Goal: Task Accomplishment & Management: Use online tool/utility

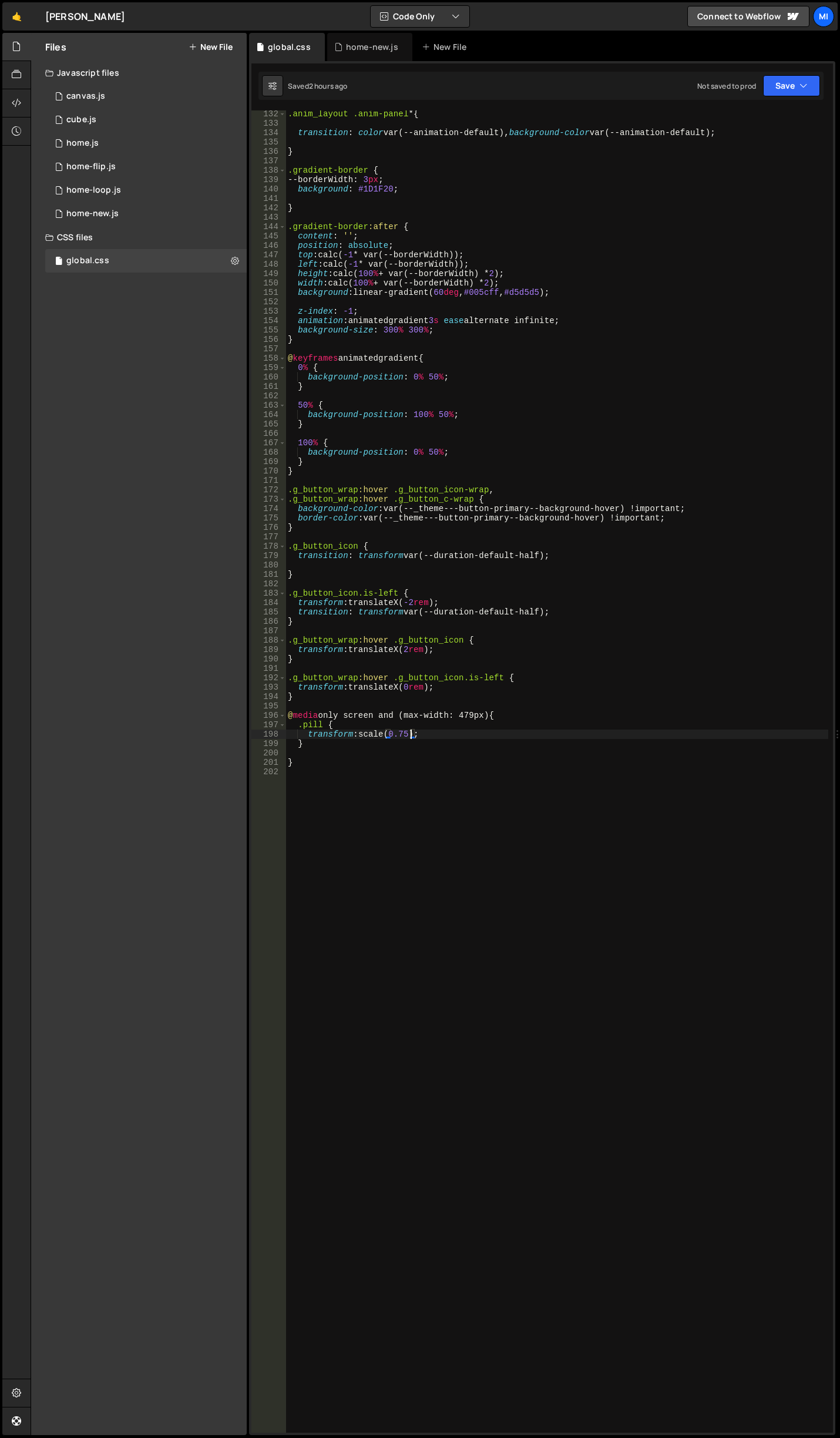
scroll to position [1233, 0]
click at [214, 43] on button "New File" at bounding box center [210, 47] width 44 height 10
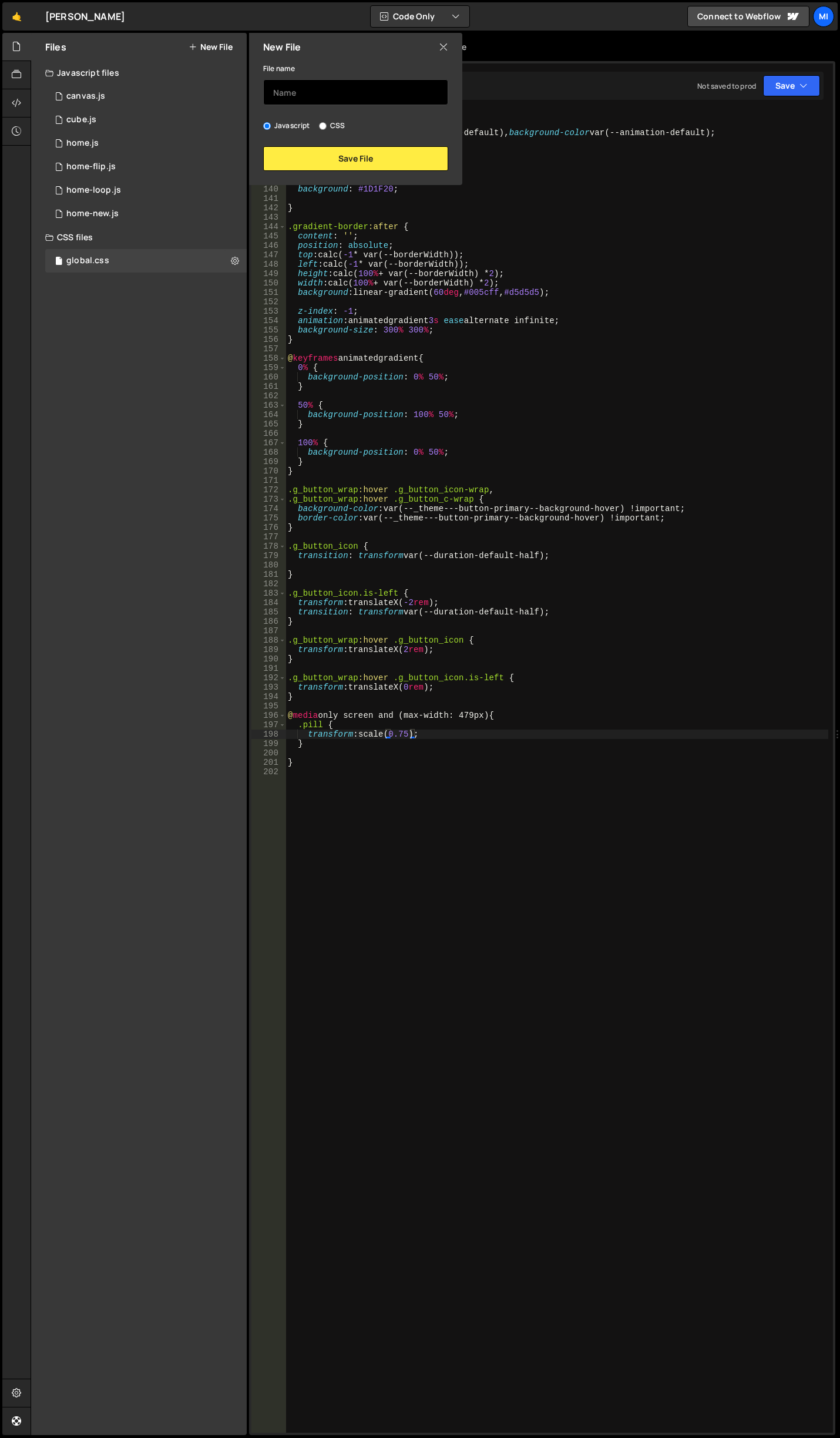
click at [334, 91] on input "text" at bounding box center [355, 92] width 185 height 26
type input "engine"
click at [348, 155] on button "Save File" at bounding box center [355, 159] width 185 height 25
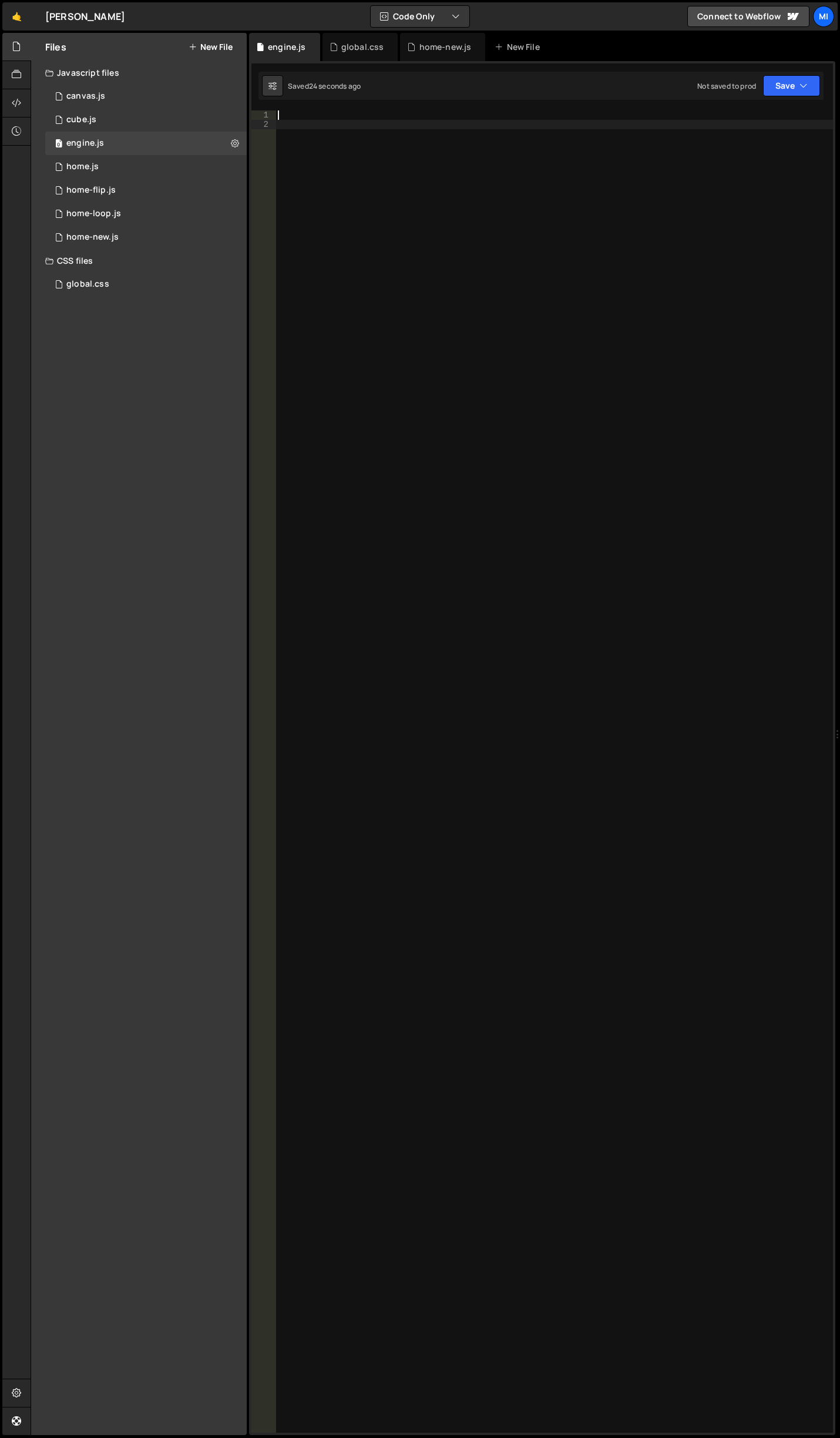
click at [556, 698] on div at bounding box center [554, 781] width 557 height 1341
paste textarea "document.addEventListener('DOMContentLoaded', initRiveAnimation);"
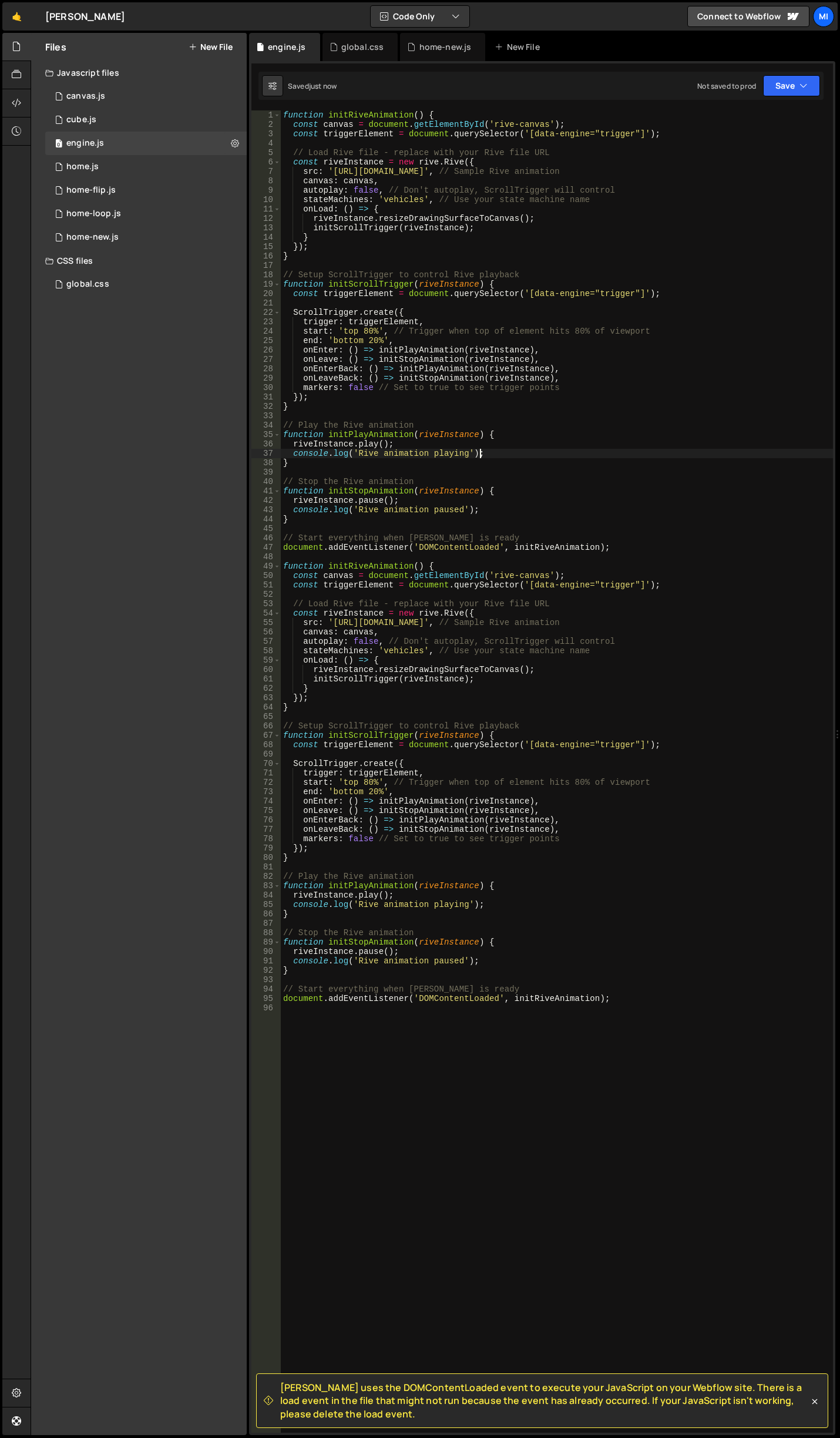
click at [548, 457] on div "function initRiveAnimation ( ) { const canvas = document . getElementById ( 'ri…" at bounding box center [556, 781] width 552 height 1341
click at [484, 313] on div "function initRiveAnimation ( ) { const canvas = document . getElementById ( 'ri…" at bounding box center [556, 781] width 552 height 1341
click at [390, 203] on div "function initRiveAnimation ( ) { const canvas = document . getElementById ( 'ri…" at bounding box center [556, 781] width 552 height 1341
click at [575, 902] on div "function initRiveAnimation ( ) { const canvas = document . getElementById ( 'ri…" at bounding box center [556, 781] width 552 height 1341
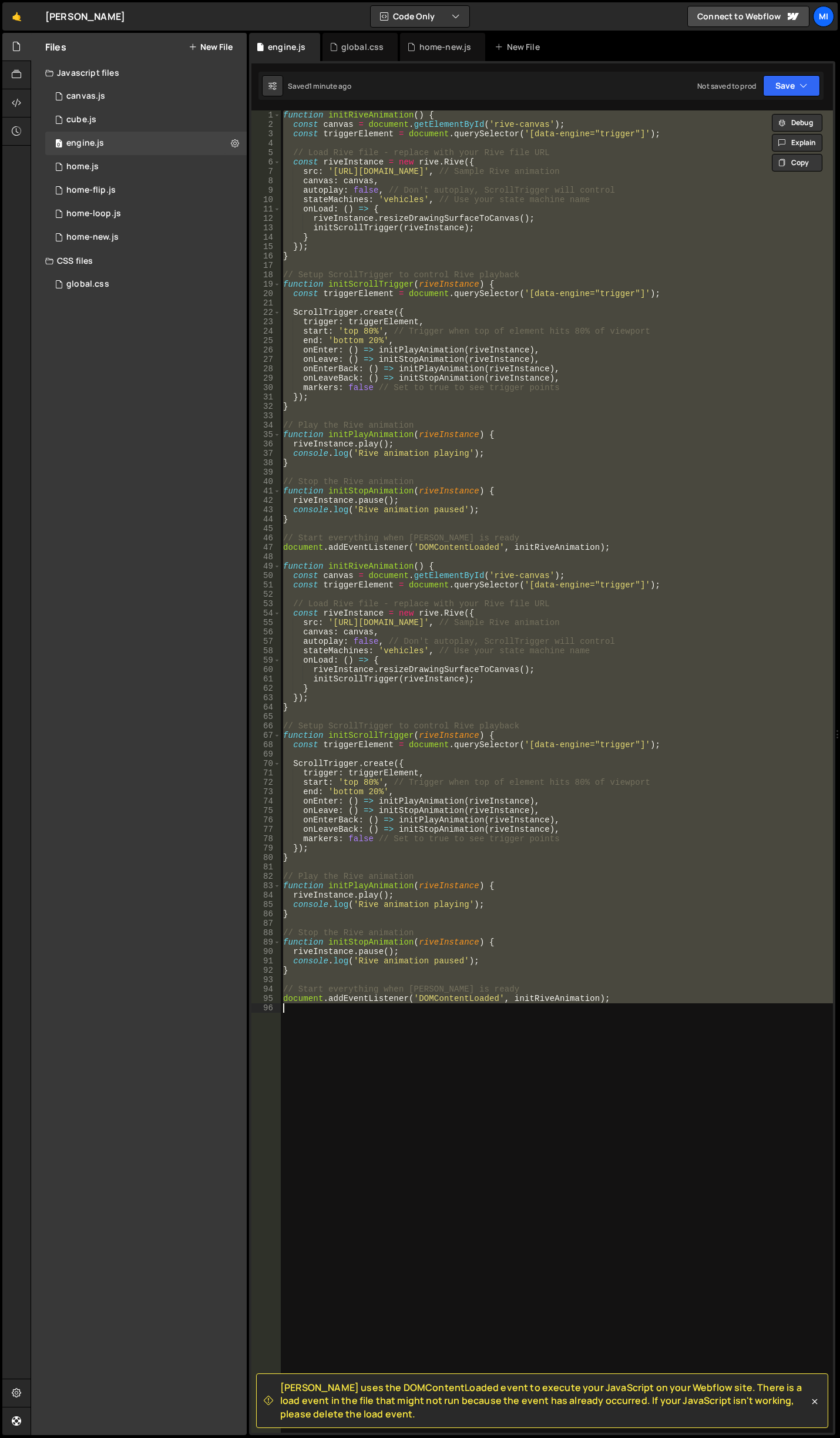
paste textarea "document.addEventListener('DOMContentLoaded', initRiveAnimation);"
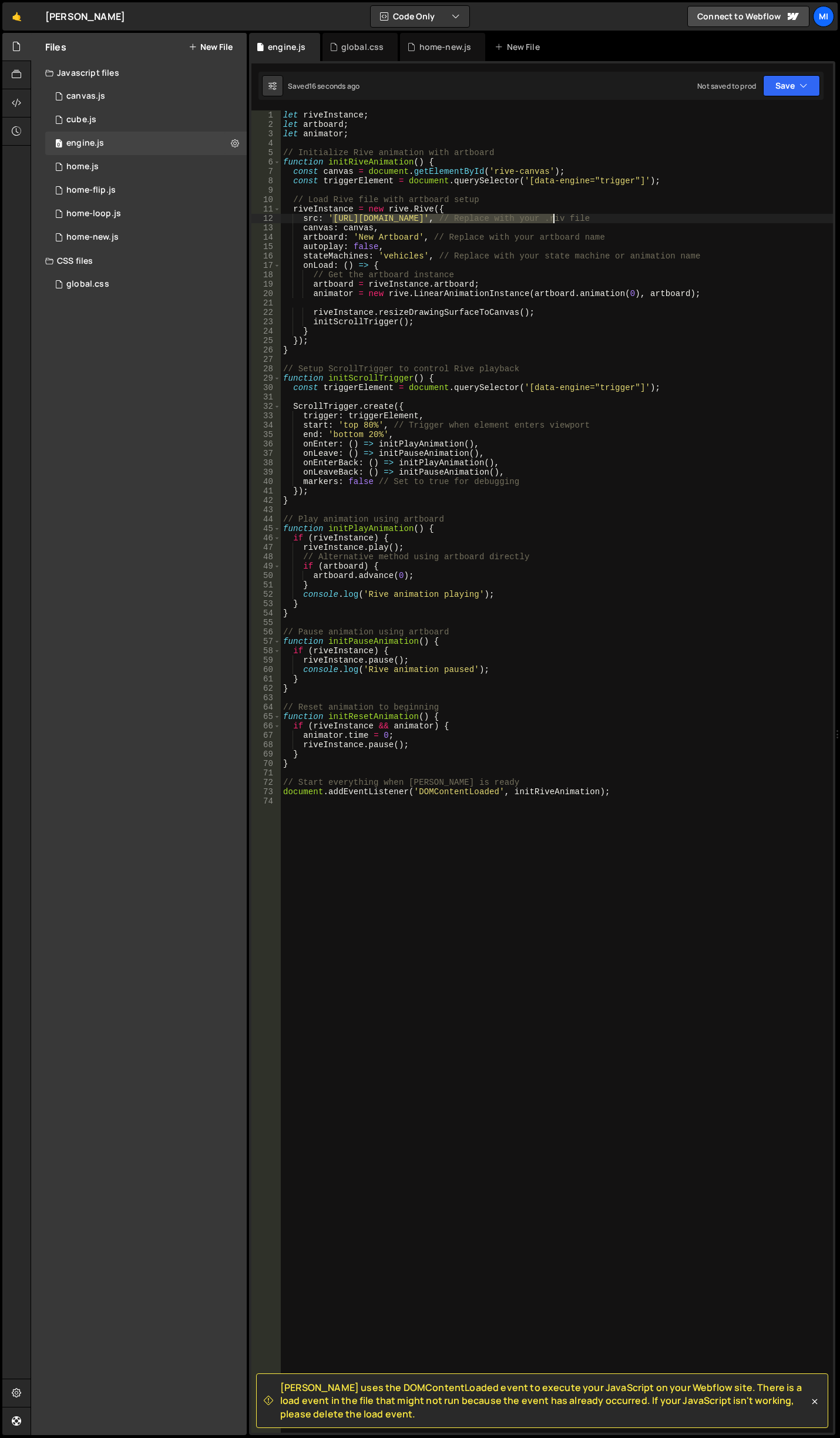
drag, startPoint x: 334, startPoint y: 219, endPoint x: 551, endPoint y: 216, distance: 217.0
click at [551, 216] on div "let riveInstance ; let artboard ; let animator ; // Initialize Rive animation w…" at bounding box center [556, 781] width 552 height 1341
paste textarea "prod.website-files.com/68a3219ae5cb32b7ebf8e311/68d0656a09249504bd753b54_mallor…"
click at [446, 224] on div "let riveInstance ; let artboard ; let animator ; // Initialize Rive animation w…" at bounding box center [556, 781] width 552 height 1341
drag, startPoint x: 548, startPoint y: 217, endPoint x: 333, endPoint y: 217, distance: 215.0
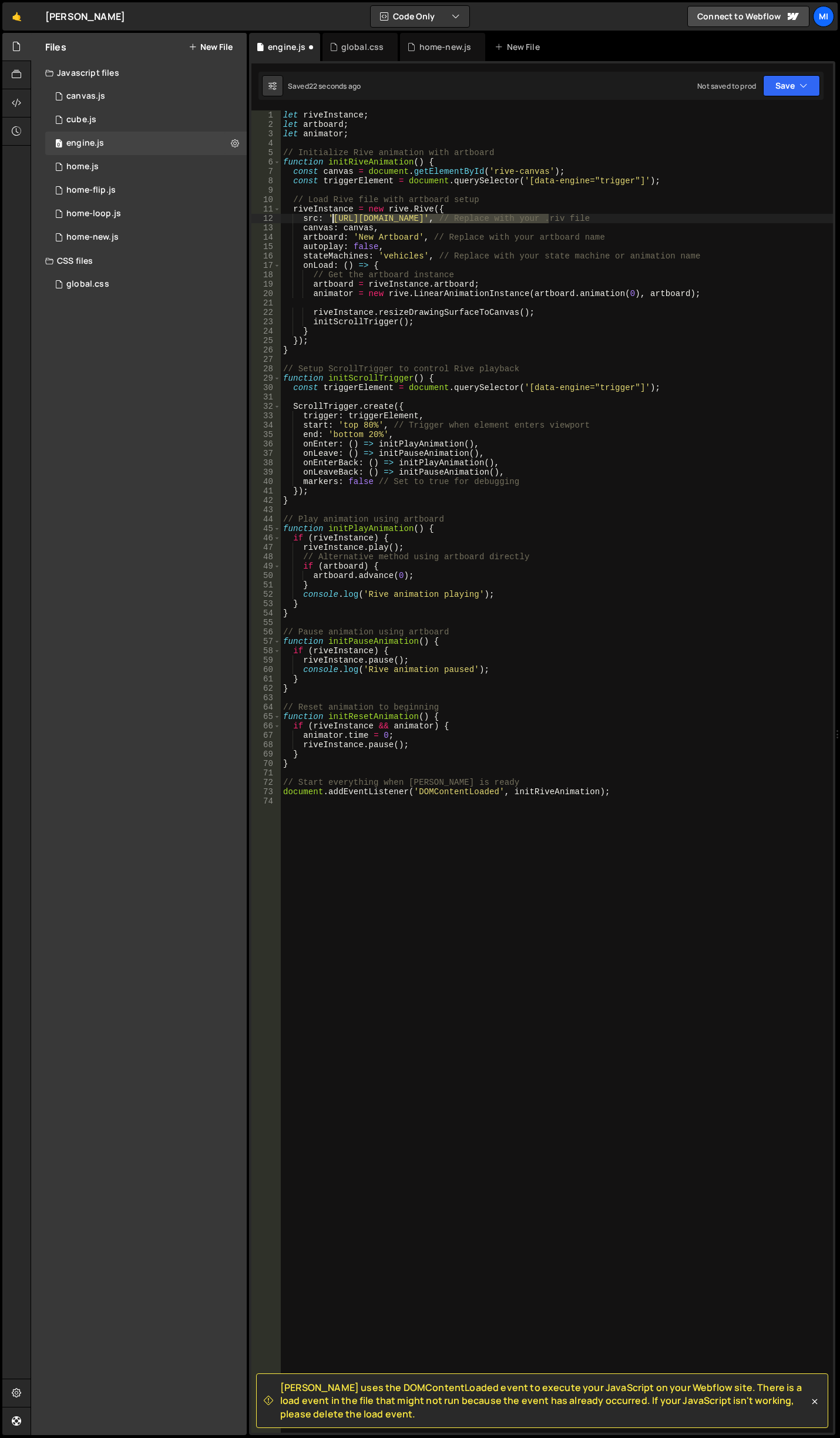
click at [333, 217] on div "let riveInstance ; let artboard ; let animator ; // Initialize Rive animation w…" at bounding box center [556, 781] width 552 height 1341
paste textarea "prod.website-files.com/68a3219ae5cb32b7ebf8e311/68d0656a09249504bd753b54_mallory"
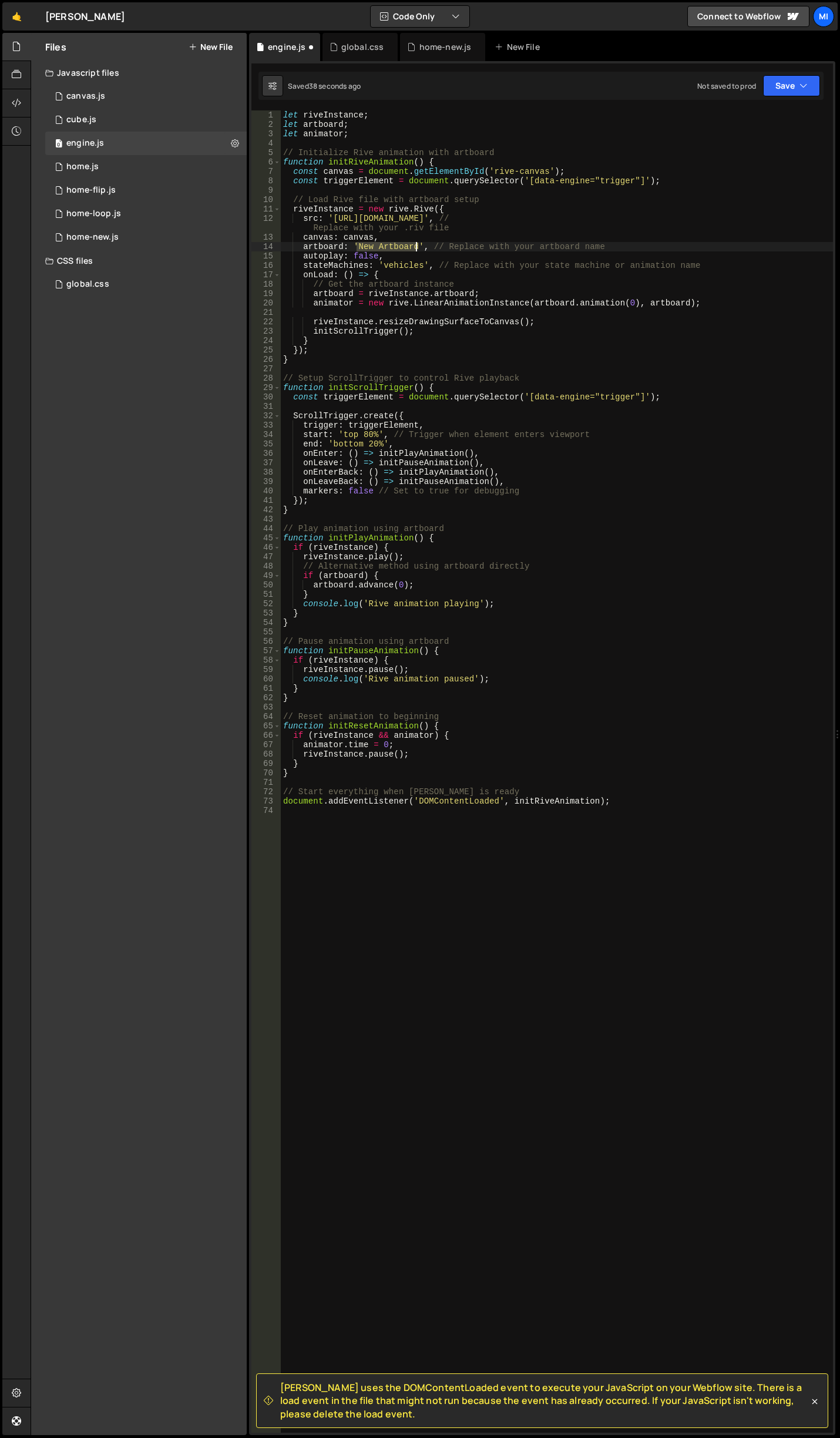
drag, startPoint x: 357, startPoint y: 246, endPoint x: 416, endPoint y: 246, distance: 59.0
click at [416, 246] on div "let riveInstance ; let artboard ; let animator ; // Initialize Rive animation w…" at bounding box center [556, 781] width 552 height 1341
drag, startPoint x: 531, startPoint y: 395, endPoint x: 580, endPoint y: 395, distance: 49.0
click at [580, 395] on div "let riveInstance ; let artboard ; let animator ; // Initialize Rive animation w…" at bounding box center [556, 781] width 552 height 1341
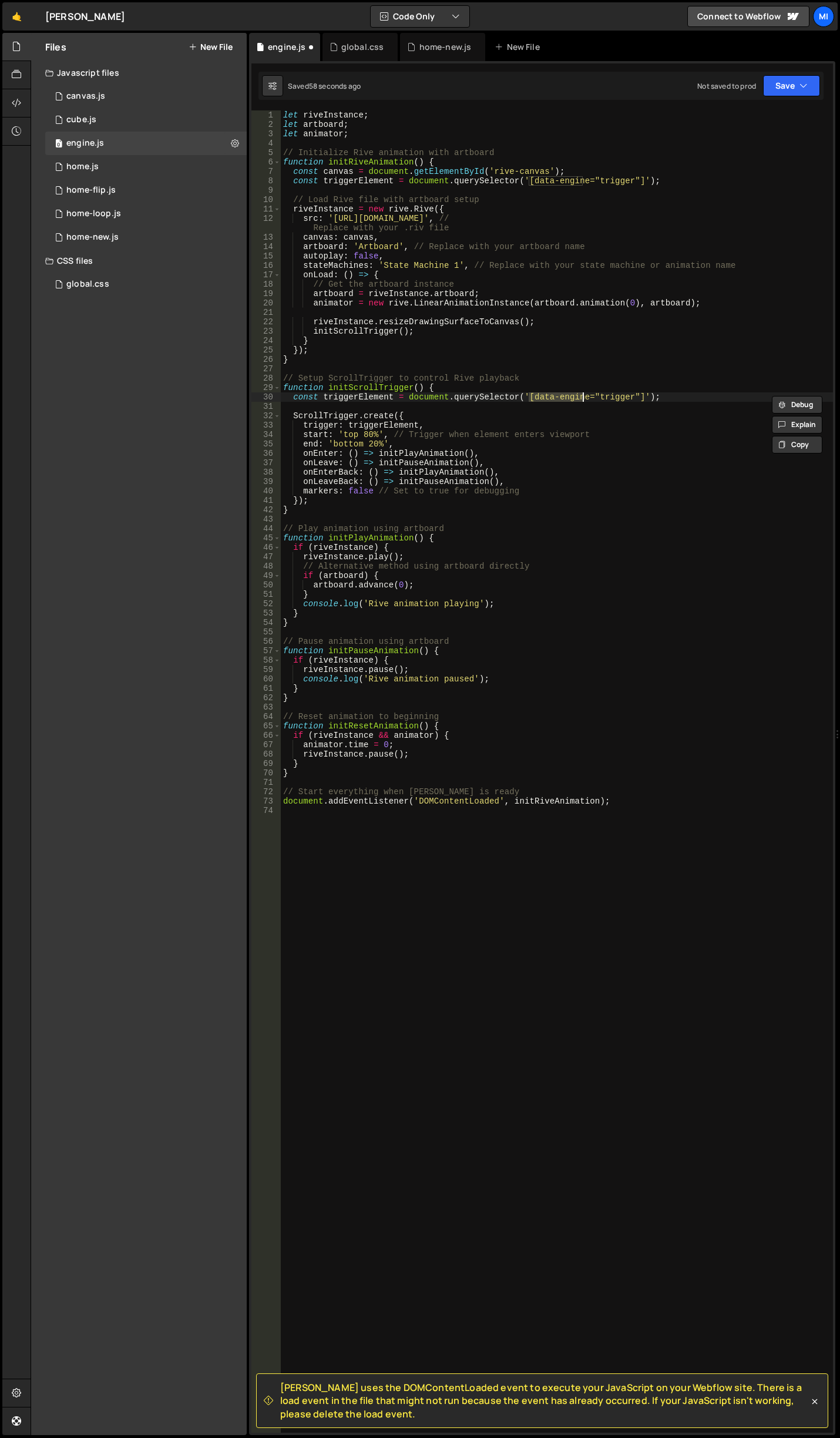
type textarea "const triggerElement = document.querySelector('[data-engine="trigger"]');"
click at [16, 98] on icon at bounding box center [16, 102] width 10 height 13
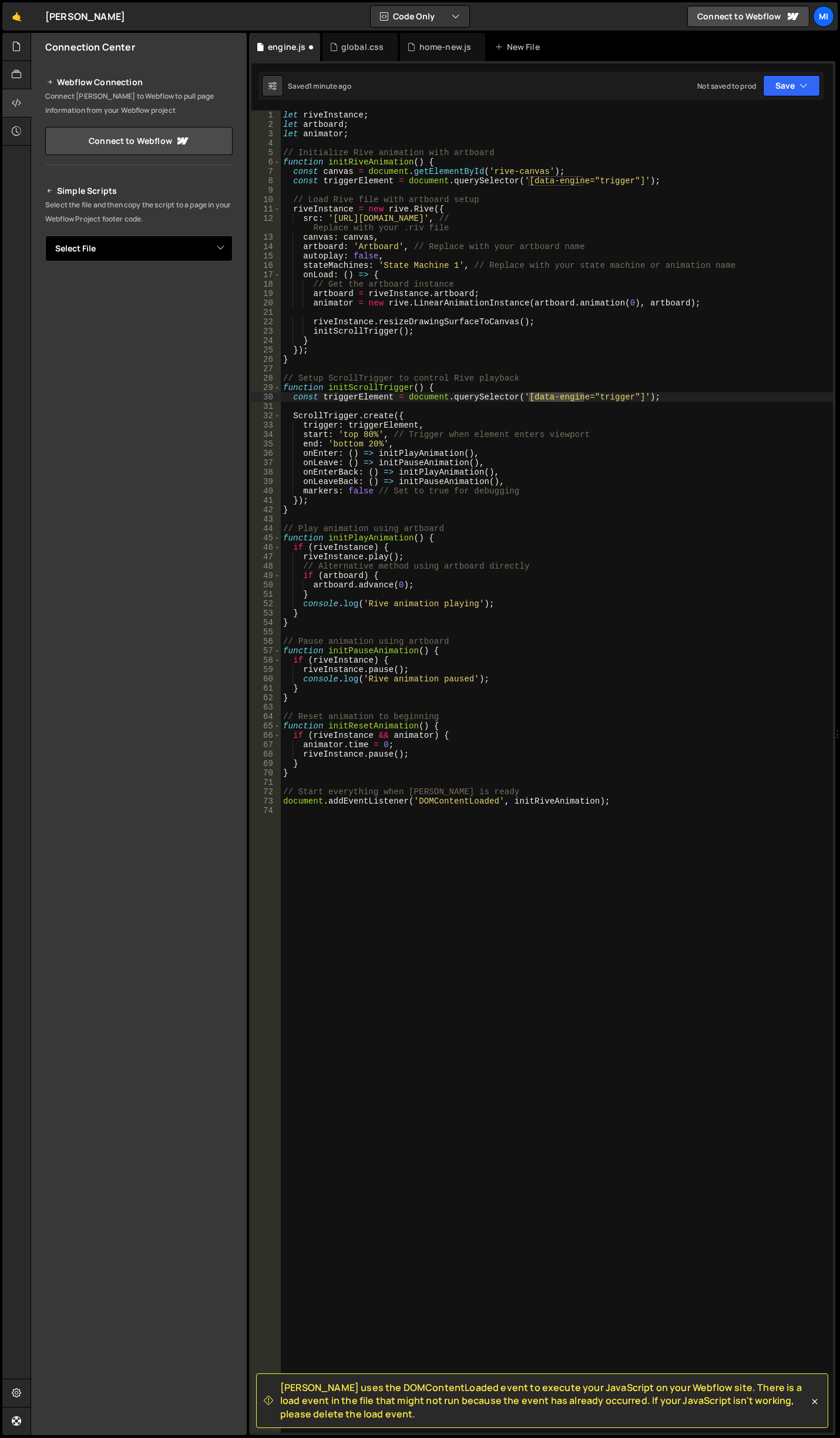
click at [157, 252] on select "Select File canvas.js cube.js home.js home-flip.js home-loop.js home-new.js glo…" at bounding box center [139, 249] width 188 height 26
select select "46974"
click at [45, 236] on select "Select File canvas.js cube.js home.js home-flip.js home-loop.js home-new.js glo…" at bounding box center [139, 249] width 188 height 26
click at [224, 291] on button "Button group with nested dropdown" at bounding box center [224, 289] width 16 height 25
click at [192, 310] on link "Copy Staging js" at bounding box center [184, 311] width 98 height 16
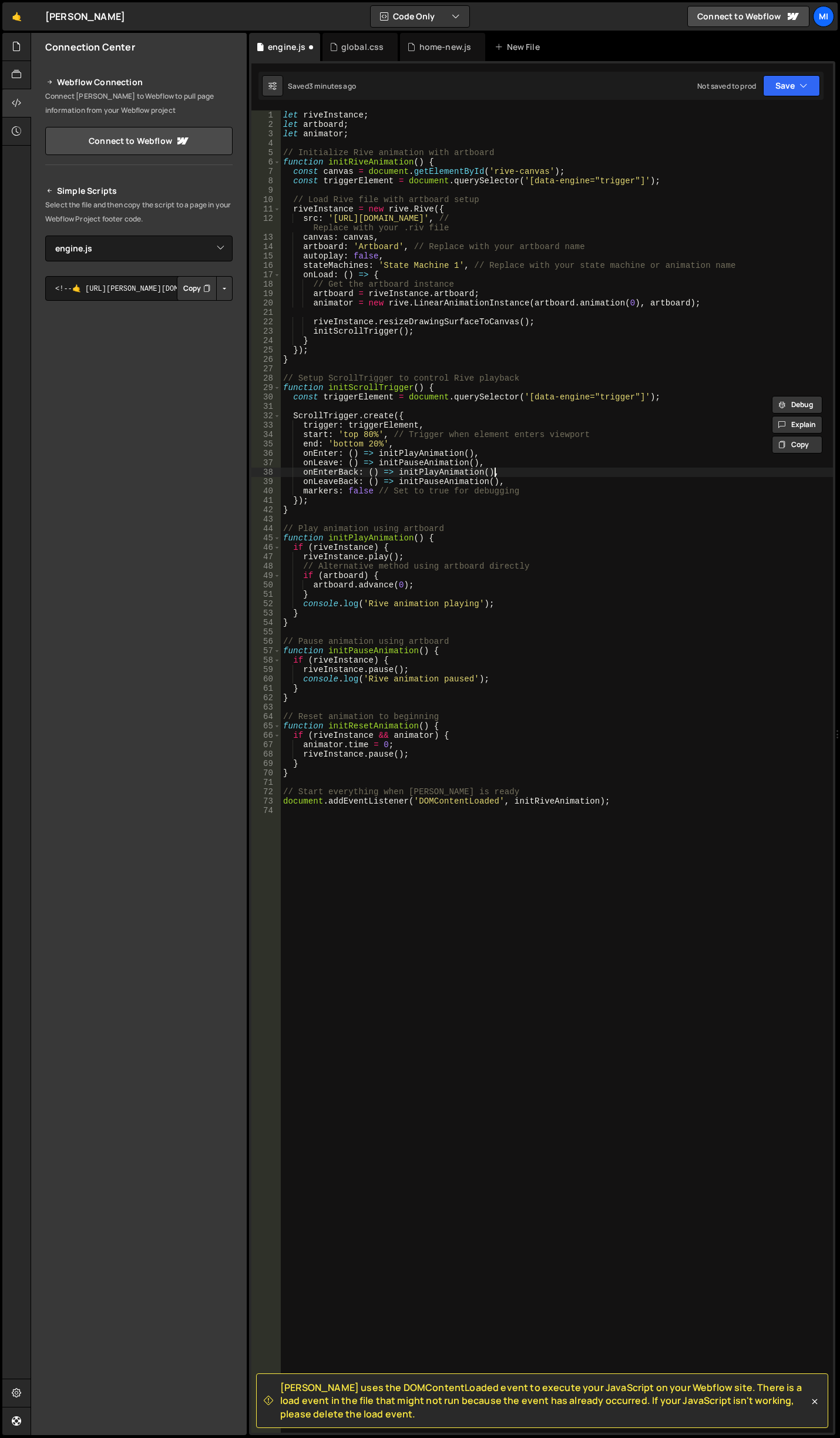
click at [608, 475] on div "let riveInstance ; let artboard ; let animator ; // Initialize Rive animation w…" at bounding box center [556, 781] width 552 height 1341
click at [494, 347] on div "let riveInstance ; let artboard ; let animator ; // Initialize Rive animation w…" at bounding box center [556, 781] width 552 height 1341
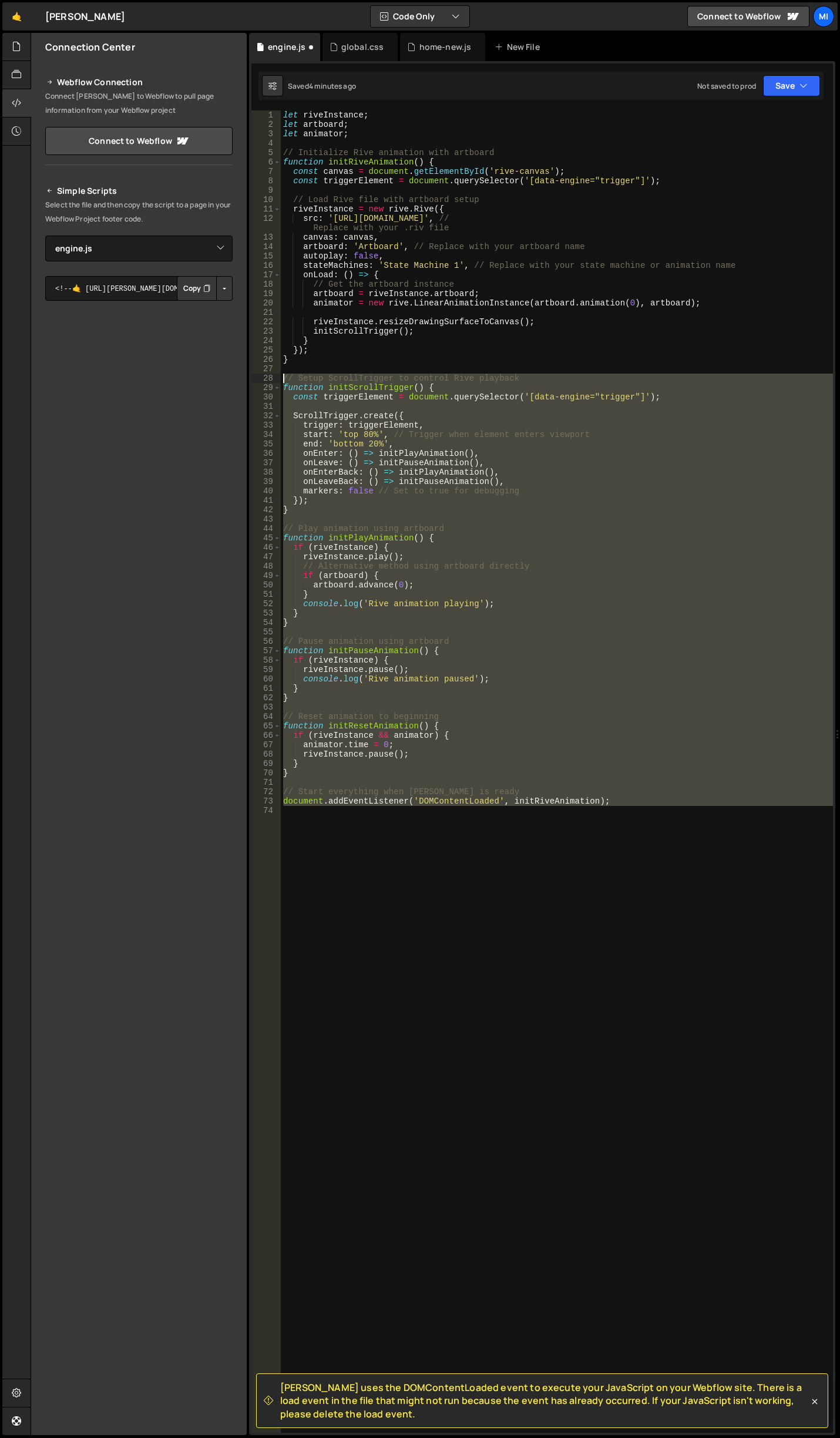
drag, startPoint x: 595, startPoint y: 886, endPoint x: 256, endPoint y: 373, distance: 614.9
click at [256, 373] on div "}); 1 2 3 4 5 6 7 8 9 10 11 12 13 14 15 16 17 18 19 20 21 22 23 24 25 26 27 28 …" at bounding box center [542, 771] width 582 height 1322
type textarea "// Setup ScrollTrigger to control Rive playback function initScrollTrigger() {"
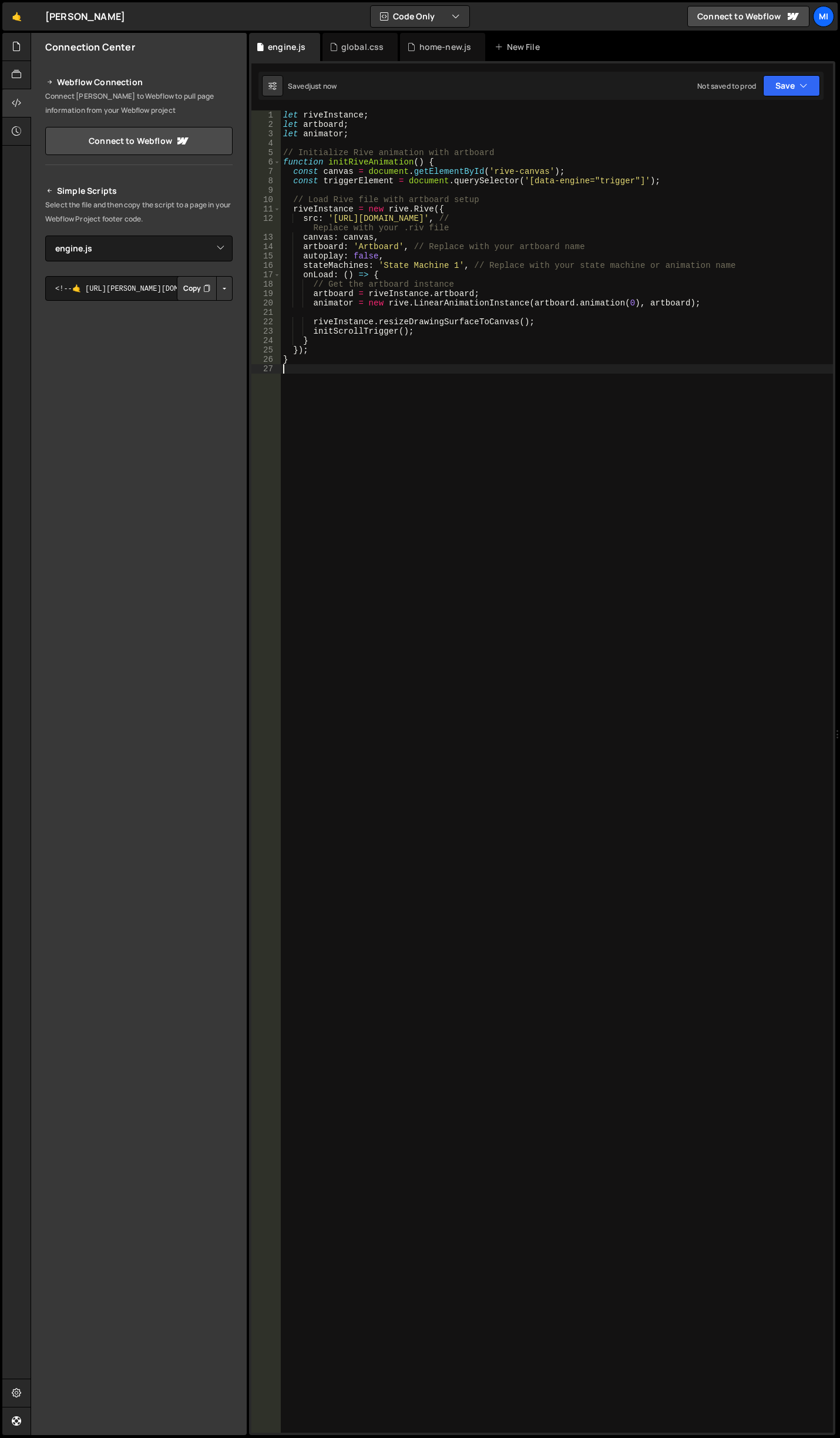
click at [426, 430] on div "let riveInstance ; let artboard ; let animator ; // Initialize Rive animation w…" at bounding box center [556, 781] width 552 height 1341
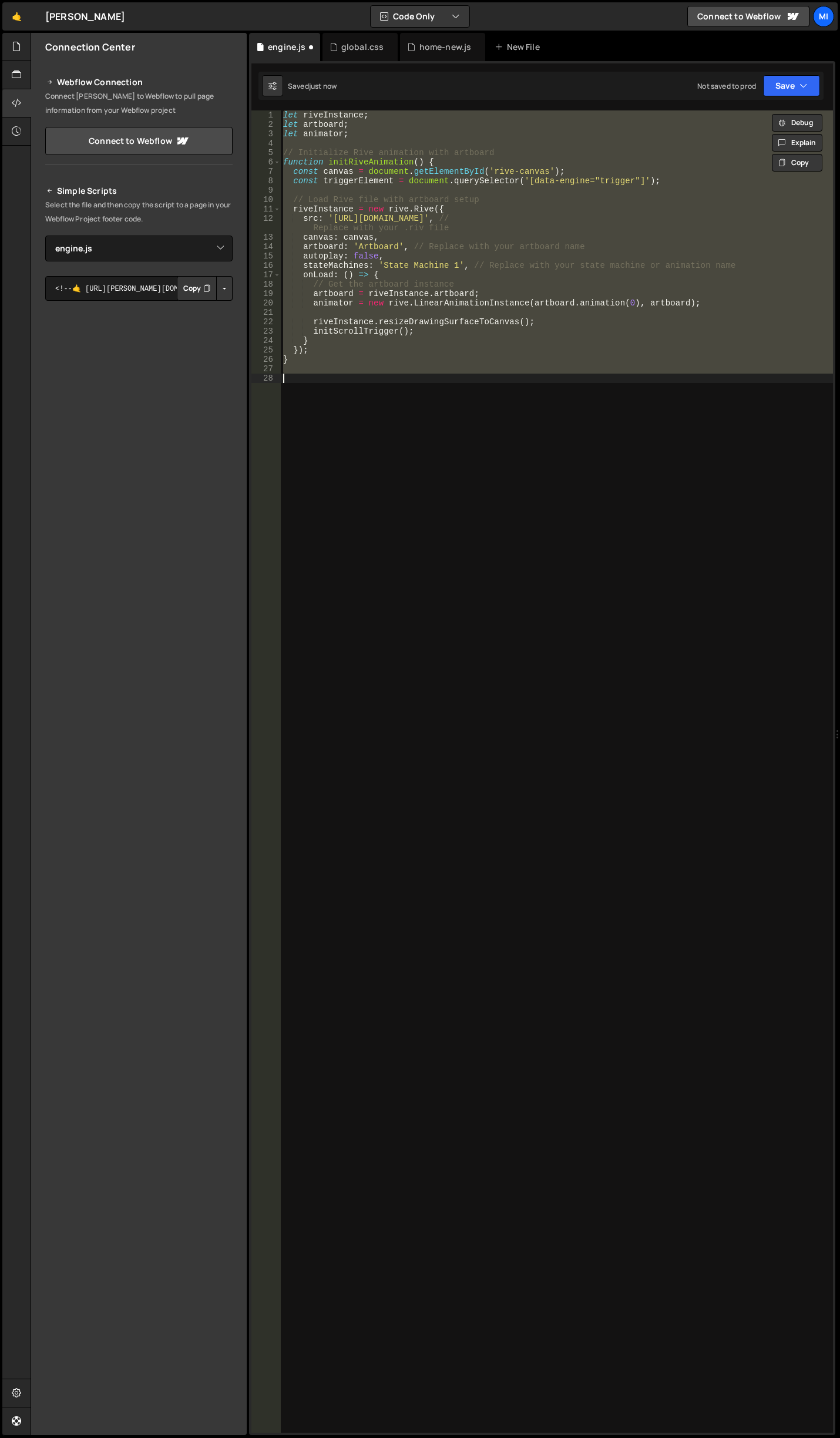
type textarea "document.addEventListener('DOMContentLoaded', initRiveAnimation);"
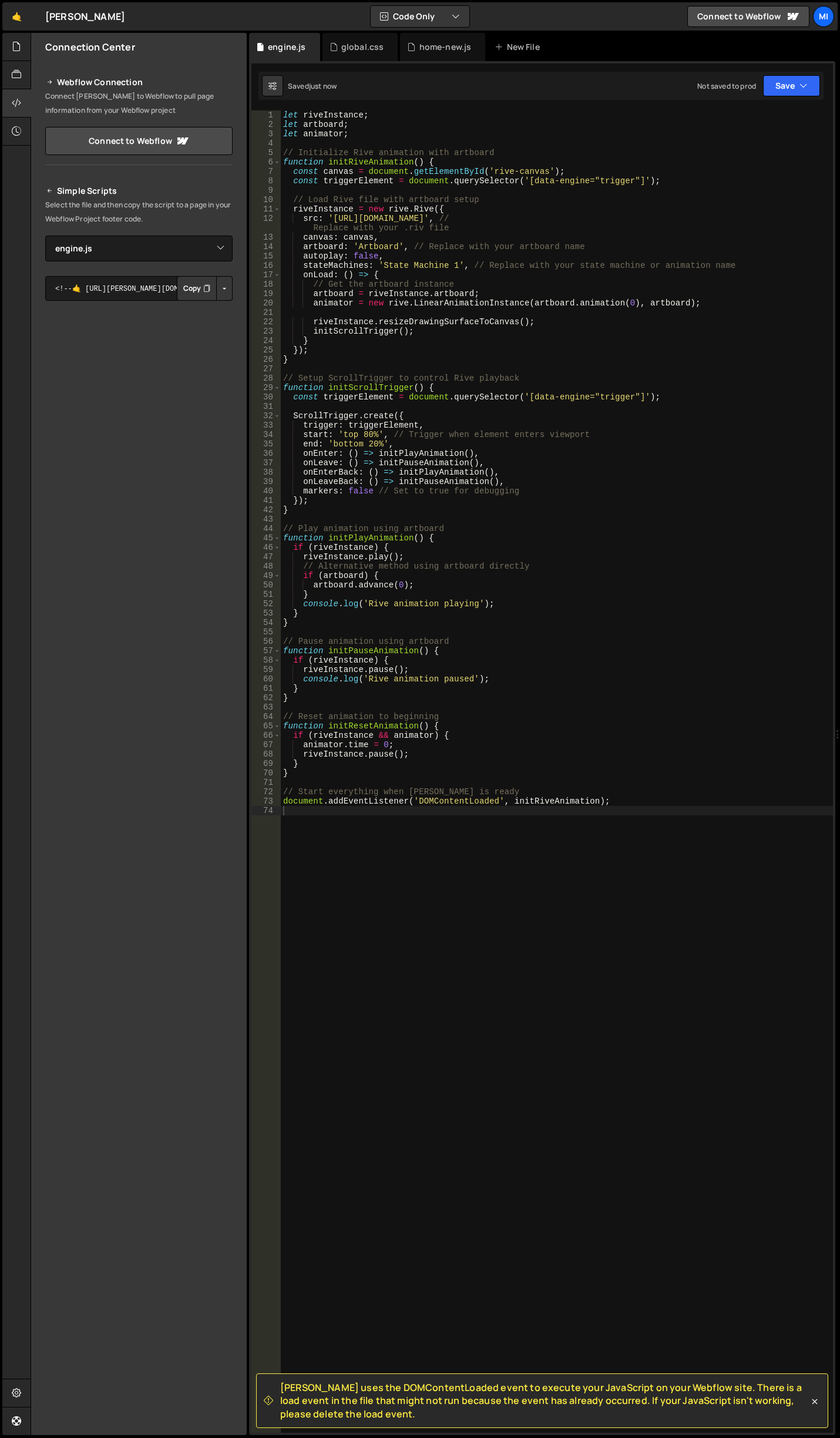
click at [593, 418] on div "let riveInstance ; let artboard ; let animator ; // Initialize Rive animation w…" at bounding box center [556, 781] width 552 height 1341
type textarea "ScrollTrigger.create({"
click at [484, 406] on div "let riveInstance ; let artboard ; let animator ; // Initialize Rive animation w…" at bounding box center [556, 781] width 552 height 1341
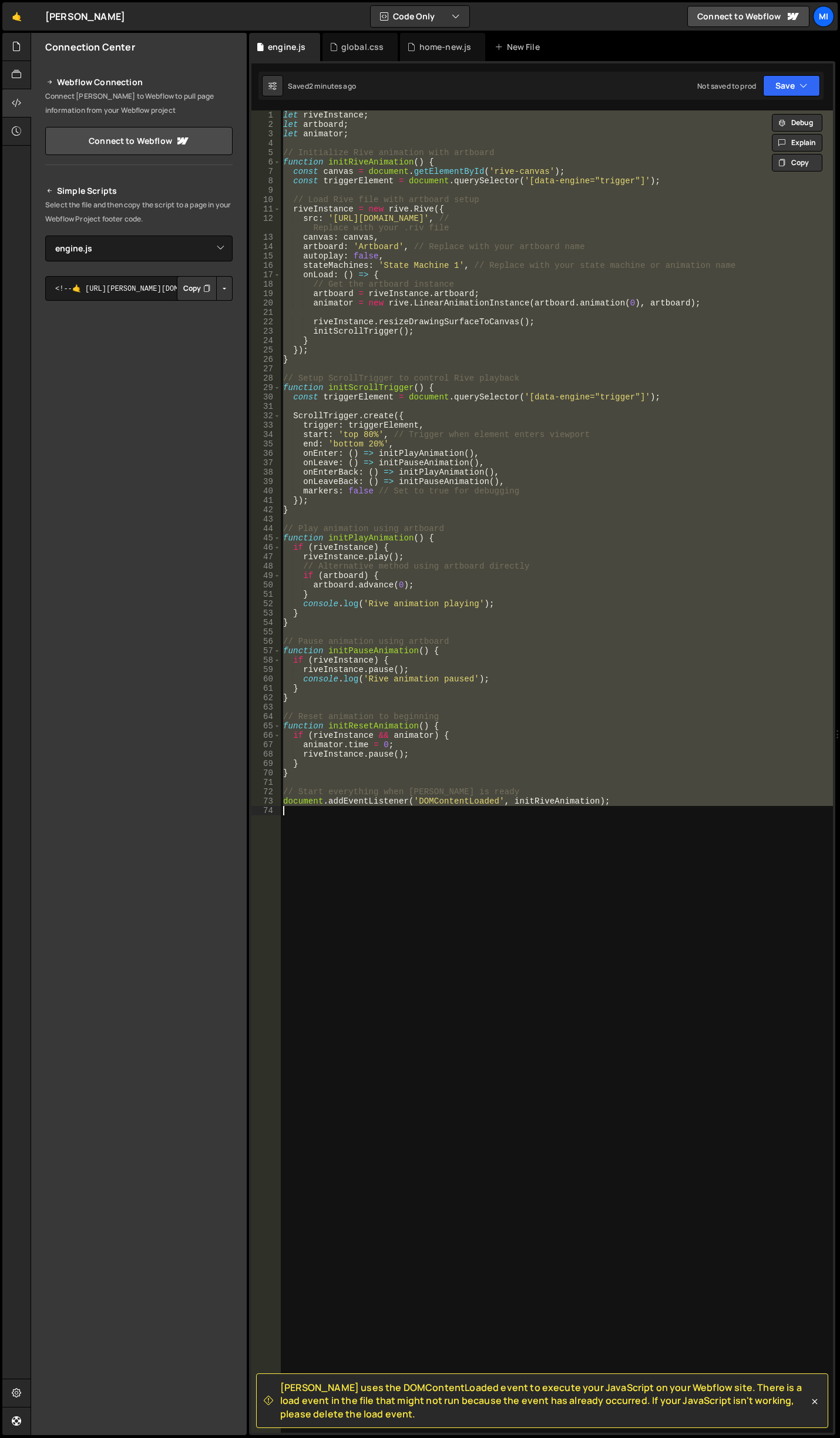
click at [488, 307] on div "let riveInstance ; let artboard ; let animator ; // Initialize Rive animation w…" at bounding box center [556, 781] width 552 height 1341
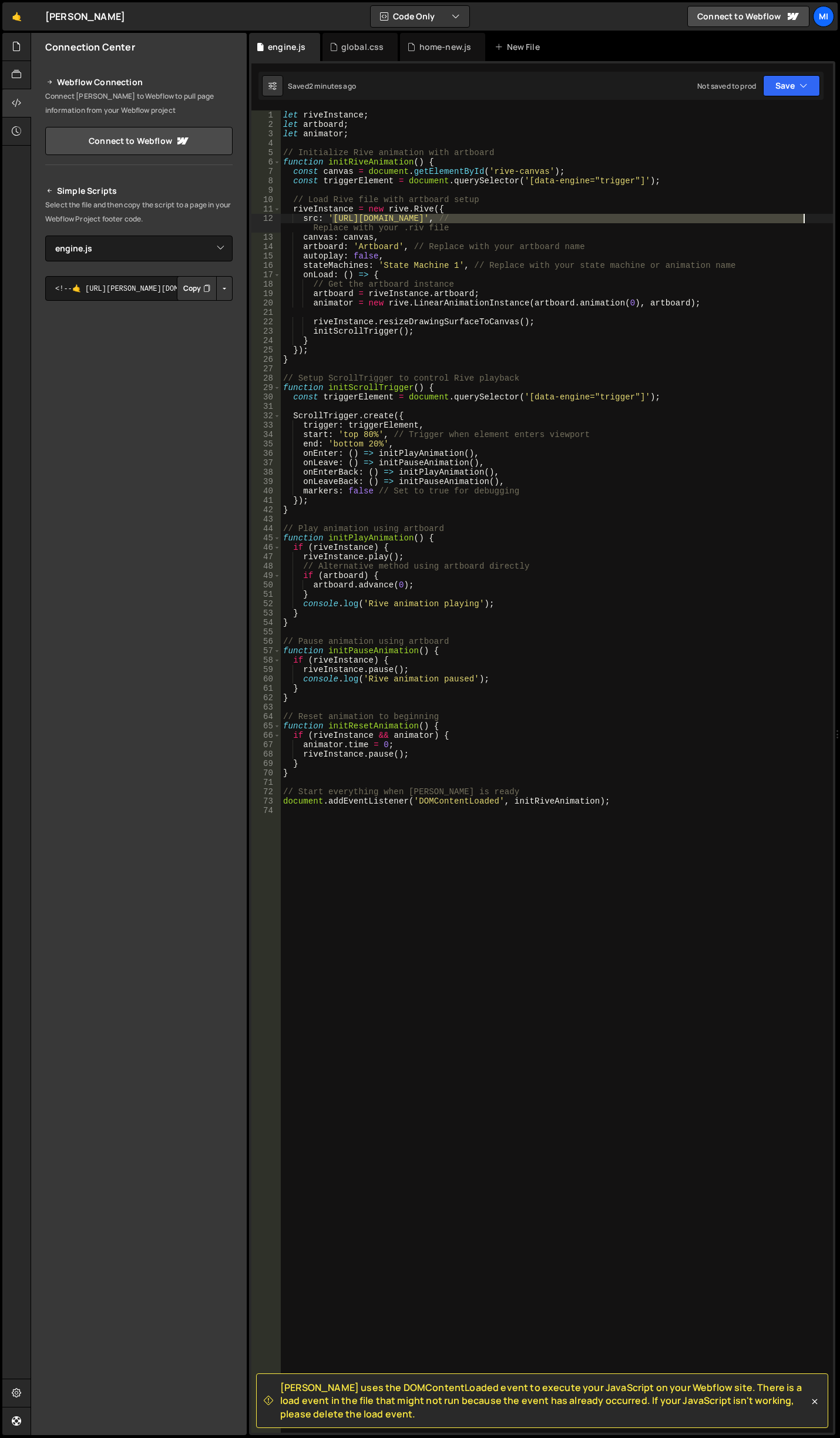
drag, startPoint x: 333, startPoint y: 219, endPoint x: 803, endPoint y: 220, distance: 470.0
click at [803, 220] on div "let riveInstance ; let artboard ; let animator ; // Initialize Rive animation w…" at bounding box center [556, 781] width 552 height 1341
click at [482, 335] on div "let riveInstance ; let artboard ; let animator ; // Initialize Rive animation w…" at bounding box center [556, 781] width 552 height 1341
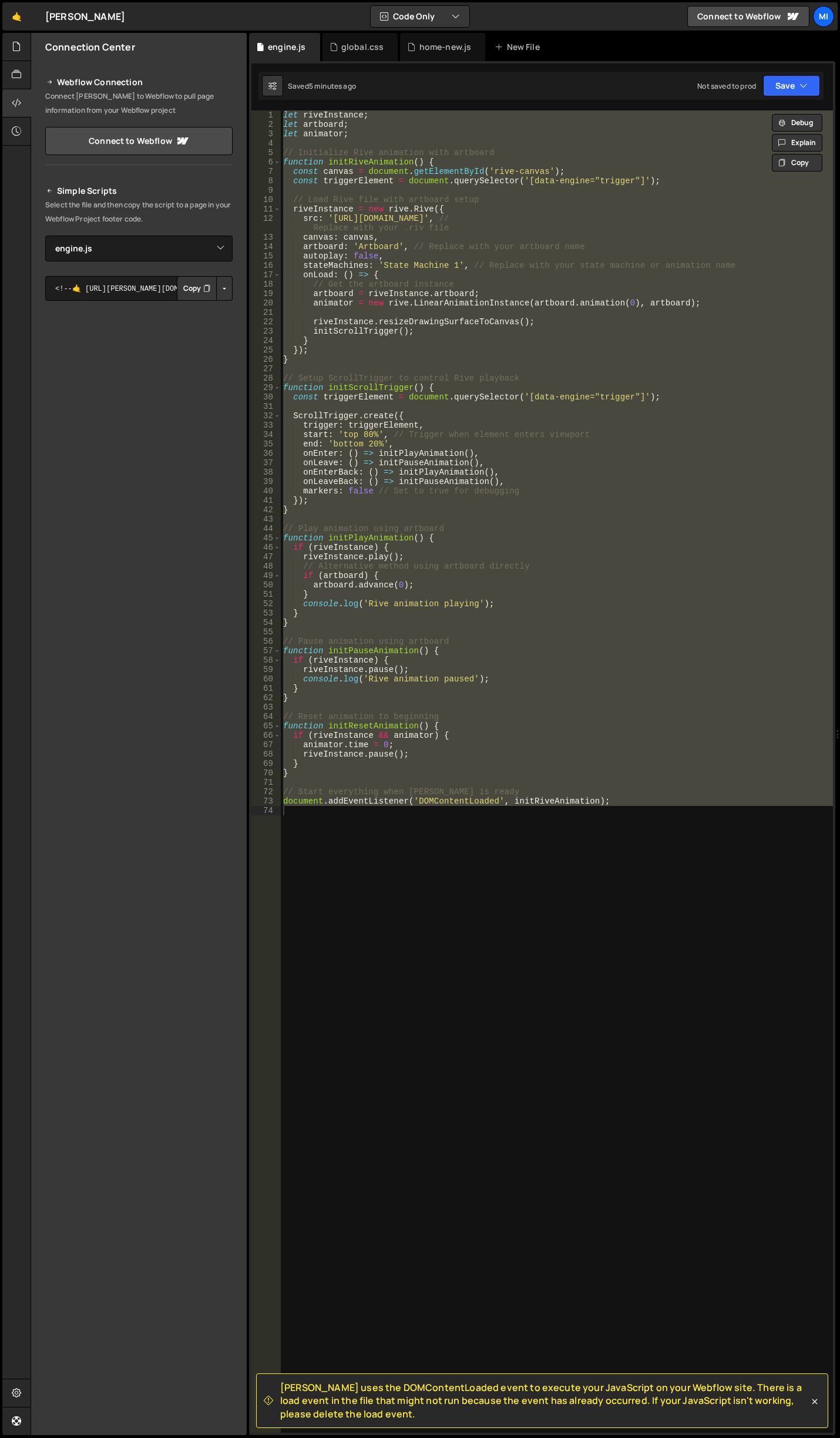
click at [472, 700] on div "let riveInstance ; let artboard ; let animator ; // Initialize Rive animation w…" at bounding box center [556, 771] width 552 height 1322
paste textarea "});"
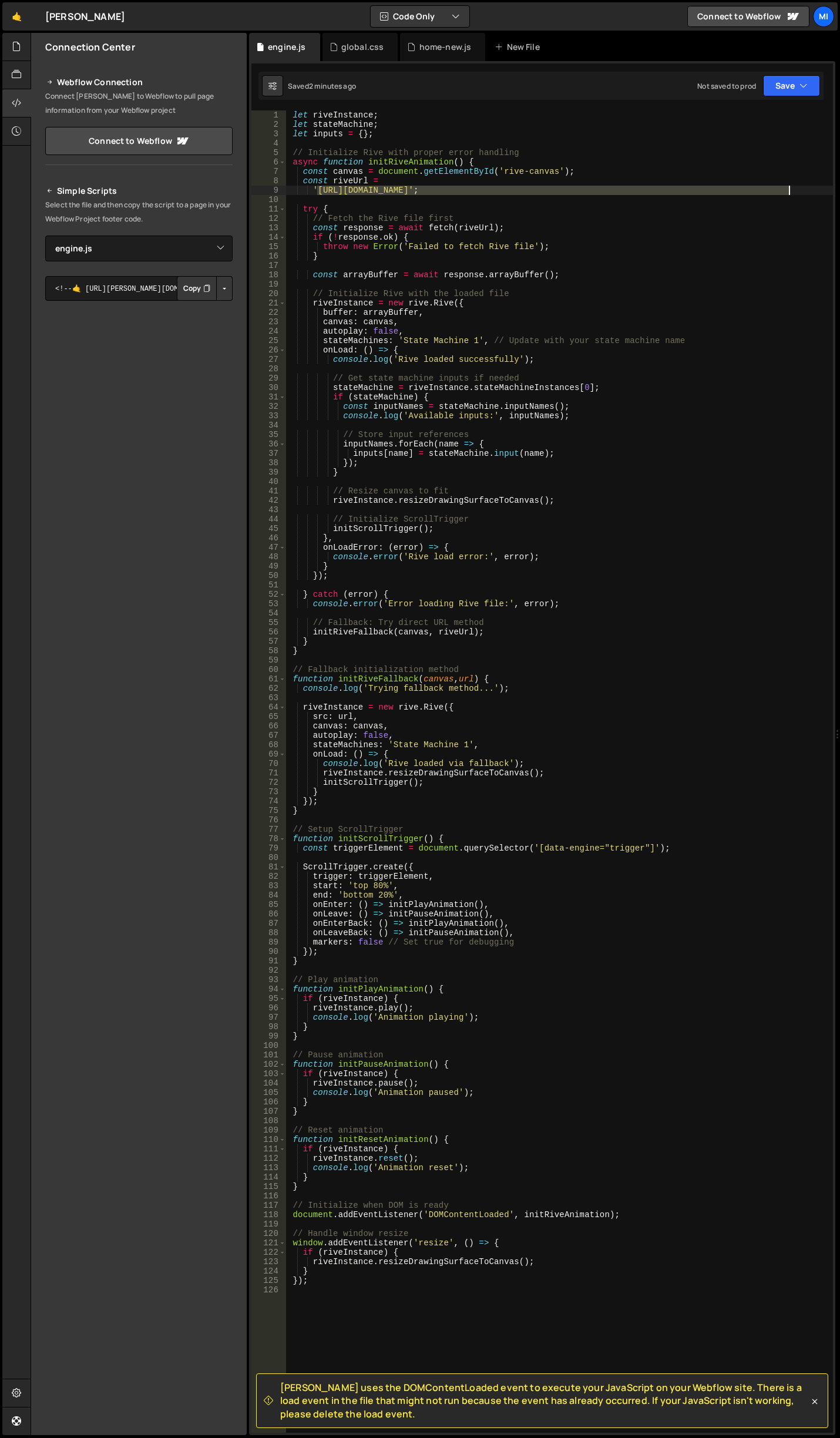
drag, startPoint x: 317, startPoint y: 192, endPoint x: 789, endPoint y: 189, distance: 472.0
click at [789, 189] on div "let riveInstance ; let stateMachine ; let inputs = { } ; // Initialize Rive wit…" at bounding box center [559, 781] width 547 height 1341
paste textarea "const arrayBuffer = await response.arrayBuffer()"
click at [705, 272] on div "let riveInstance ; let stateMachine ; let inputs = { } ; // Initialize Rive wit…" at bounding box center [559, 781] width 547 height 1341
drag, startPoint x: 317, startPoint y: 188, endPoint x: 788, endPoint y: 188, distance: 471.0
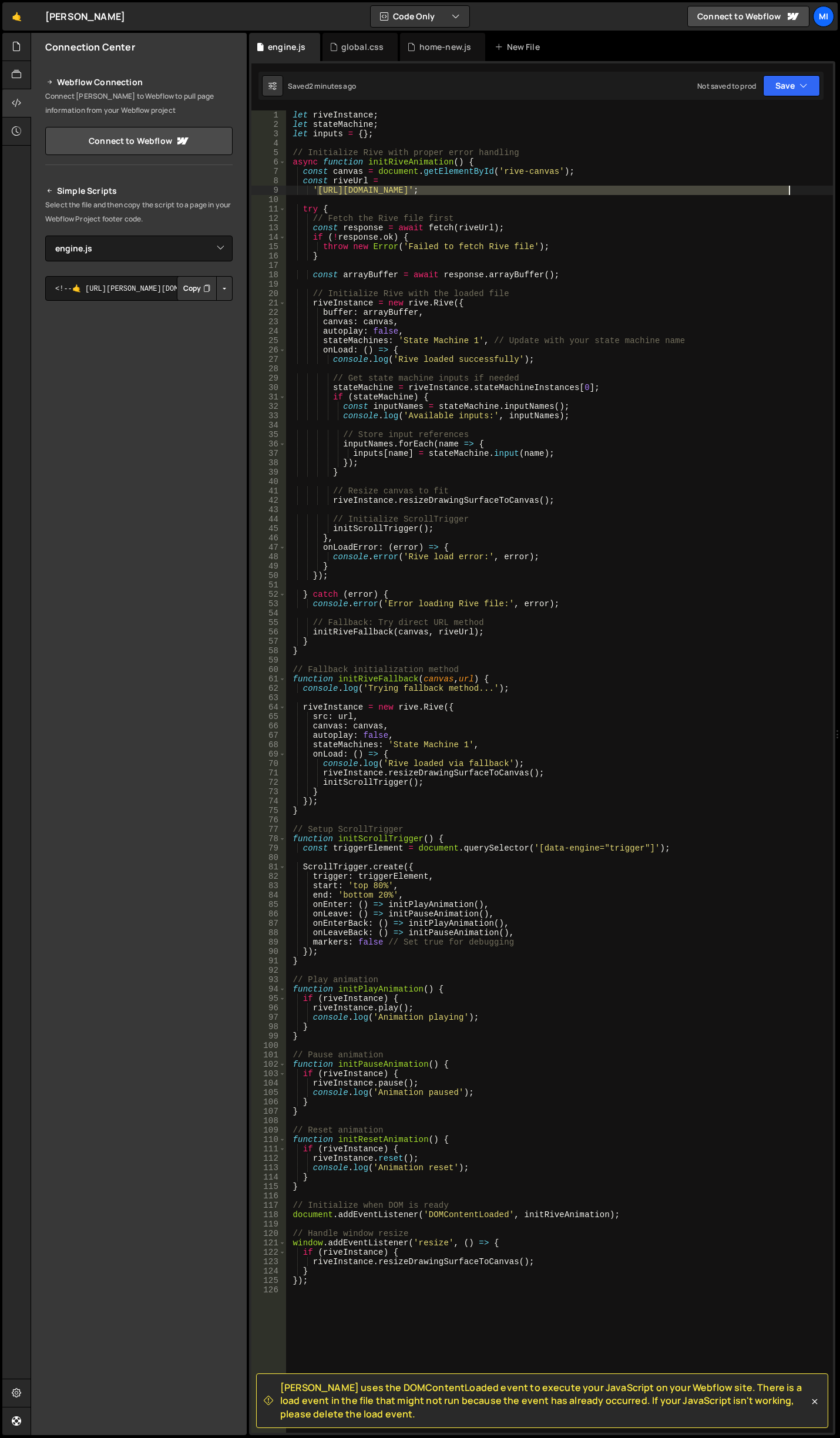
click at [788, 188] on div "let riveInstance ; let stateMachine ; let inputs = { } ; // Initialize Rive wit…" at bounding box center [559, 781] width 547 height 1341
paste textarea "}"
click at [694, 255] on div "let riveInstance ; let stateMachine ; let inputs = { } ; // Initialize Rive wit…" at bounding box center [559, 781] width 547 height 1341
type textarea "}"
drag, startPoint x: 600, startPoint y: 202, endPoint x: 693, endPoint y: 192, distance: 93.5
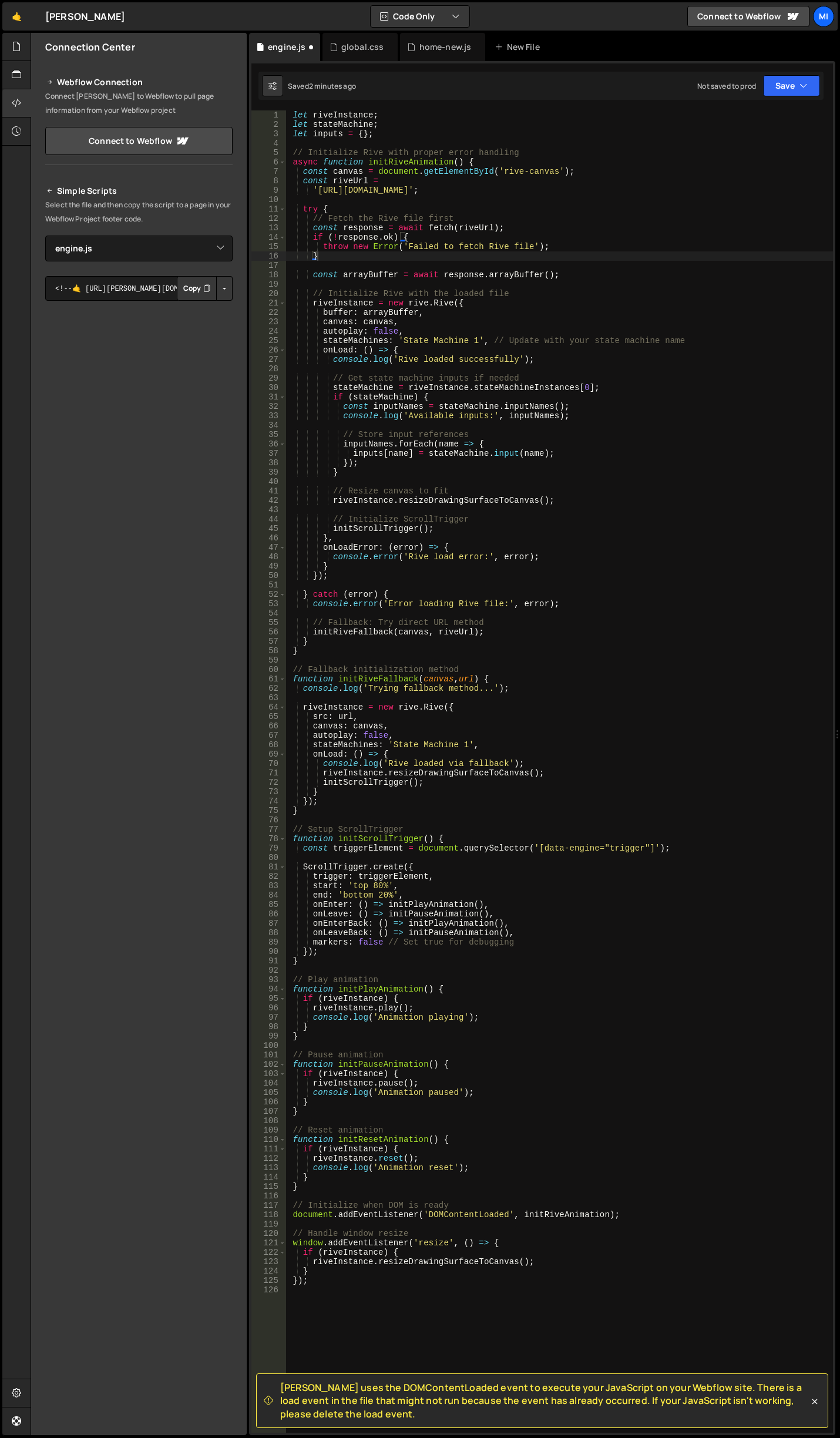
click at [603, 203] on div "let riveInstance ; let stateMachine ; let inputs = { } ; // Initialize Rive wit…" at bounding box center [559, 781] width 547 height 1341
click at [788, 188] on div "let riveInstance ; let stateMachine ; let inputs = { } ; // Initialize Rive wit…" at bounding box center [559, 781] width 547 height 1341
drag, startPoint x: 320, startPoint y: 348, endPoint x: 327, endPoint y: 350, distance: 7.3
click at [327, 350] on div "let riveInstance ; let stateMachine ; let inputs = { } ; // Initialize Rive wit…" at bounding box center [559, 781] width 547 height 1341
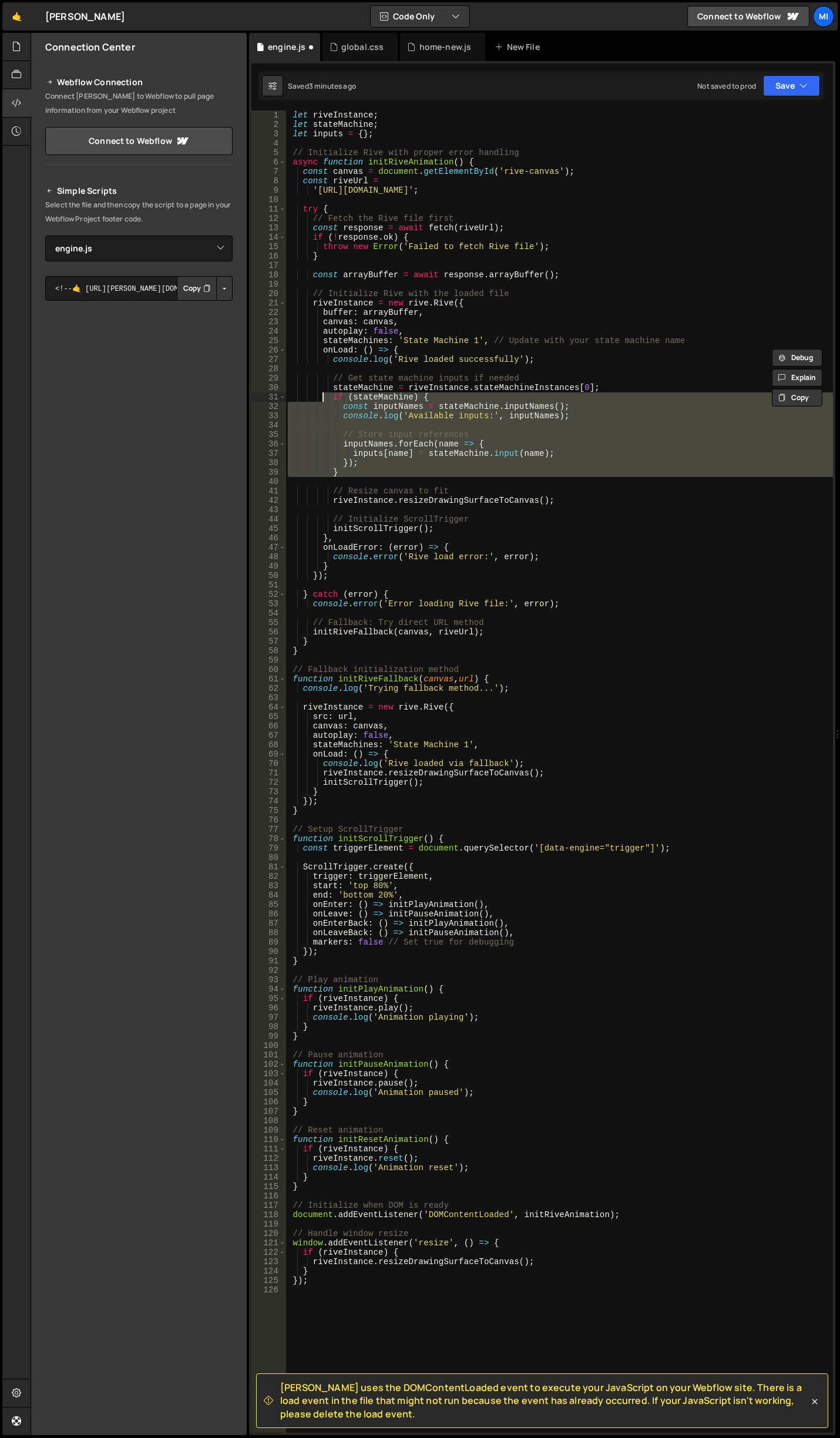
drag, startPoint x: 369, startPoint y: 478, endPoint x: 322, endPoint y: 398, distance: 92.8
click at [322, 398] on div "let riveInstance ; let stateMachine ; let inputs = { } ; // Initialize Rive wit…" at bounding box center [559, 781] width 547 height 1341
type textarea "if (stateMachine) { const inputNames = stateMachine.inputNames();"
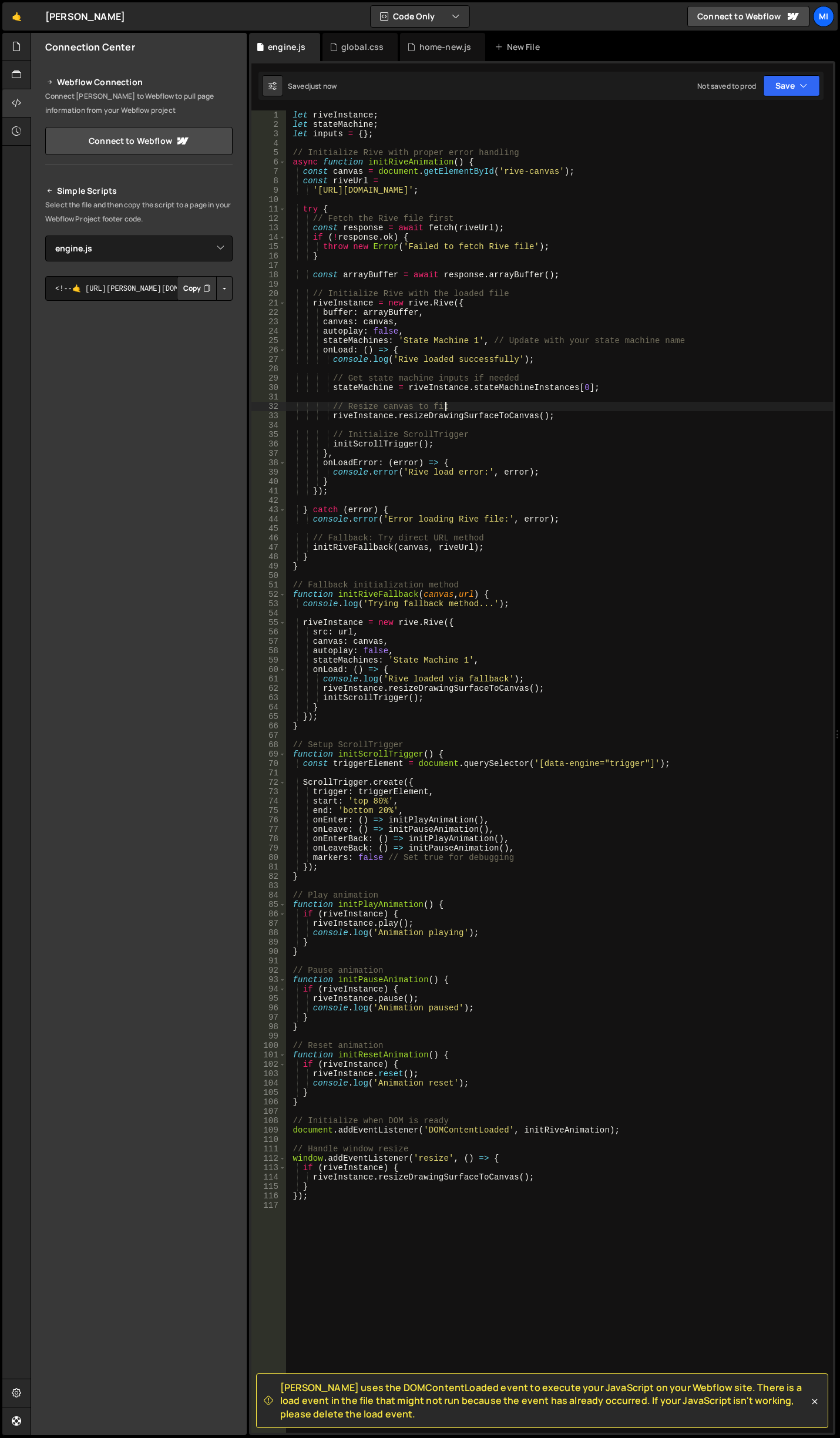
click at [509, 409] on div "let riveInstance ; let stateMachine ; let inputs = { } ; // Initialize Rive wit…" at bounding box center [559, 781] width 547 height 1341
drag, startPoint x: 377, startPoint y: 140, endPoint x: 268, endPoint y: 136, distance: 109.1
click at [268, 136] on div "// Resize canvas to fit 1 2 3 4 5 6 7 8 9 10 11 12 13 14 15 16 17 18 19 20 21 2…" at bounding box center [542, 771] width 582 height 1322
type textarea "let inputs = {};"
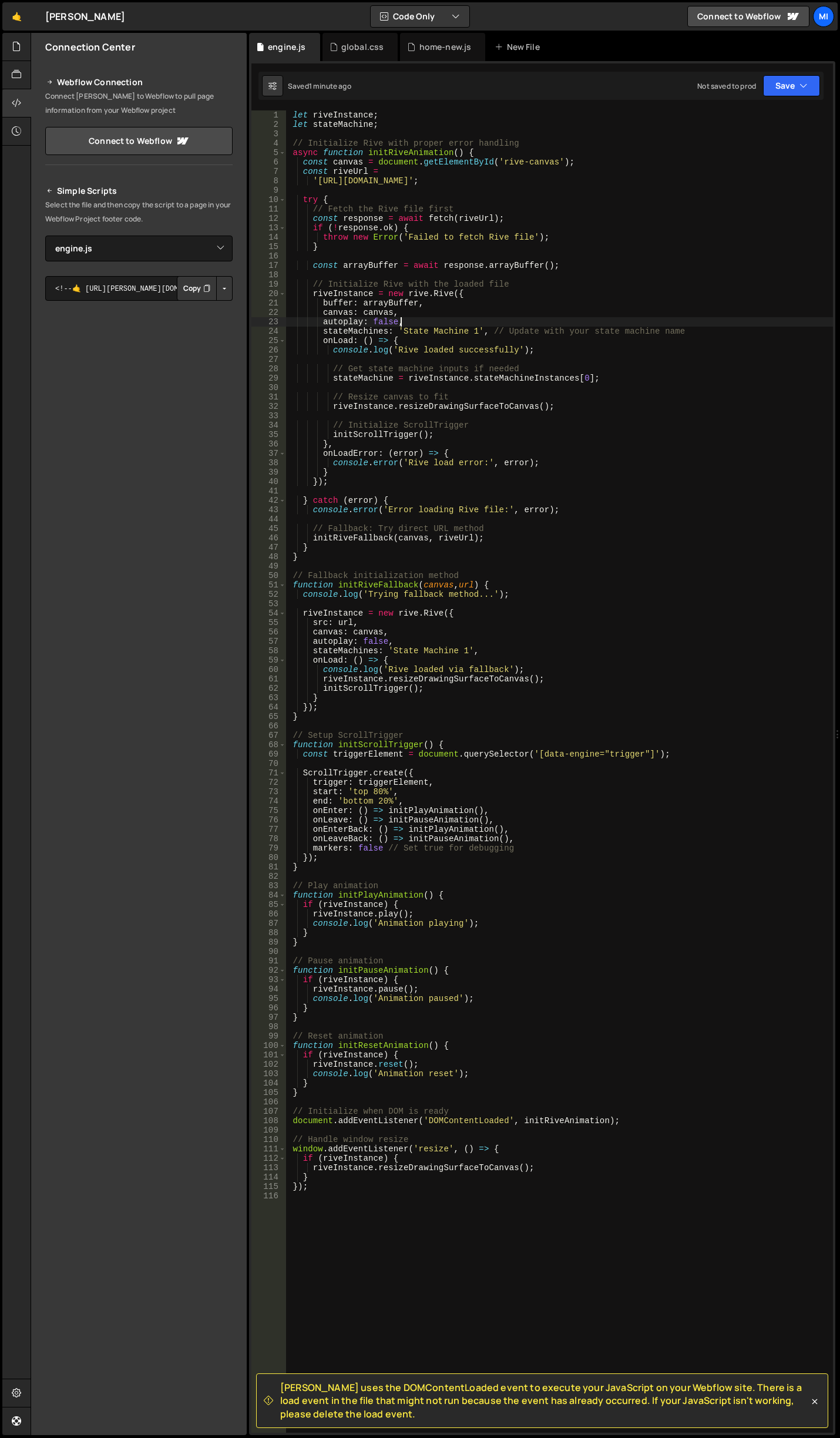
click at [563, 320] on div "let riveInstance ; let stateMachine ; // Initialize Rive with proper error hand…" at bounding box center [559, 781] width 547 height 1341
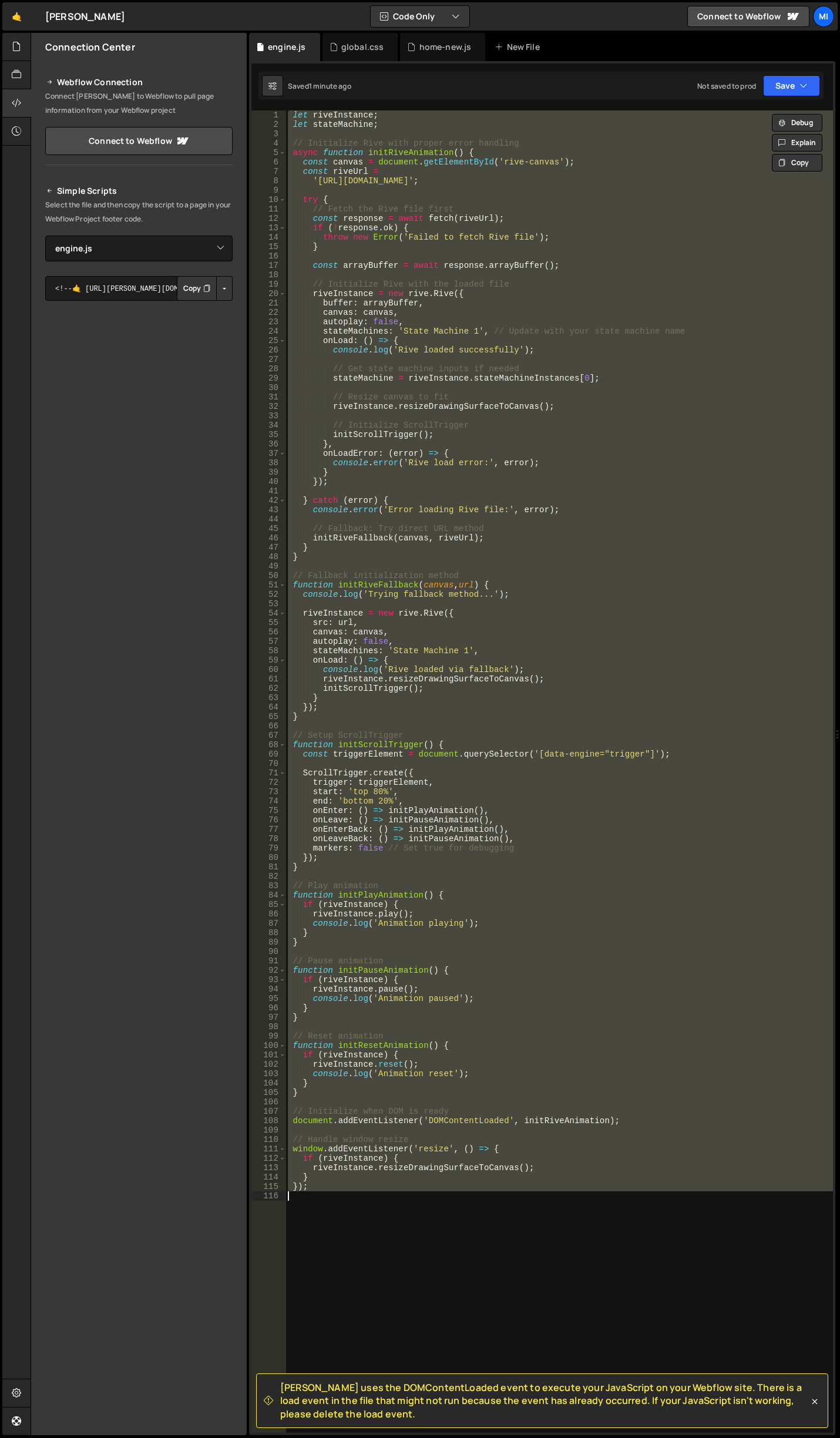
paste textarea "}"
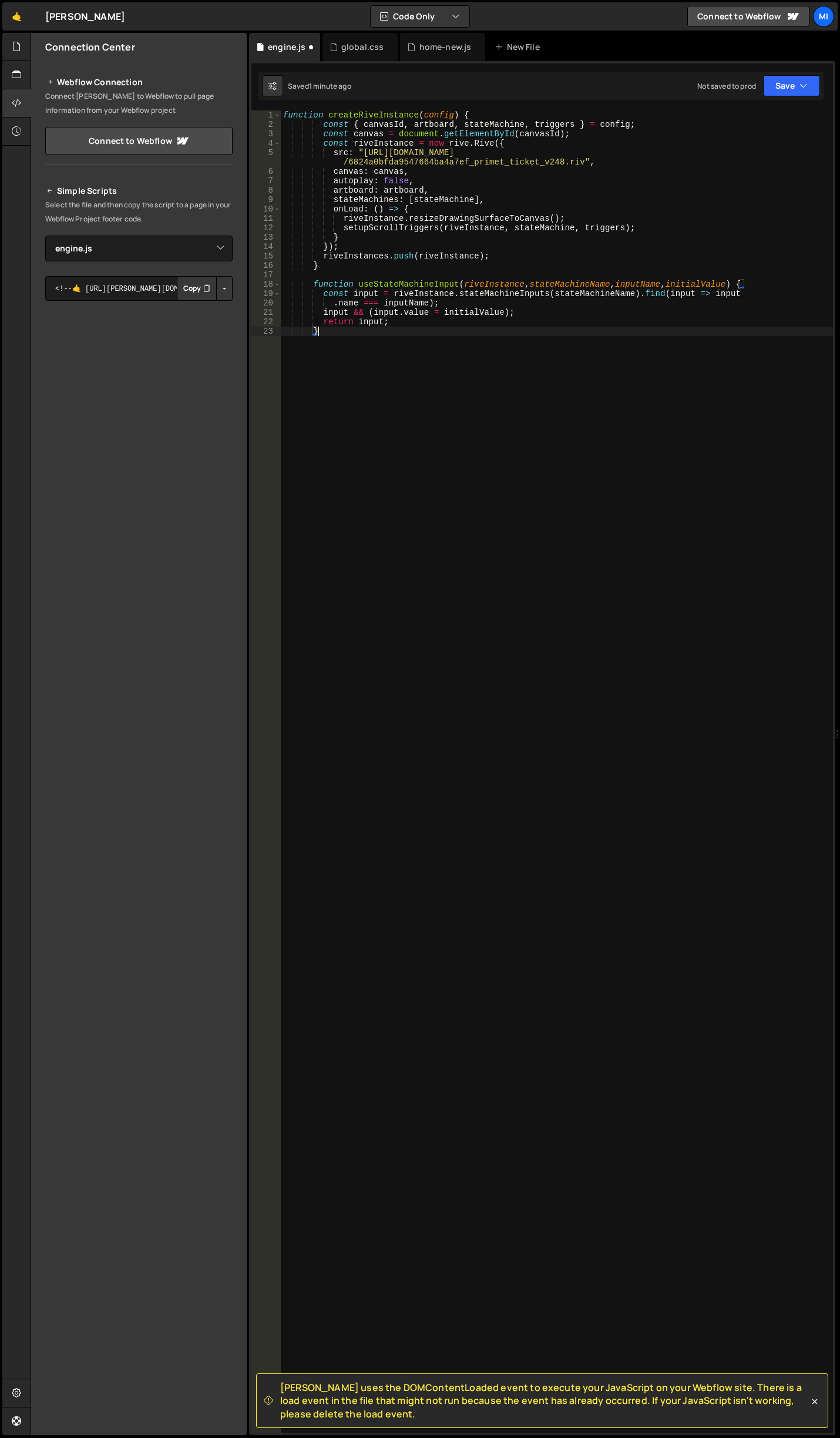
type textarea "}"
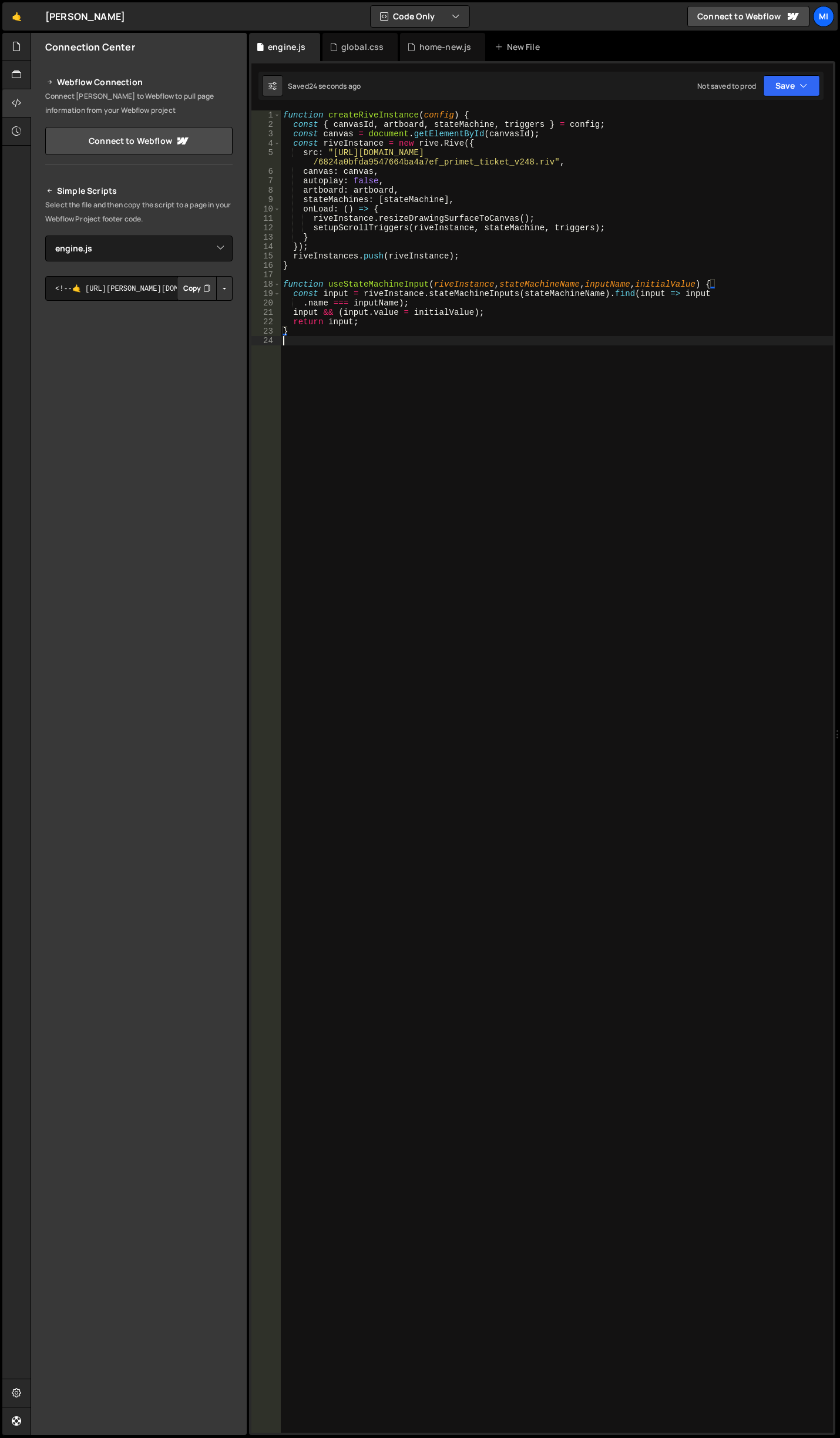
click at [433, 483] on div "function createRiveInstance ( config ) { const { canvasId , artboard , stateMac…" at bounding box center [556, 781] width 552 height 1341
paste textarea "});"
type textarea "});"
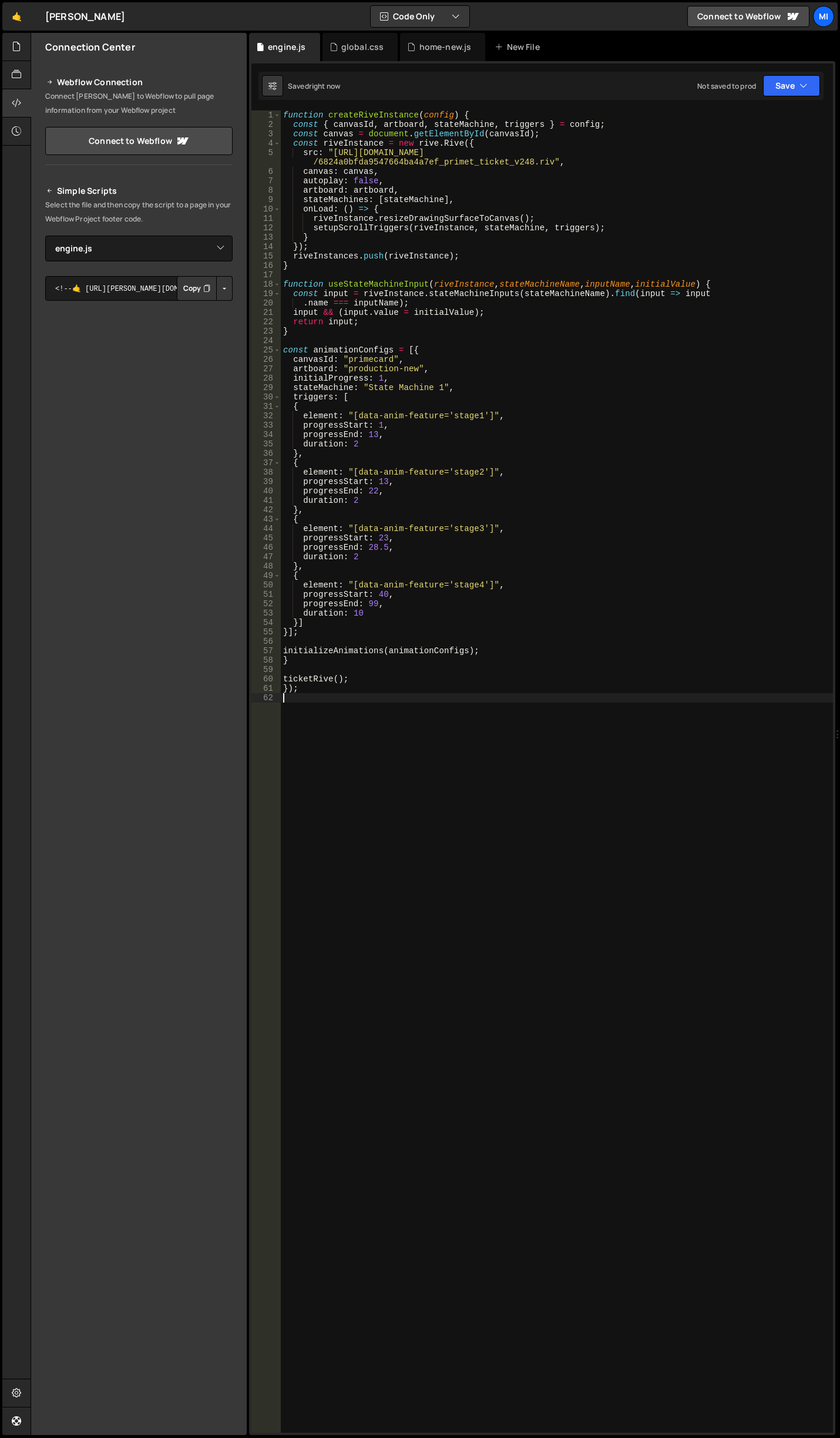
click at [568, 461] on div "function createRiveInstance ( config ) { const { canvasId , artboard , stateMac…" at bounding box center [556, 781] width 552 height 1341
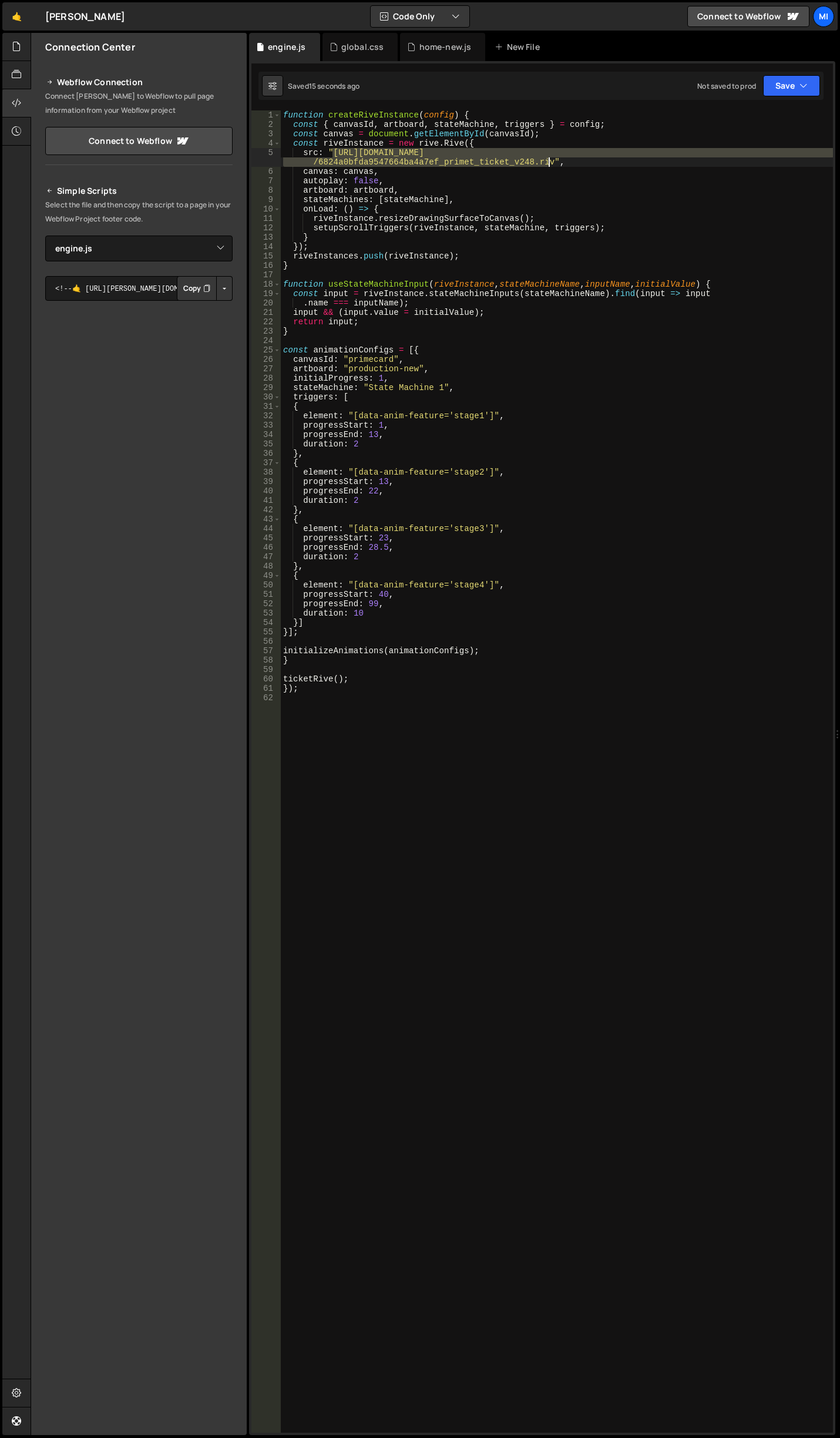
drag, startPoint x: 333, startPoint y: 154, endPoint x: 547, endPoint y: 162, distance: 214.1
click at [547, 162] on div "function createRiveInstance ( config ) { const { canvasId , artboard , stateMac…" at bounding box center [556, 781] width 552 height 1341
paste textarea "8a3219ae5cb32b7ebf8e311/68d0656a09249504bd753b54_mallory"
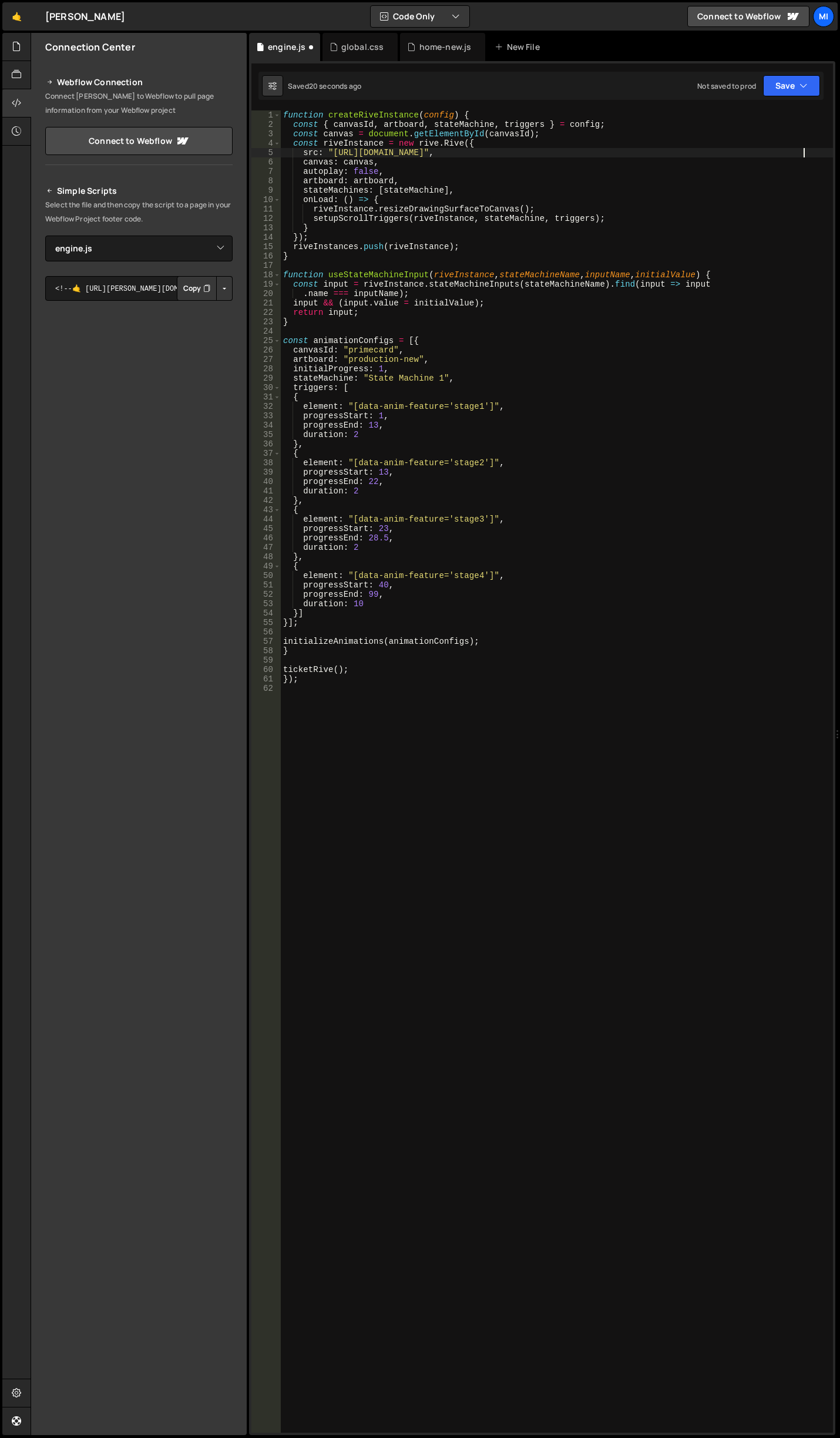
click at [623, 199] on div "function createRiveInstance ( config ) { const { canvasId , artboard , stateMac…" at bounding box center [556, 781] width 552 height 1341
click at [430, 308] on div "function createRiveInstance ( config ) { const { canvasId , artboard , stateMac…" at bounding box center [556, 781] width 552 height 1341
click at [450, 236] on div "function createRiveInstance ( config ) { const { canvasId , artboard , stateMac…" at bounding box center [556, 781] width 552 height 1341
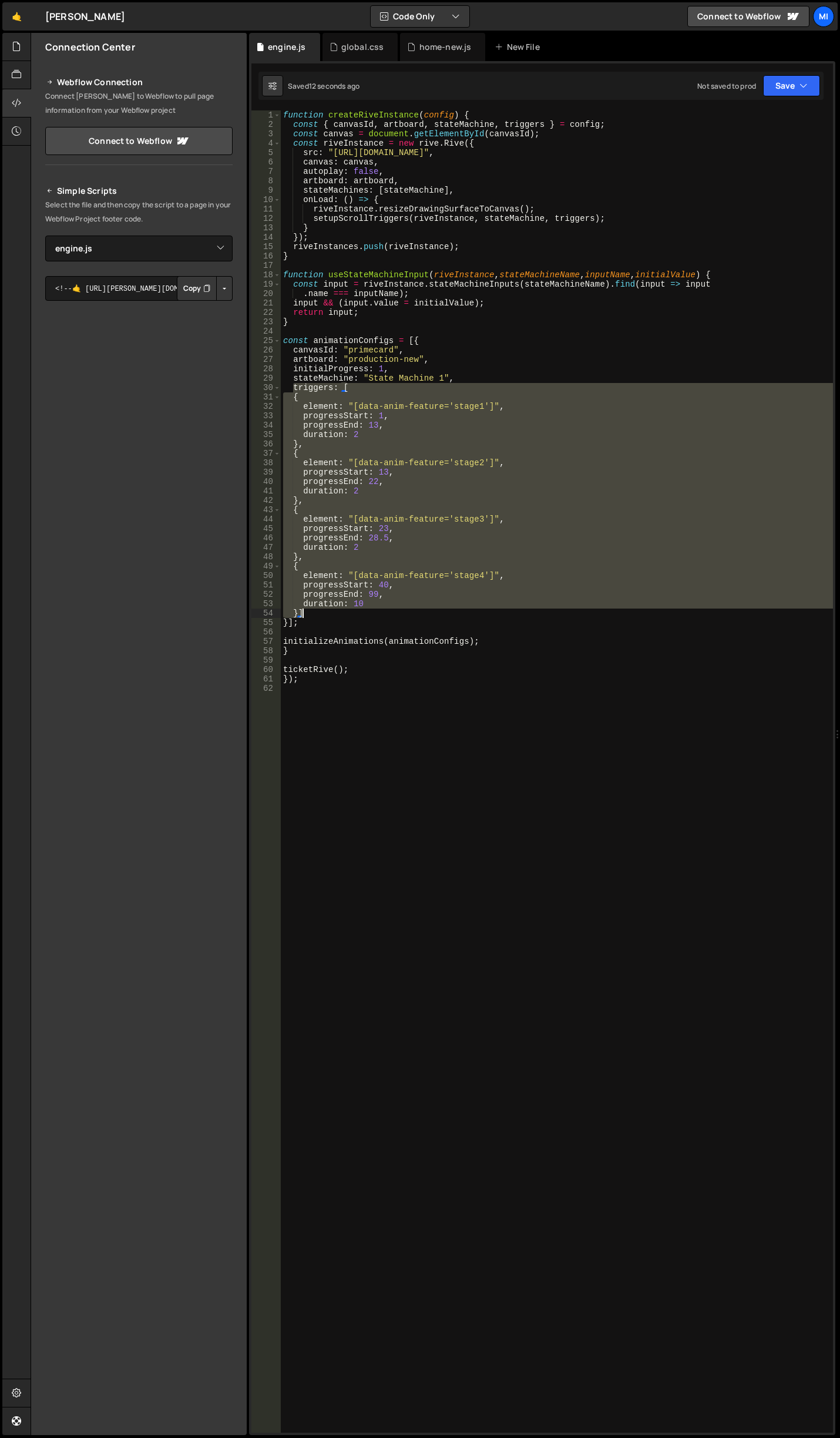
drag, startPoint x: 291, startPoint y: 386, endPoint x: 513, endPoint y: 610, distance: 315.4
click at [513, 610] on div "function createRiveInstance ( config ) { const { canvasId , artboard , stateMac…" at bounding box center [556, 781] width 552 height 1341
type textarea "duration: 10 }]"
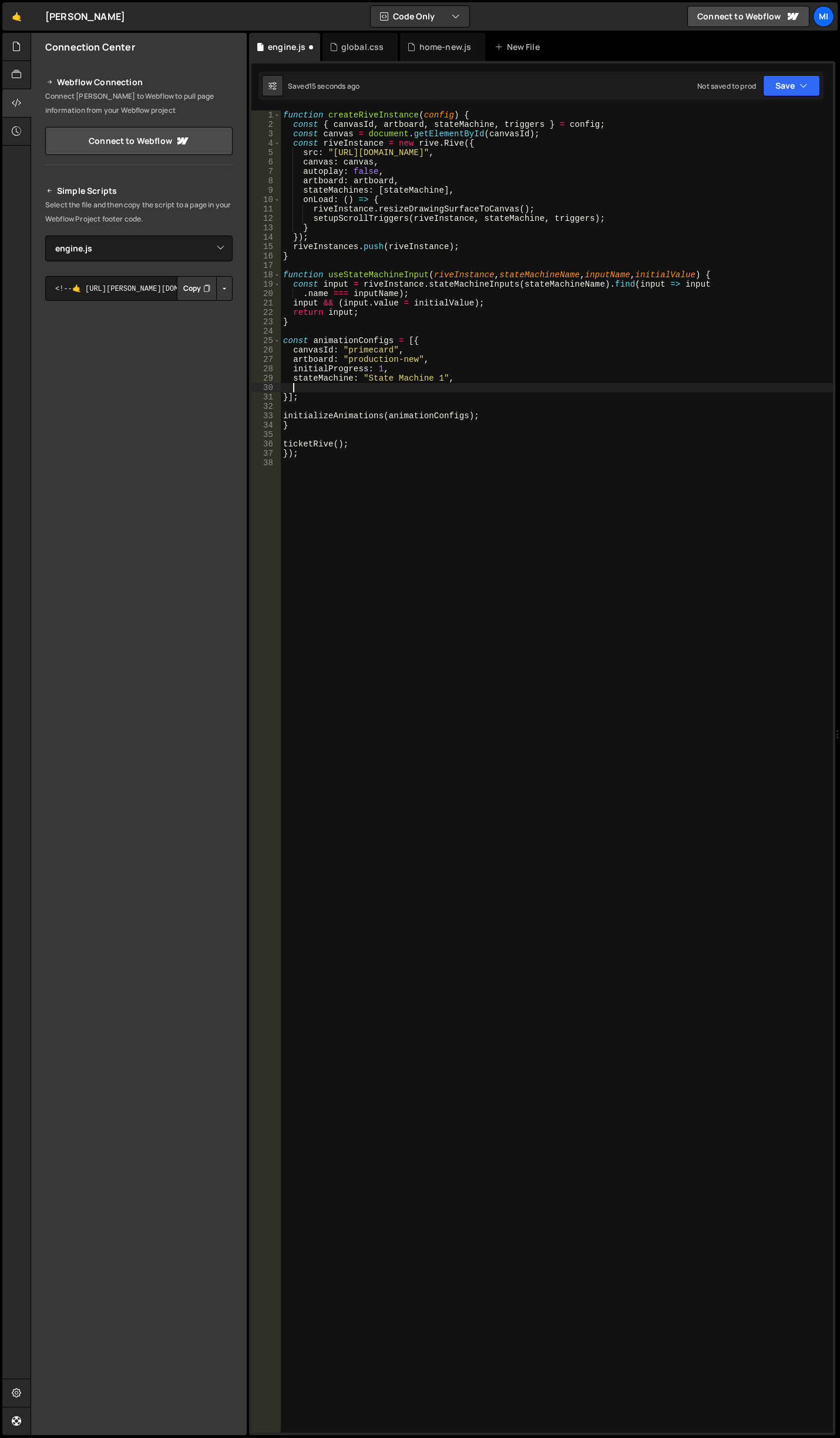
click at [447, 381] on div "function createRiveInstance ( config ) { const { canvasId , artboard , stateMac…" at bounding box center [556, 781] width 552 height 1341
click at [387, 350] on div "function createRiveInstance ( config ) { const { canvasId , artboard , stateMac…" at bounding box center [556, 781] width 552 height 1341
drag, startPoint x: 346, startPoint y: 360, endPoint x: 418, endPoint y: 359, distance: 72.0
click at [418, 359] on div "function createRiveInstance ( config ) { const { canvasId , artboard , stateMac…" at bounding box center [556, 781] width 552 height 1341
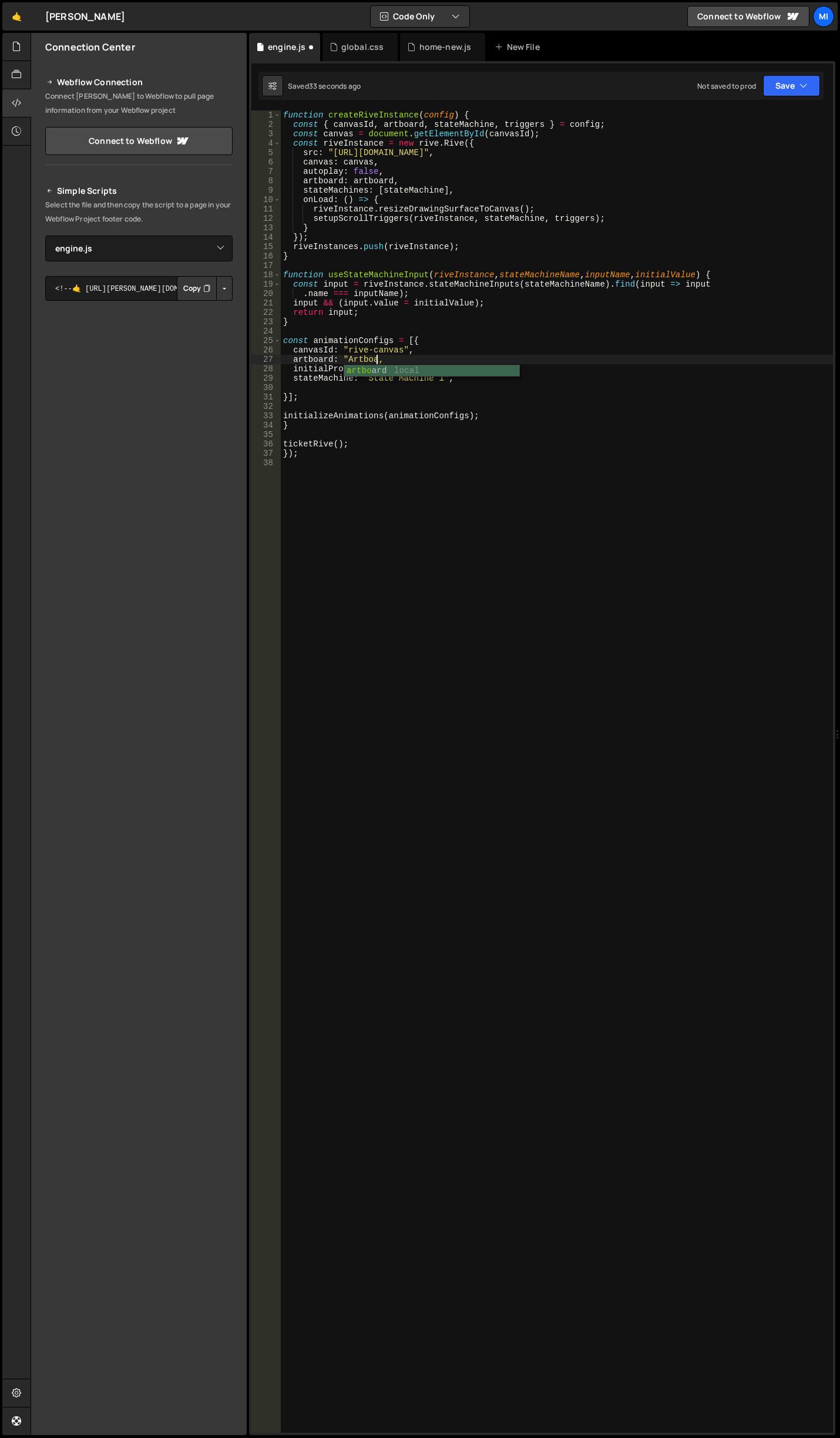
scroll to position [0, 6]
type textarea "initialProgress: 1,"
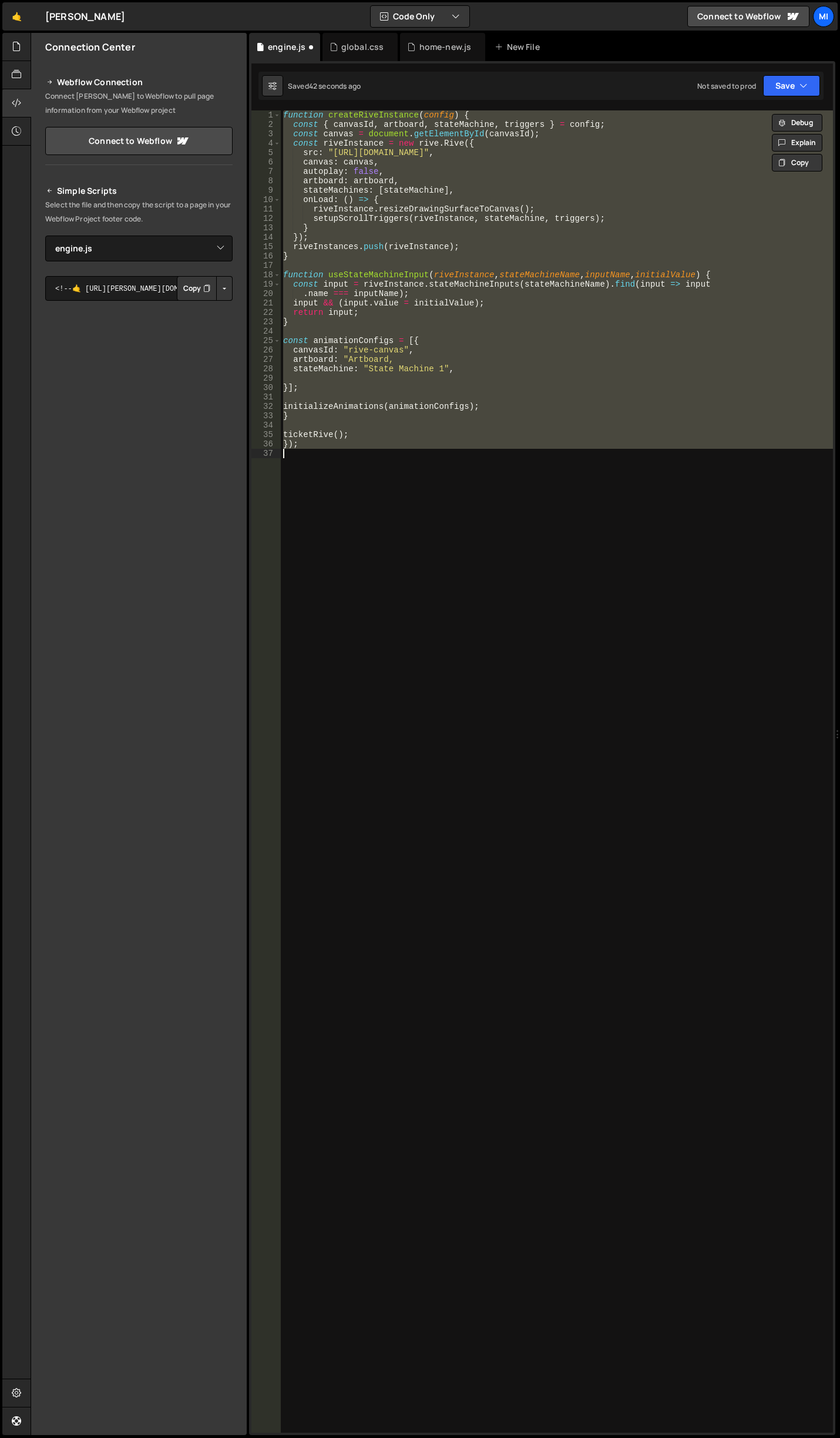
type textarea "});"
click at [289, 623] on div "function createRiveInstance ( config ) { const { canvasId , artboard , stateMac…" at bounding box center [556, 771] width 552 height 1322
paste textarea
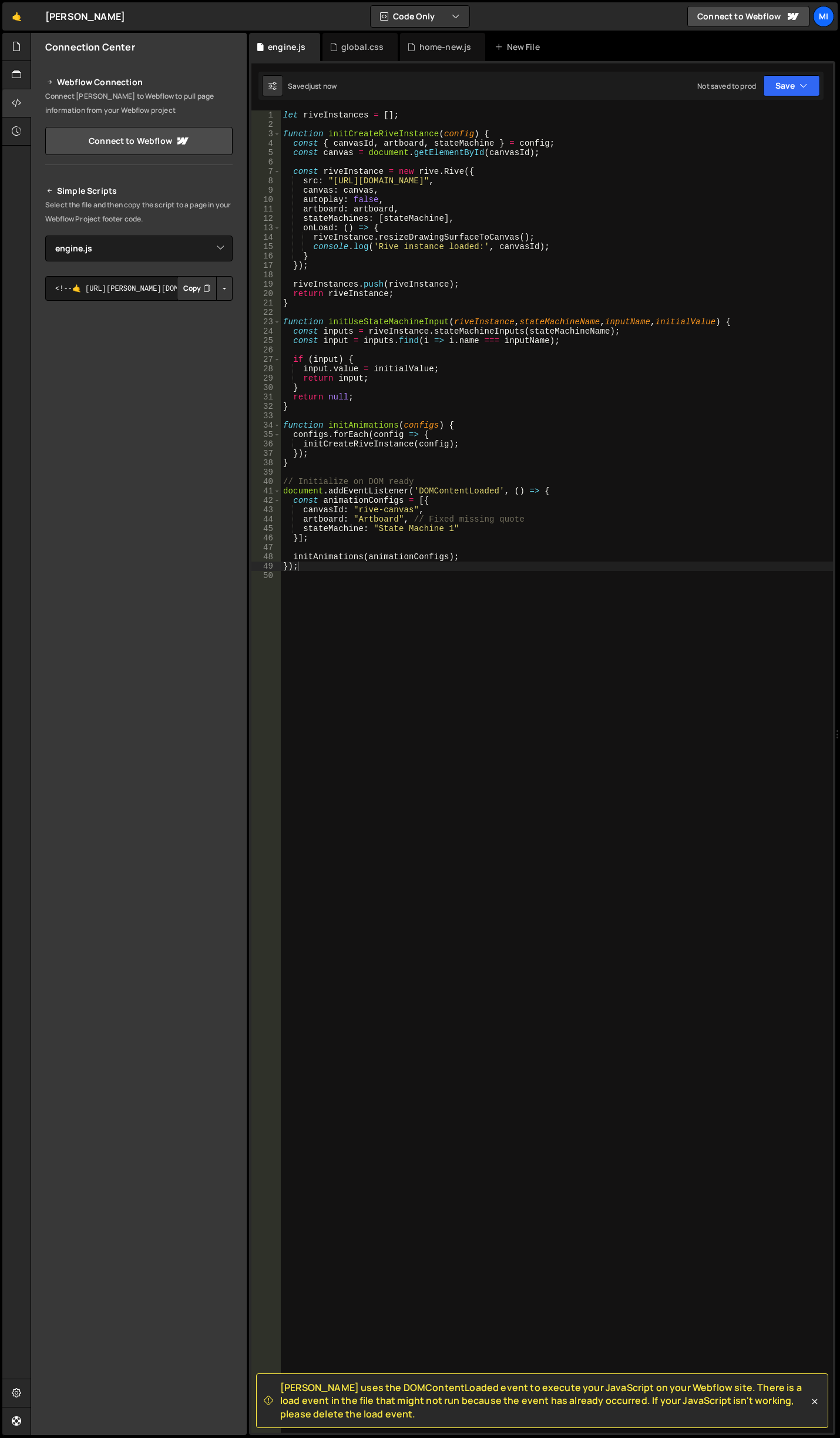
click at [475, 493] on div "let riveInstances = [ ] ; function initCreateRiveInstance ( config ) { const { …" at bounding box center [556, 781] width 552 height 1341
type textarea "});"
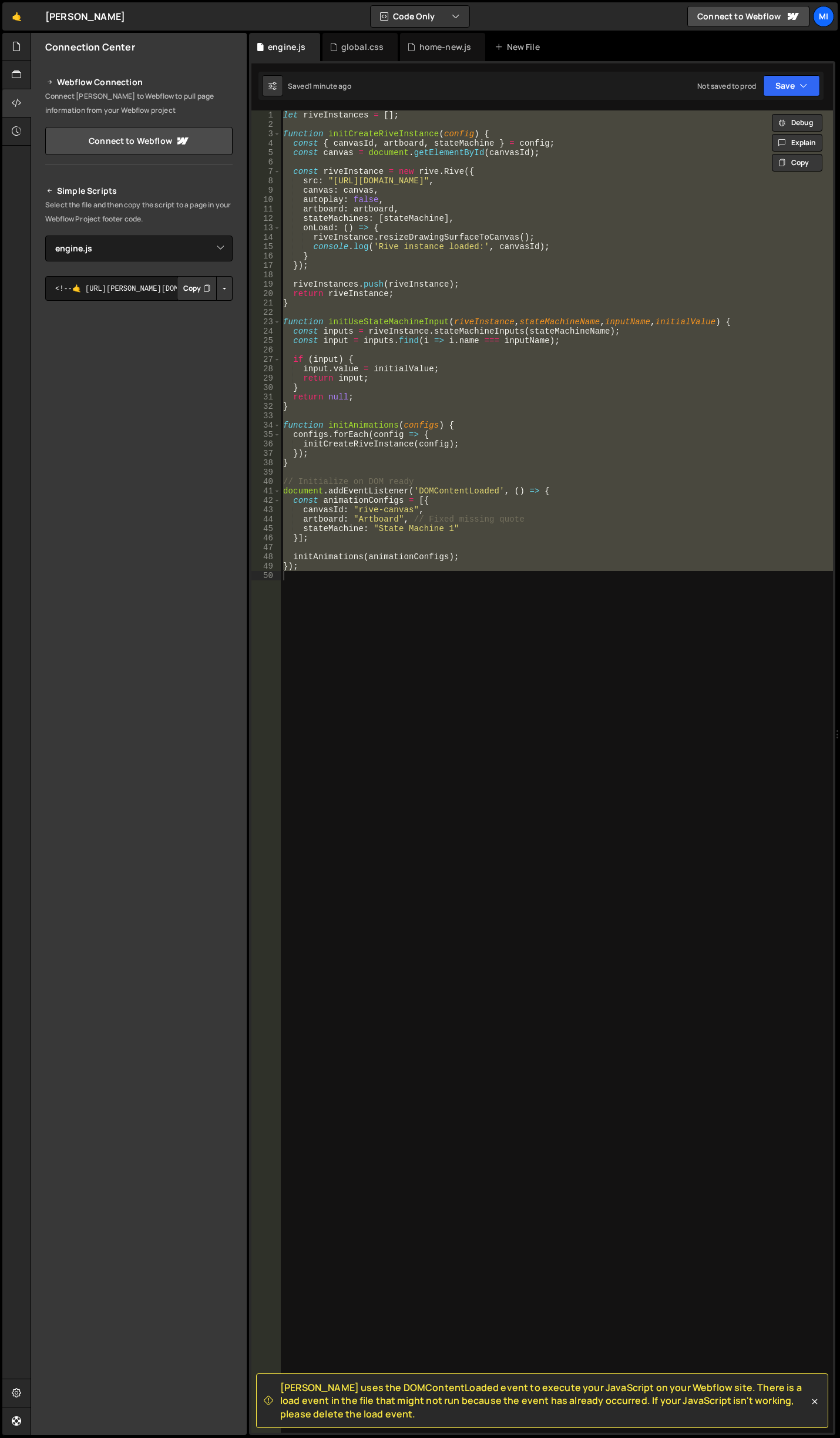
click at [753, 762] on div "let riveInstances = [ ] ; function initCreateRiveInstance ( config ) { const { …" at bounding box center [556, 771] width 552 height 1322
paste textarea
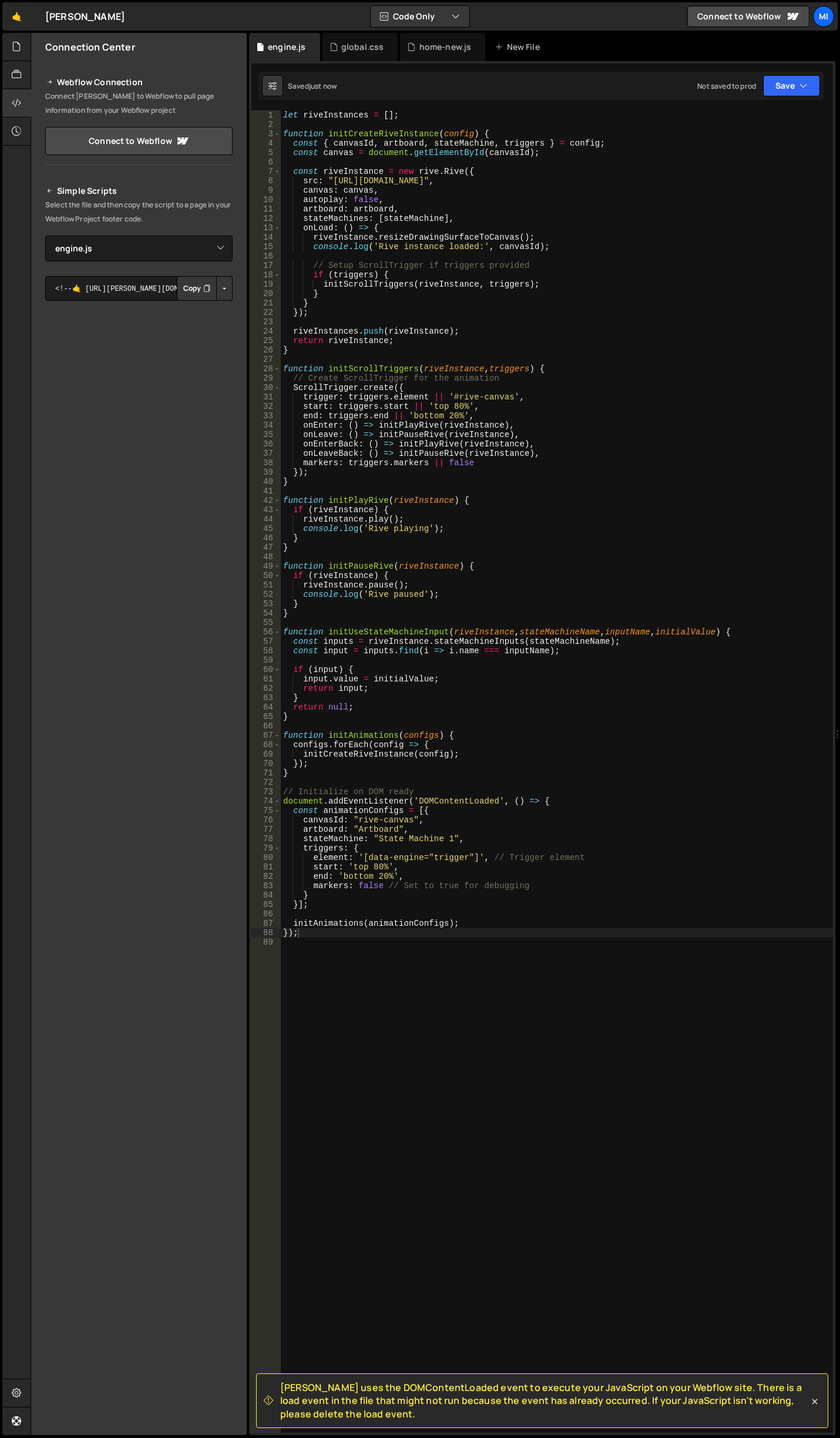
click at [576, 645] on div "let riveInstances = [ ] ; function initCreateRiveInstance ( config ) { const { …" at bounding box center [556, 781] width 552 height 1341
click at [571, 516] on div "let riveInstances = [ ] ; function initCreateRiveInstance ( config ) { const { …" at bounding box center [556, 781] width 552 height 1341
click at [378, 865] on div "let riveInstances = [ ] ; function initCreateRiveInstance ( config ) { const { …" at bounding box center [556, 781] width 552 height 1341
drag, startPoint x: 334, startPoint y: 181, endPoint x: 804, endPoint y: 178, distance: 470.0
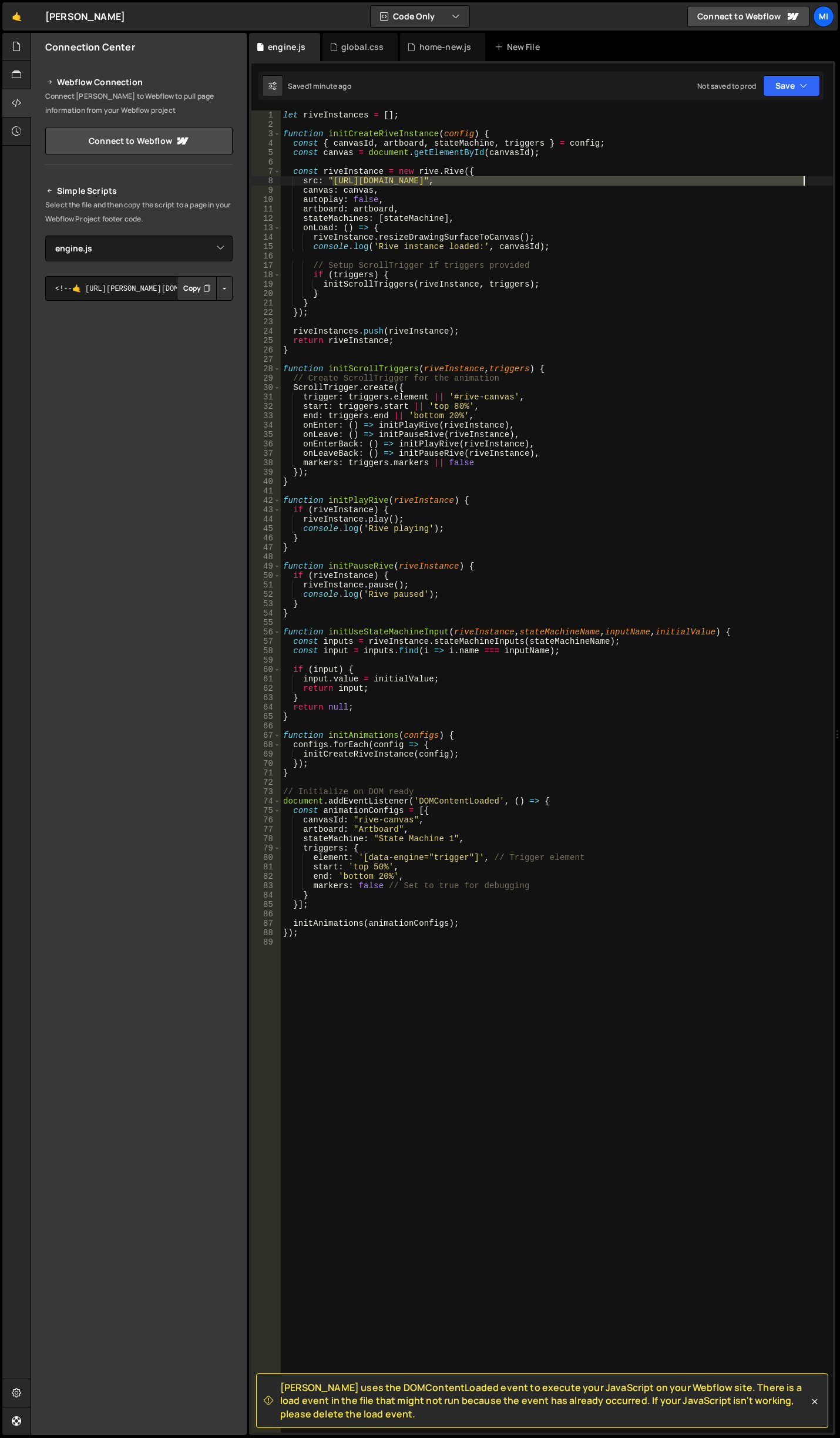
click at [804, 178] on div "let riveInstances = [ ] ; function initCreateRiveInstance ( config ) { const { …" at bounding box center [556, 781] width 552 height 1341
paste textarea "bb5ae718ccb4d2edc17"
type textarea "src: "https://cdn.prod.website-files.com/68a3219ae5cb32b7ebf8e311/68d06bb5ae718…"
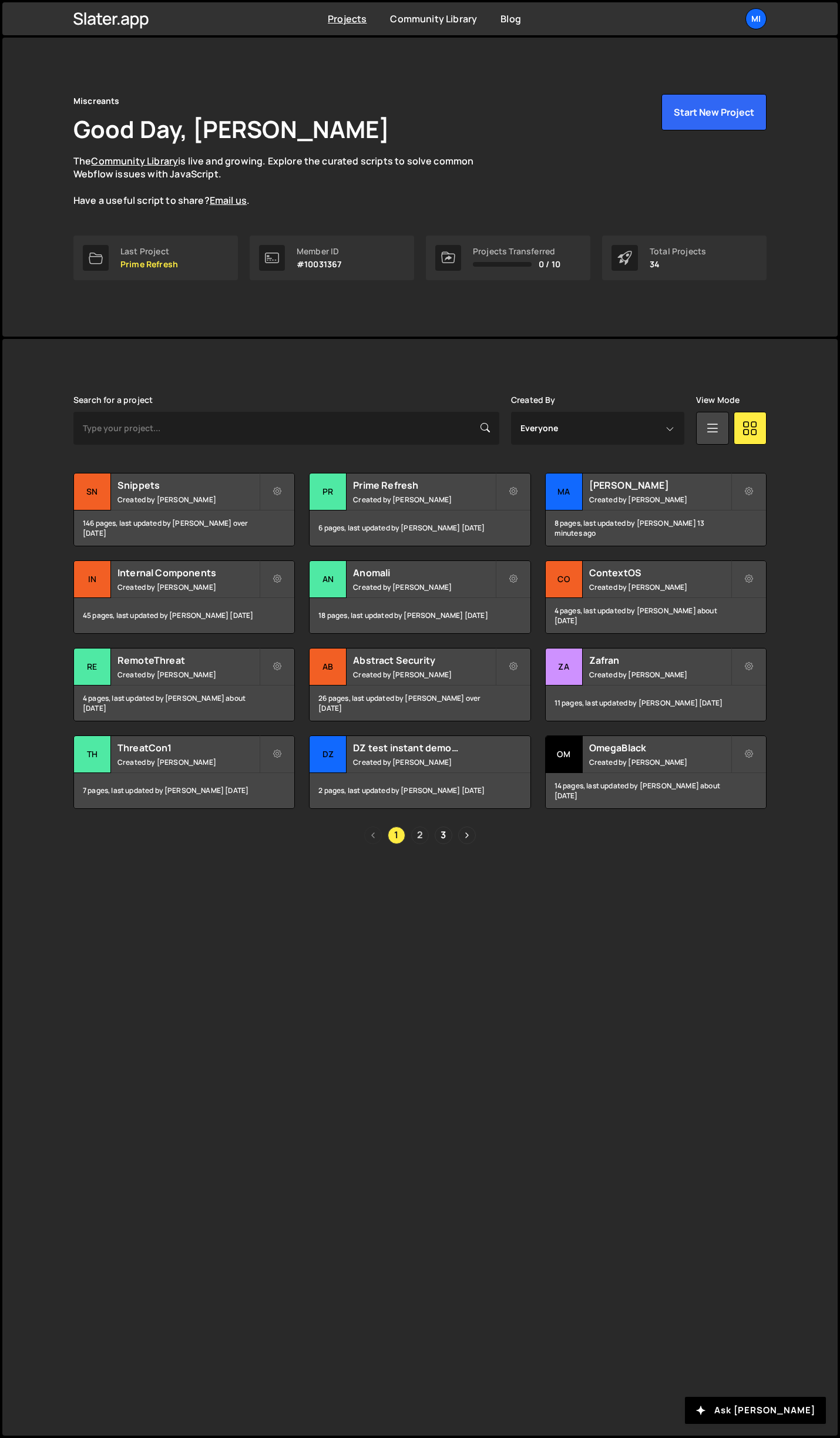
click at [420, 833] on link "2" at bounding box center [420, 835] width 18 height 18
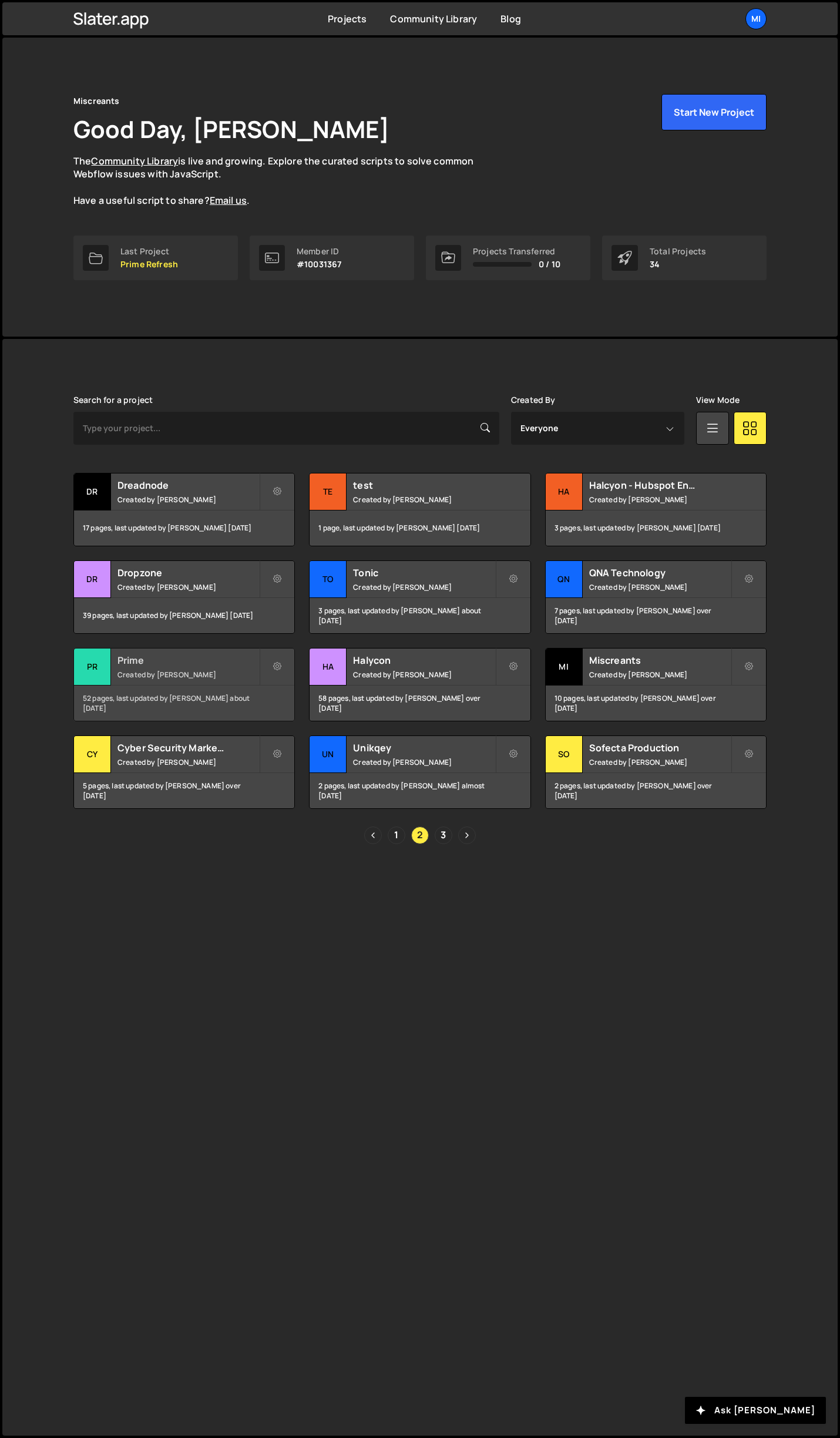
click at [232, 665] on h2 "Prime" at bounding box center [188, 660] width 142 height 13
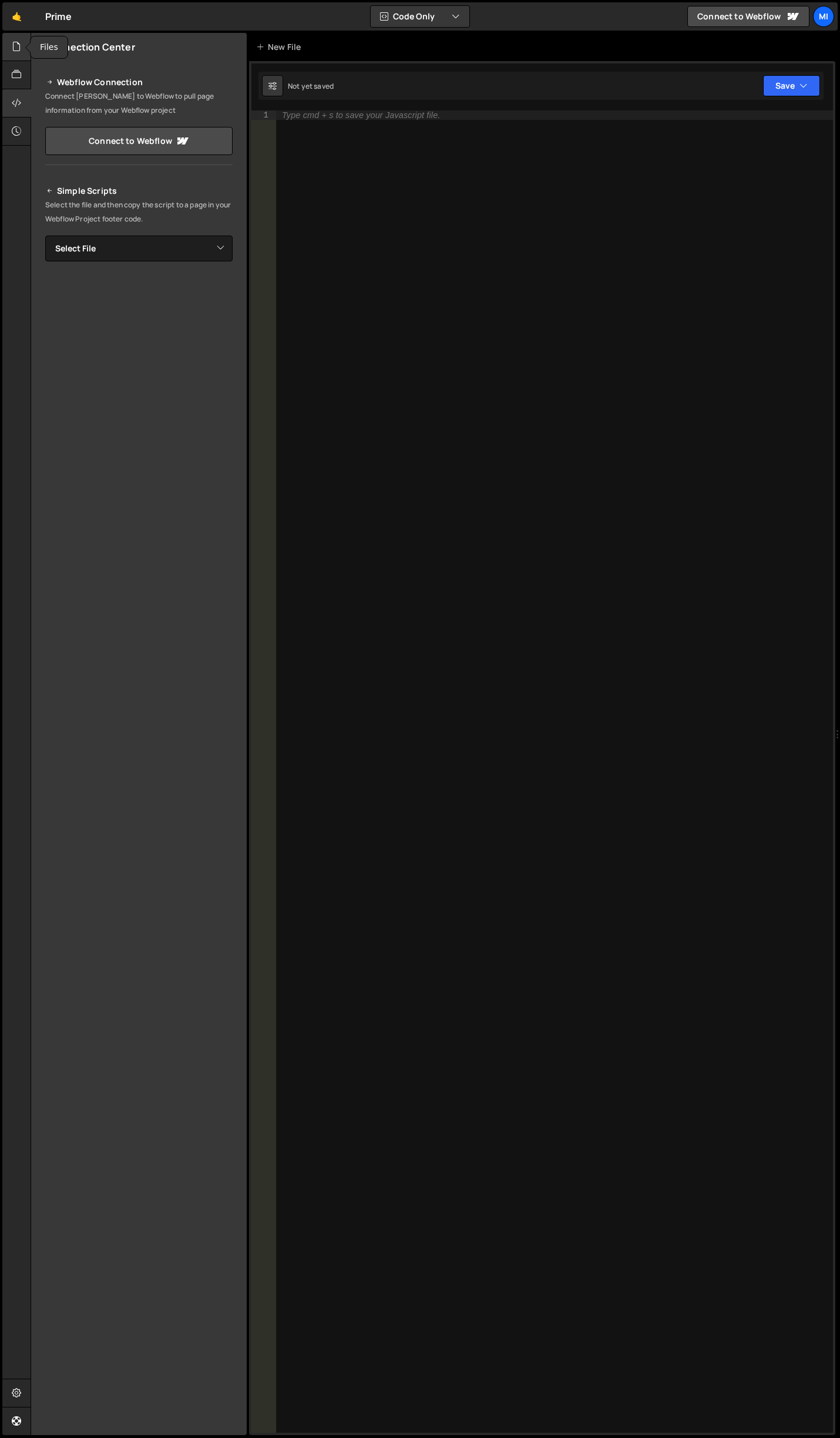
click at [23, 46] on div at bounding box center [16, 47] width 29 height 28
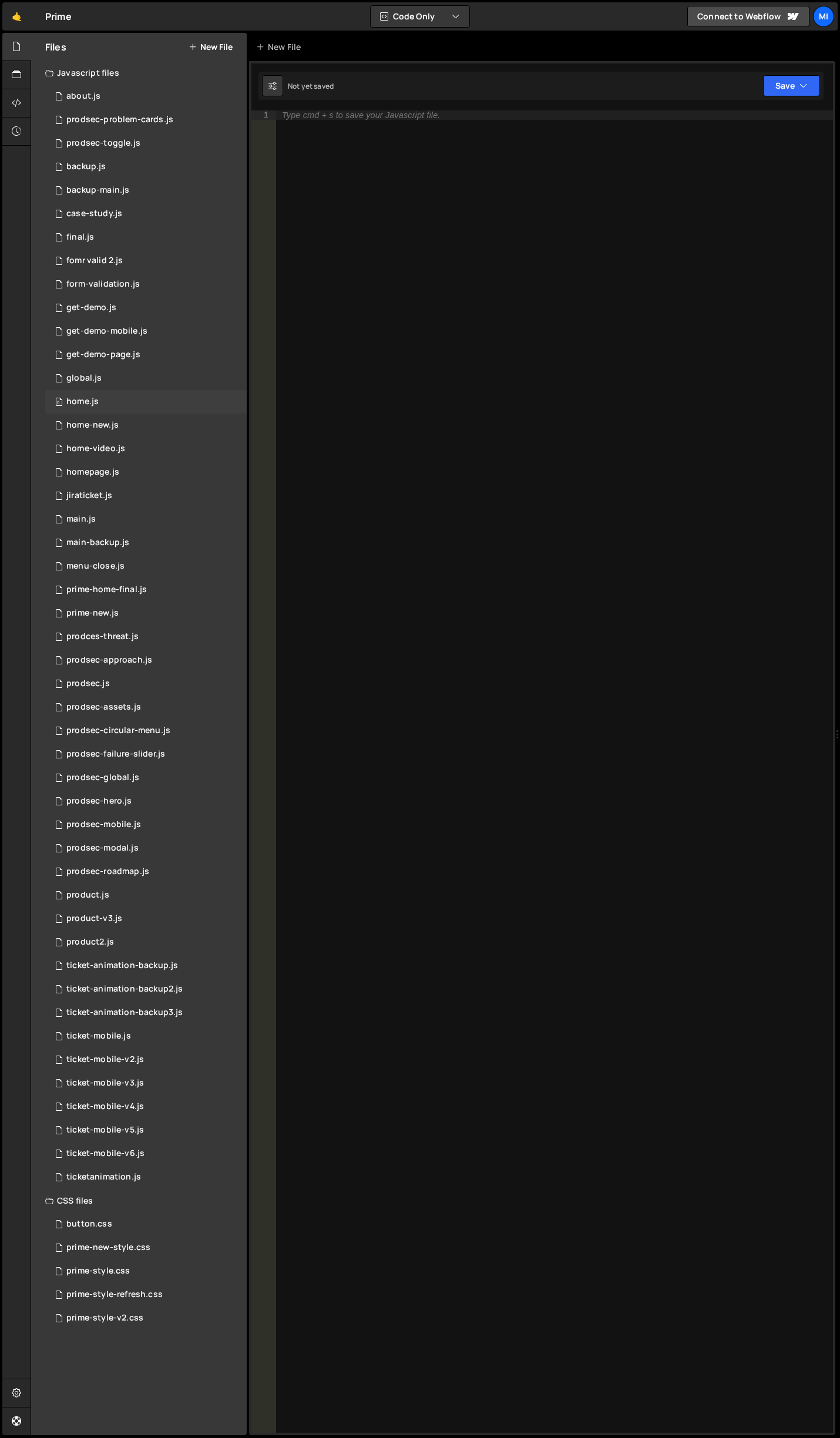
click at [146, 410] on div "0 home.js 0" at bounding box center [146, 401] width 201 height 23
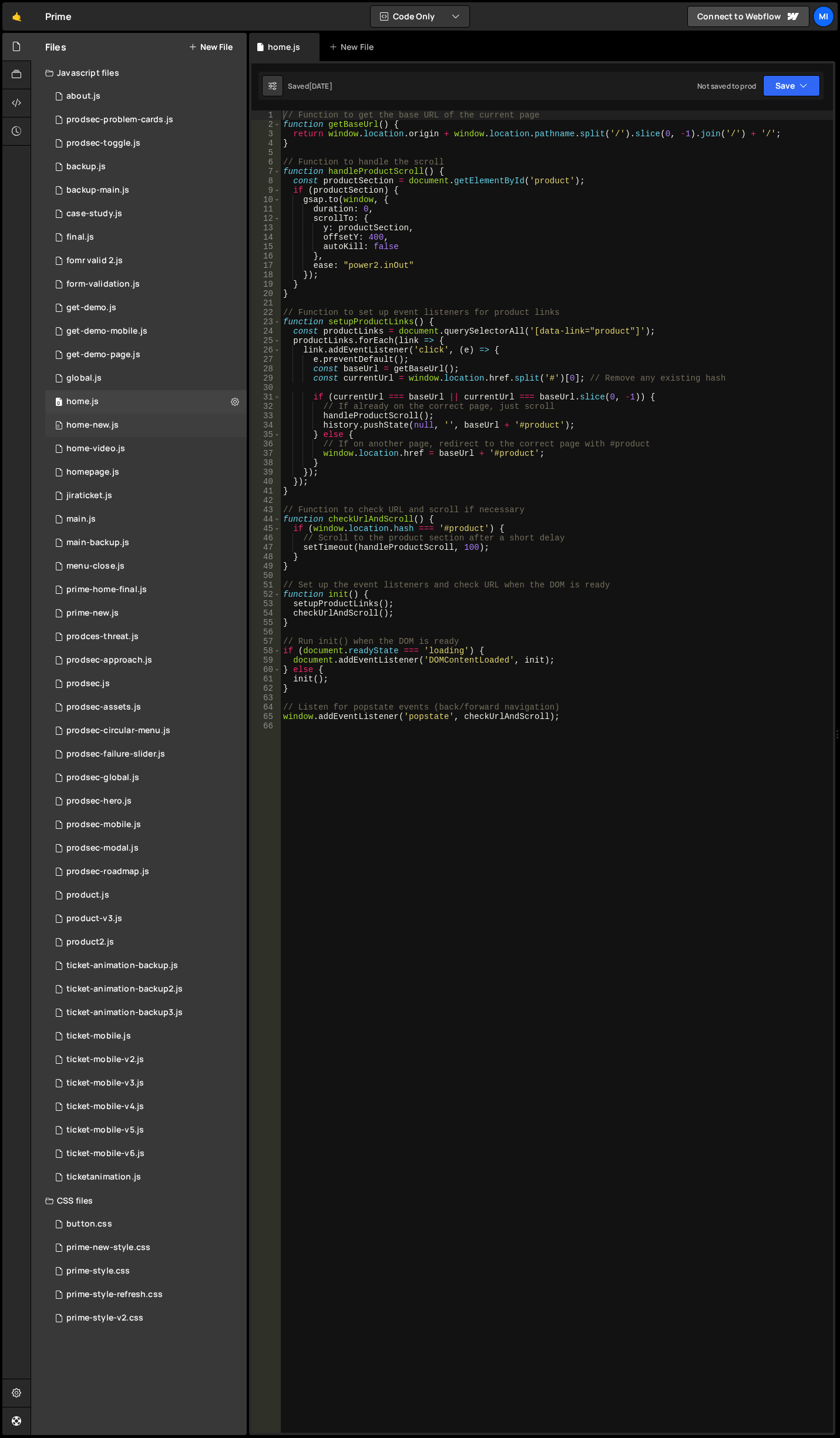
click at [147, 425] on div "0 home-new.js 0" at bounding box center [146, 425] width 201 height 23
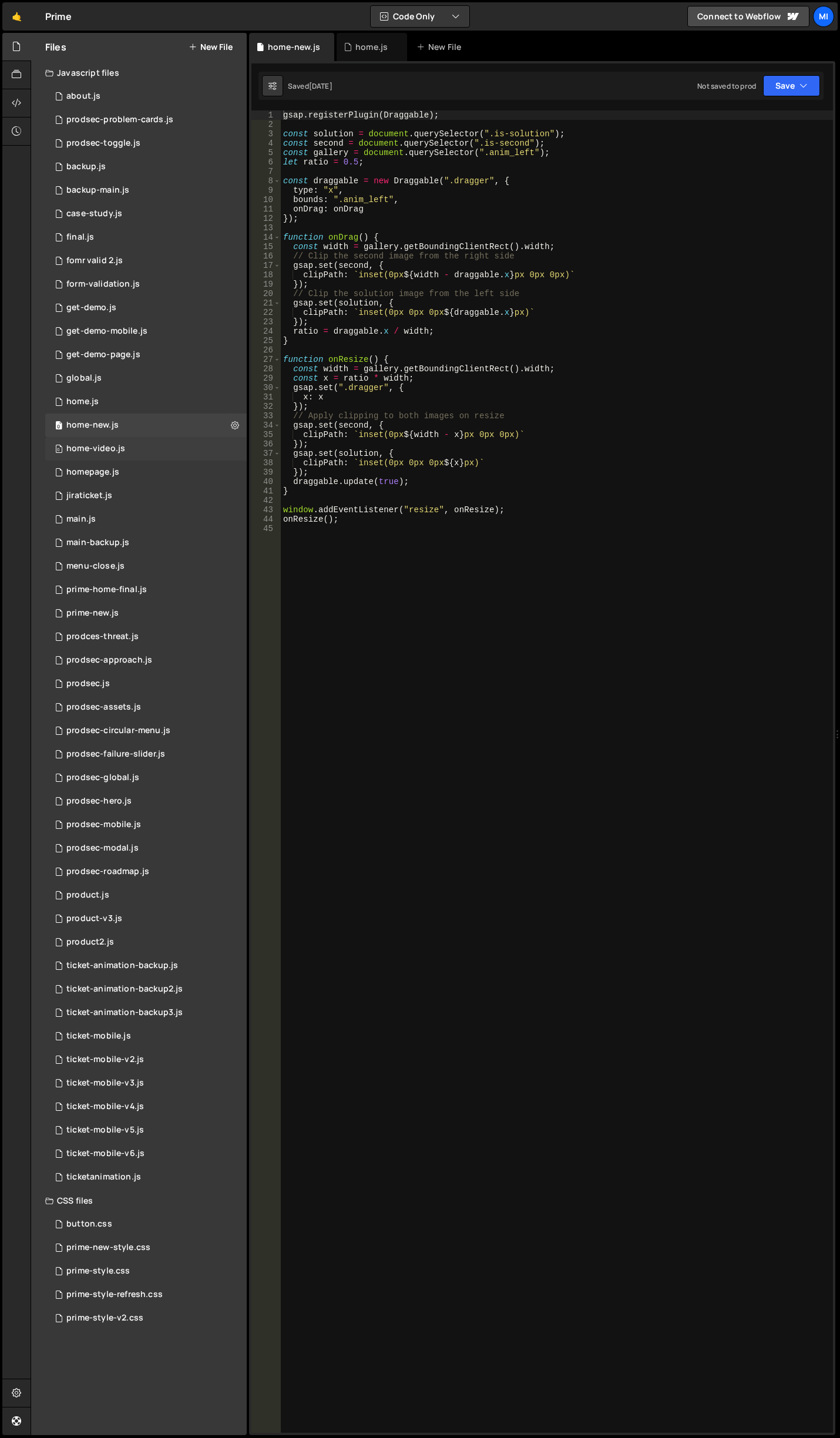
click at [151, 446] on div "0 home-video.js 0" at bounding box center [146, 449] width 201 height 23
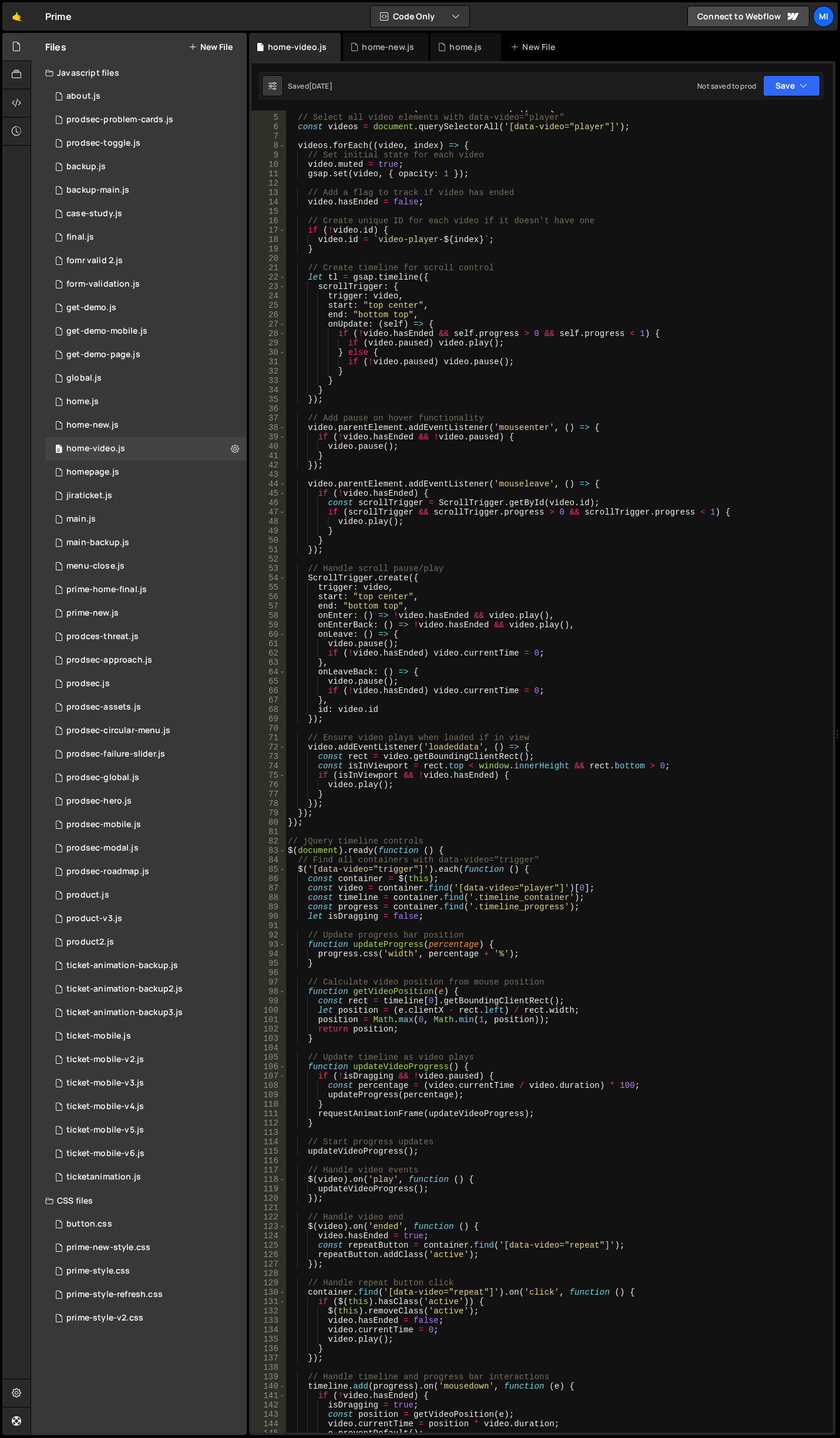
scroll to position [353, 0]
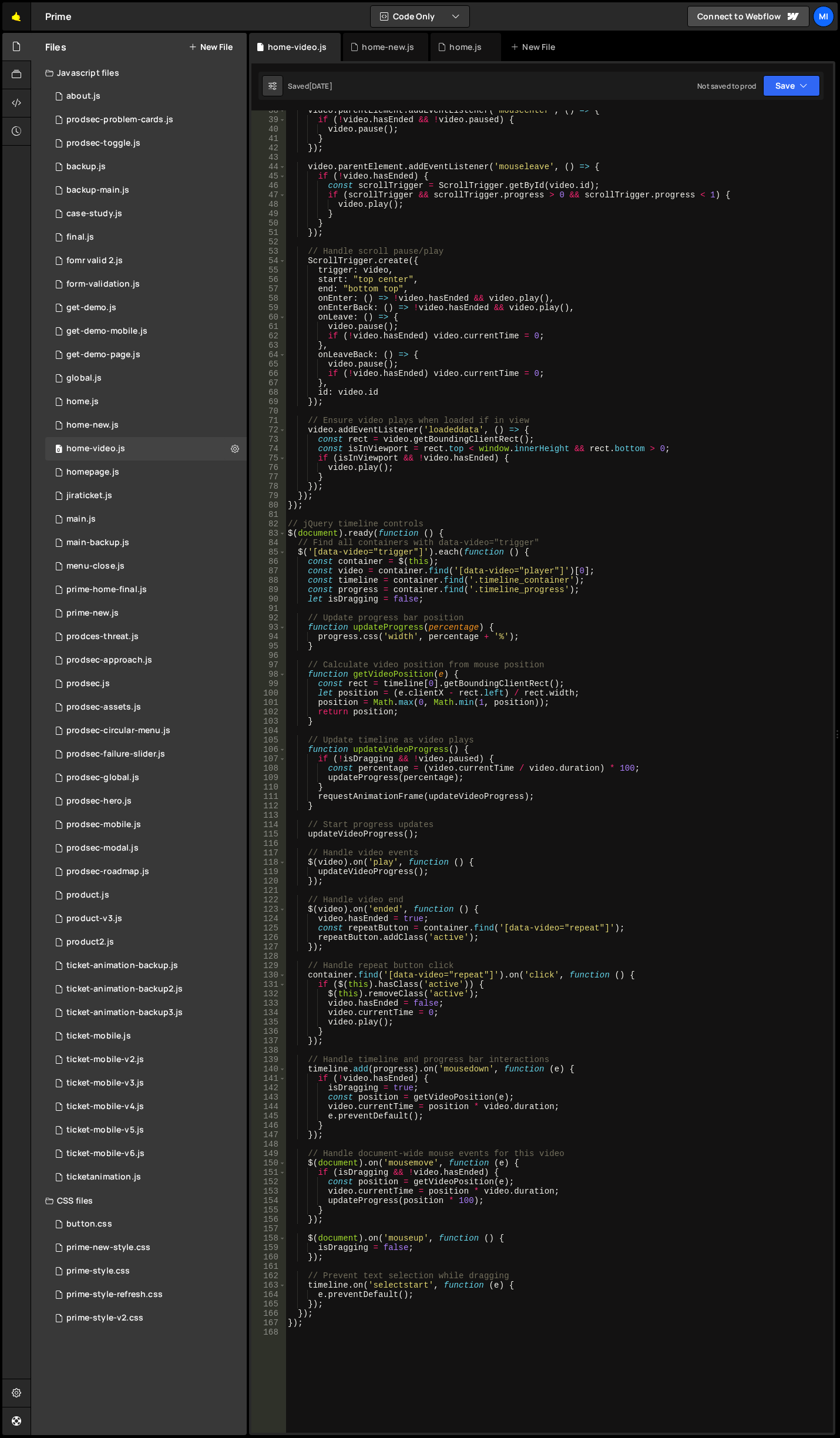
click at [15, 8] on link "🤙" at bounding box center [16, 16] width 29 height 28
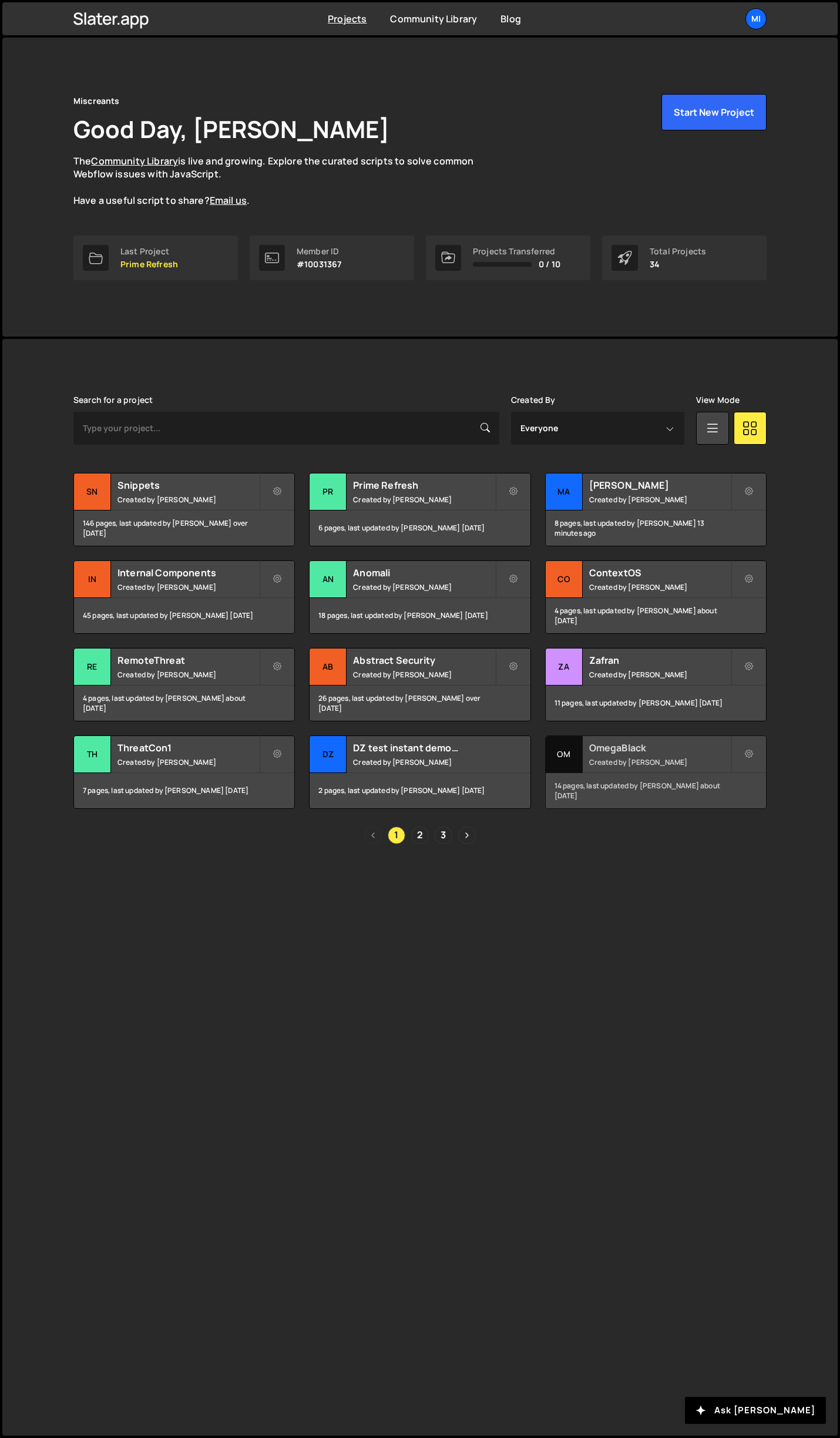
click at [705, 752] on h2 "OmegaBlack" at bounding box center [660, 747] width 142 height 13
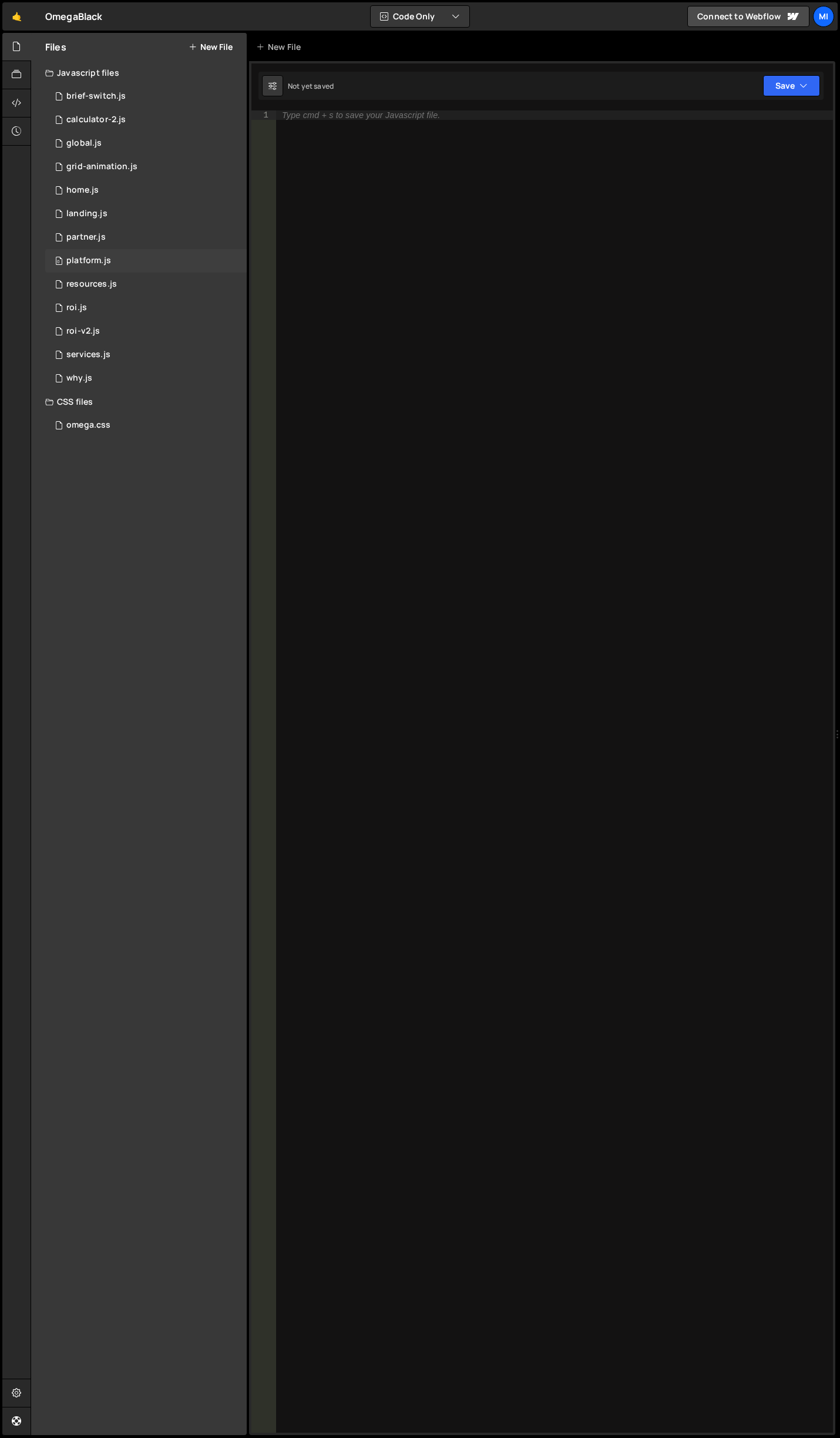
click at [144, 263] on div "0 platform.js 0" at bounding box center [146, 261] width 201 height 23
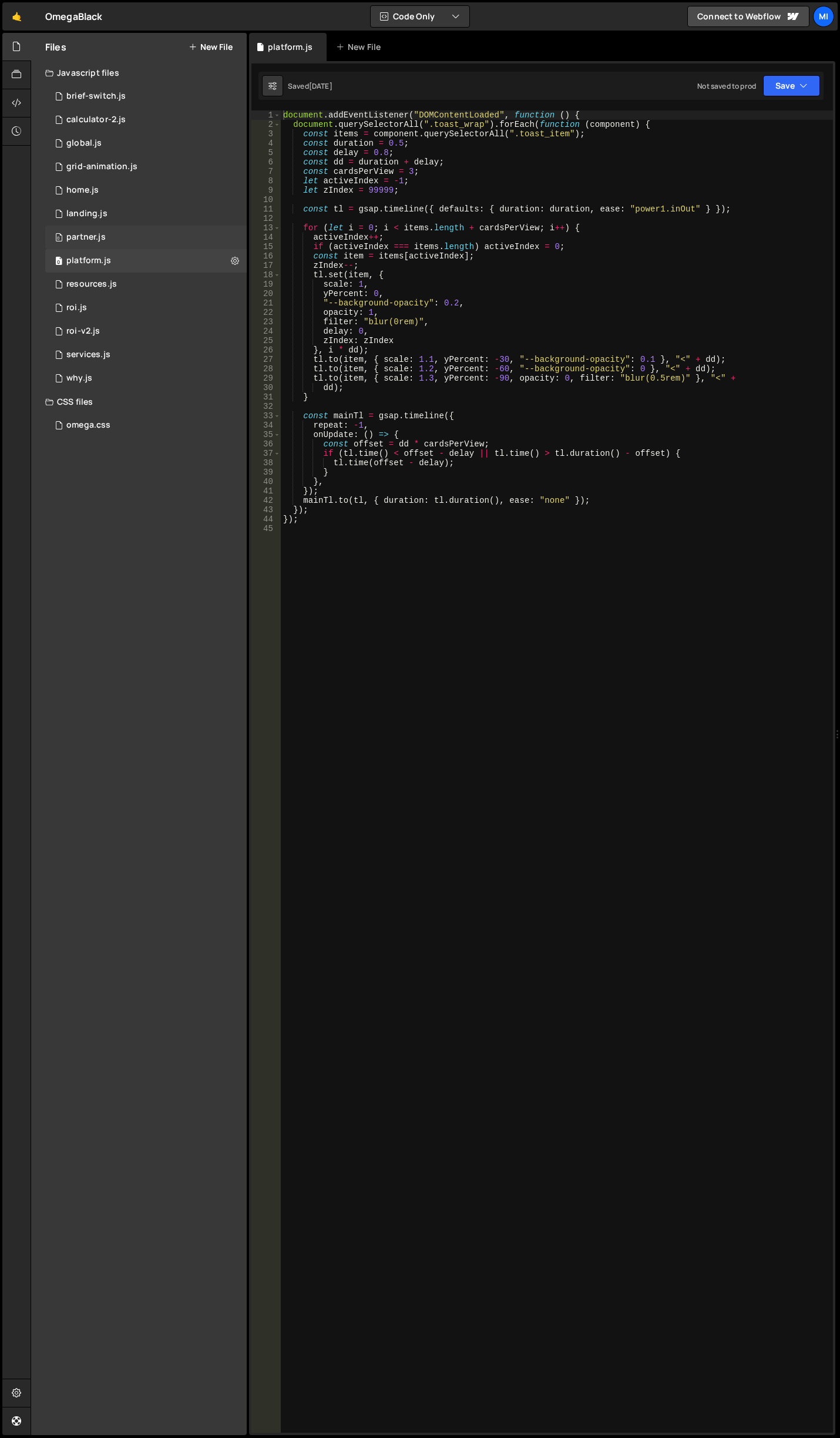
click at [137, 246] on div "0 partner.js 0" at bounding box center [146, 237] width 201 height 23
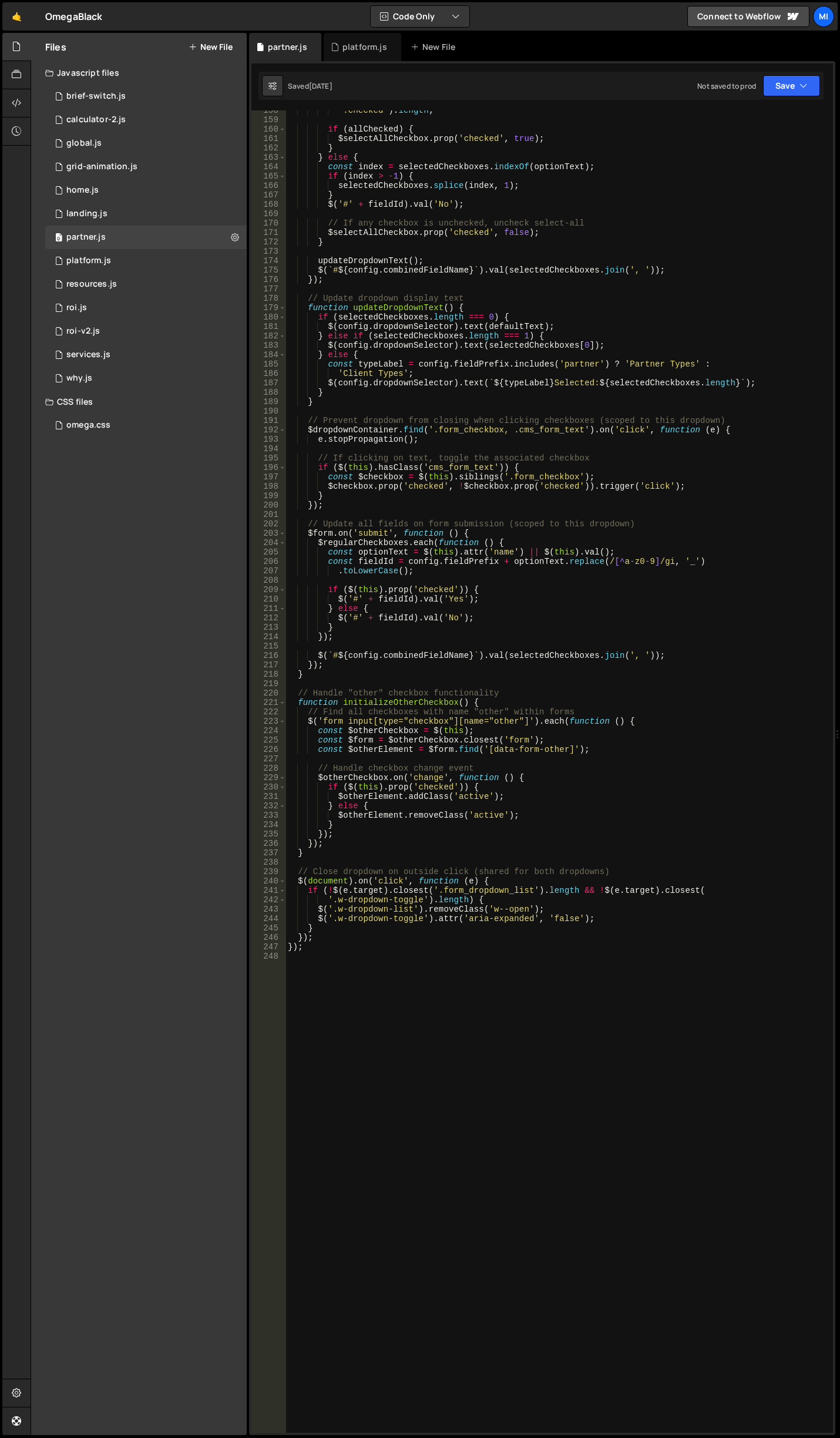
scroll to position [1445, 0]
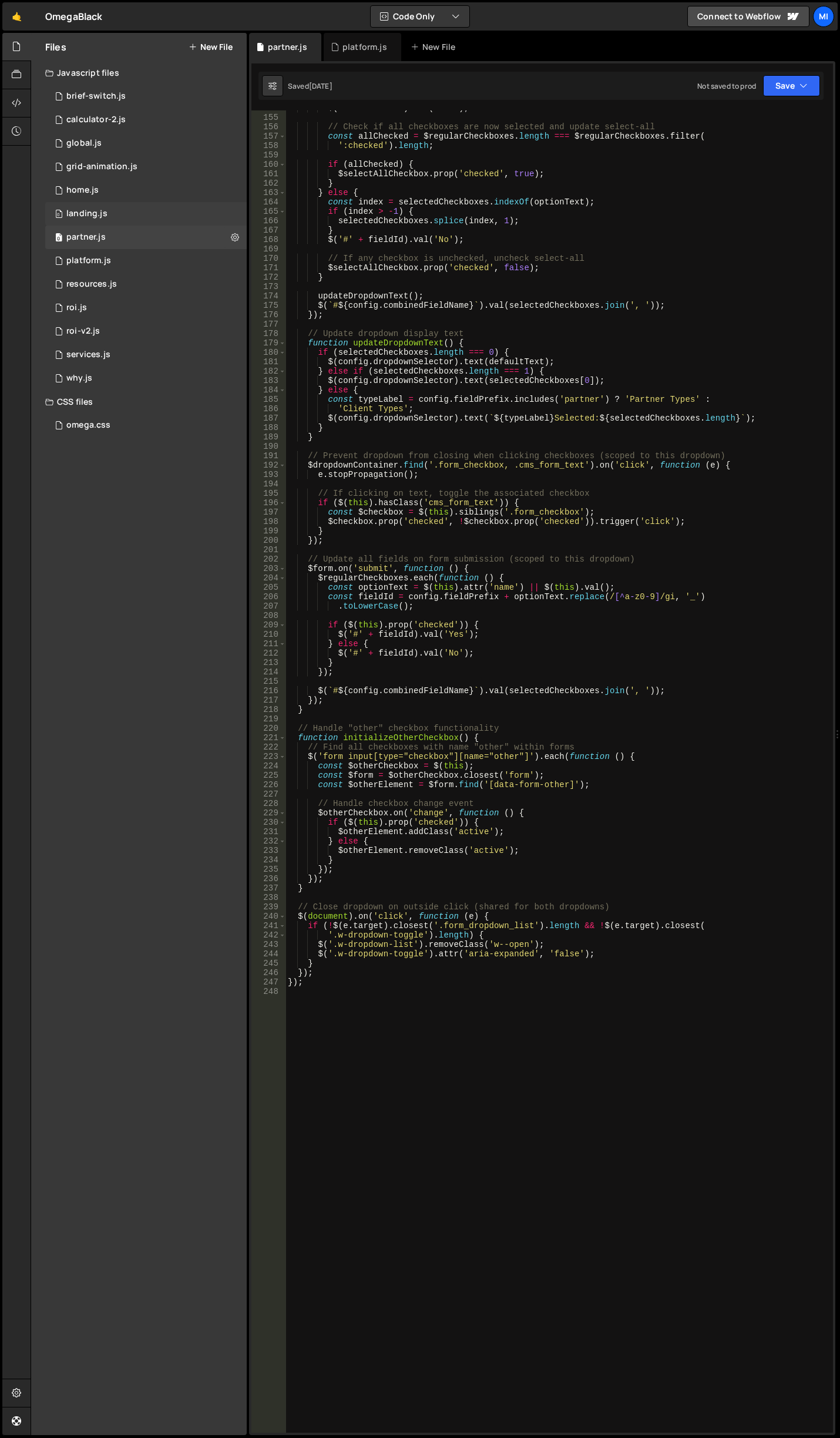
click at [138, 217] on div "0 landing.js 0" at bounding box center [146, 214] width 201 height 23
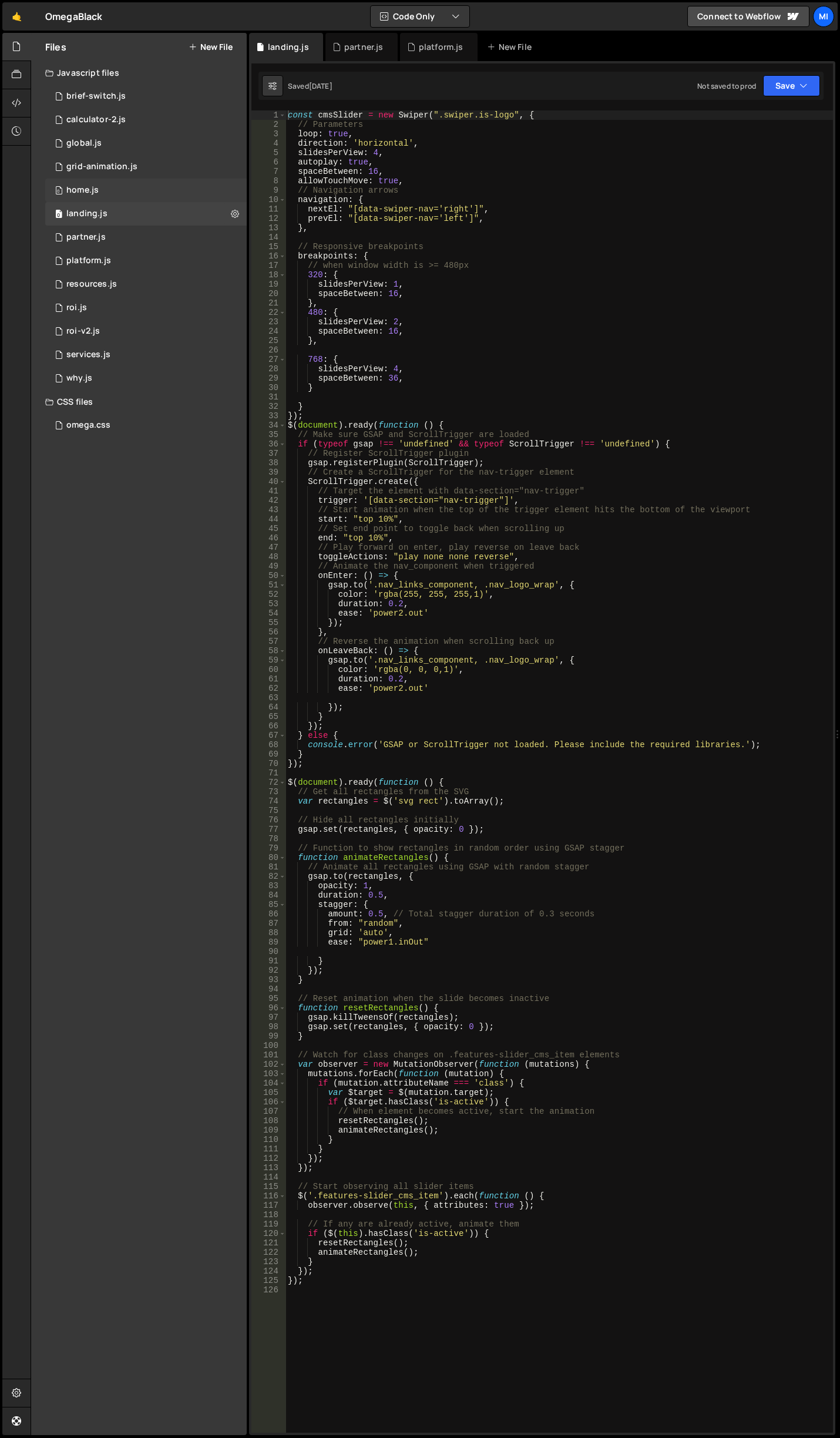
click at [131, 181] on div "0 home.js 0" at bounding box center [146, 190] width 201 height 23
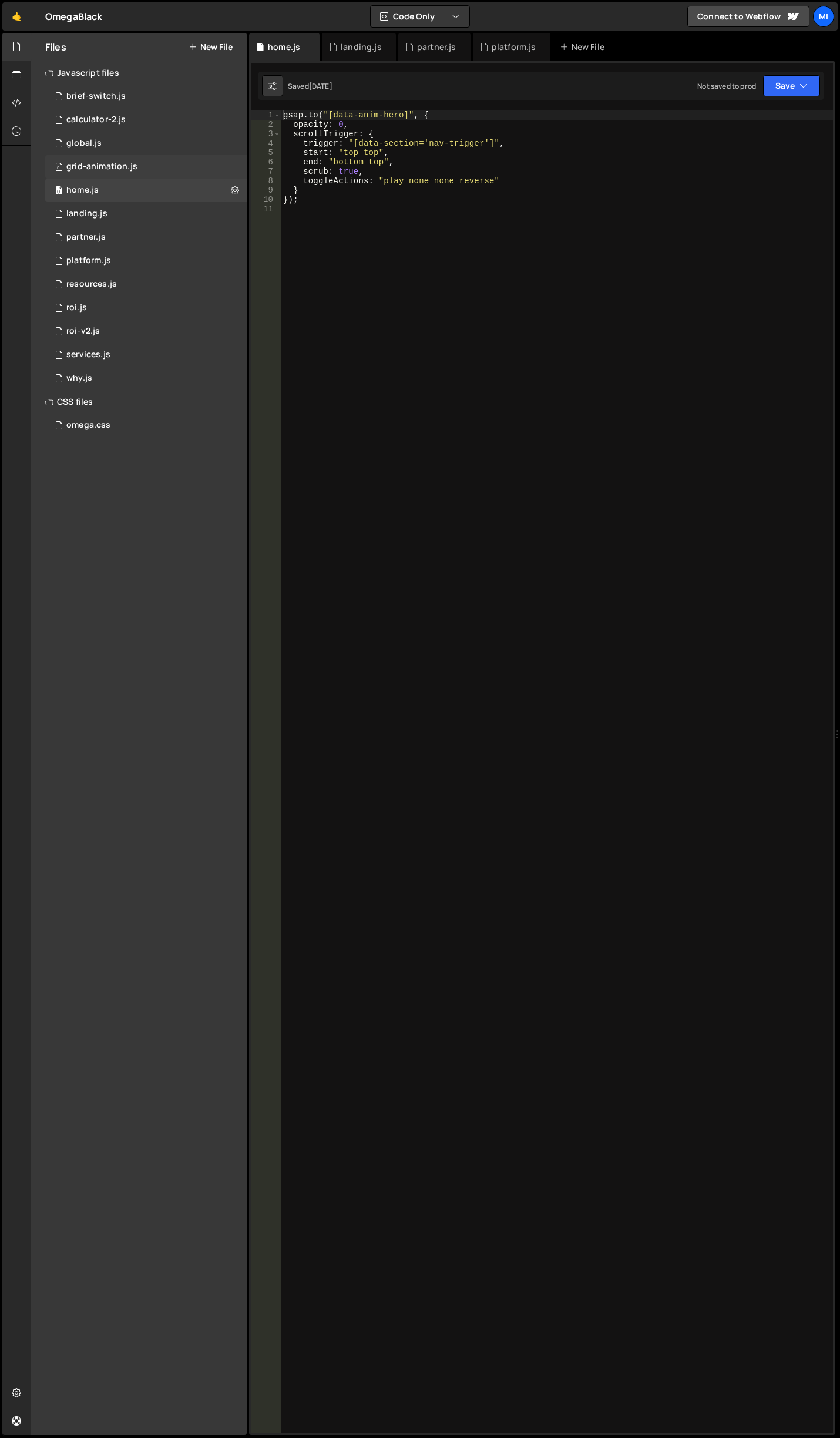
click at [129, 172] on div "grid-animation.js" at bounding box center [102, 166] width 71 height 10
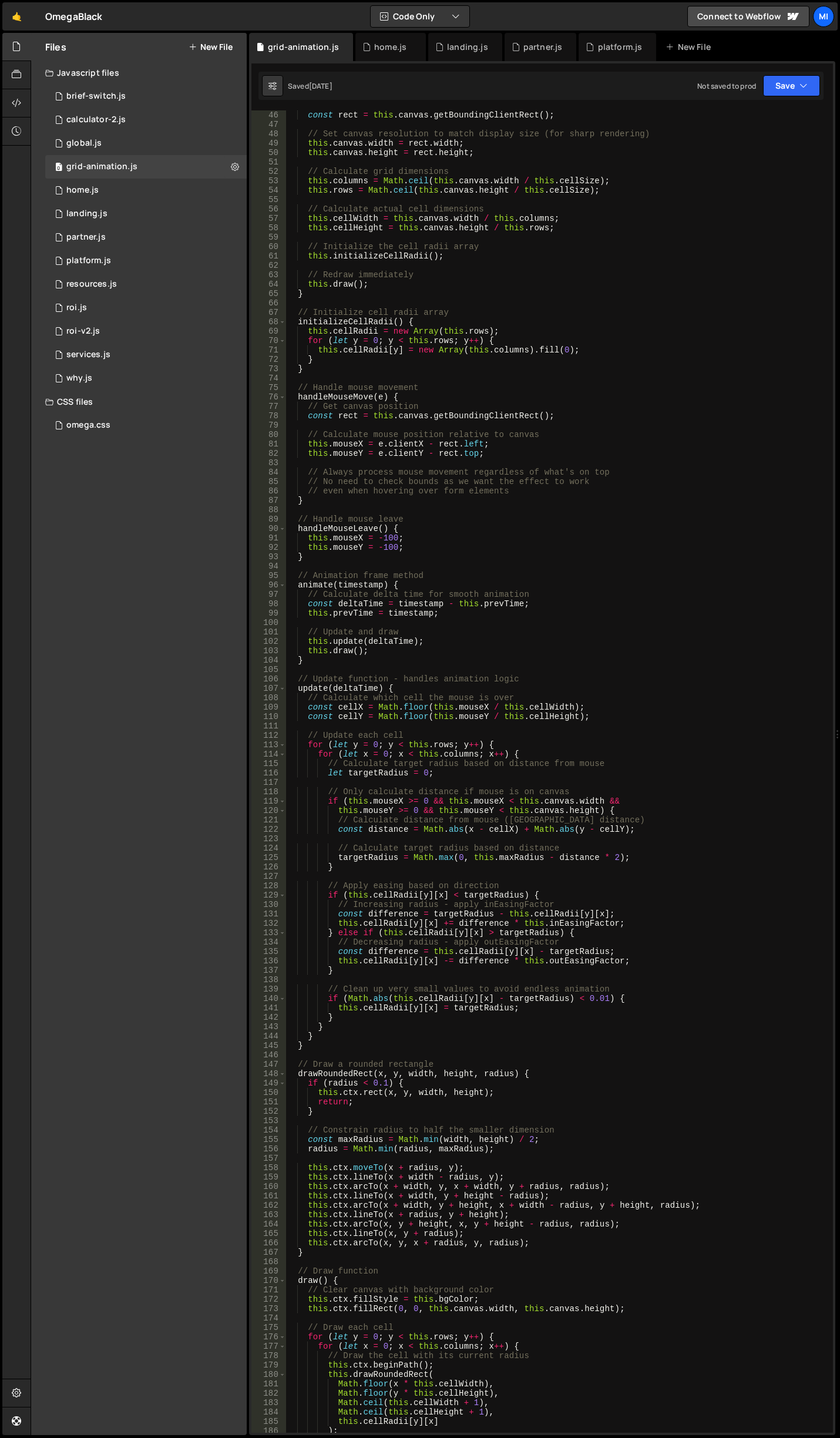
scroll to position [494, 0]
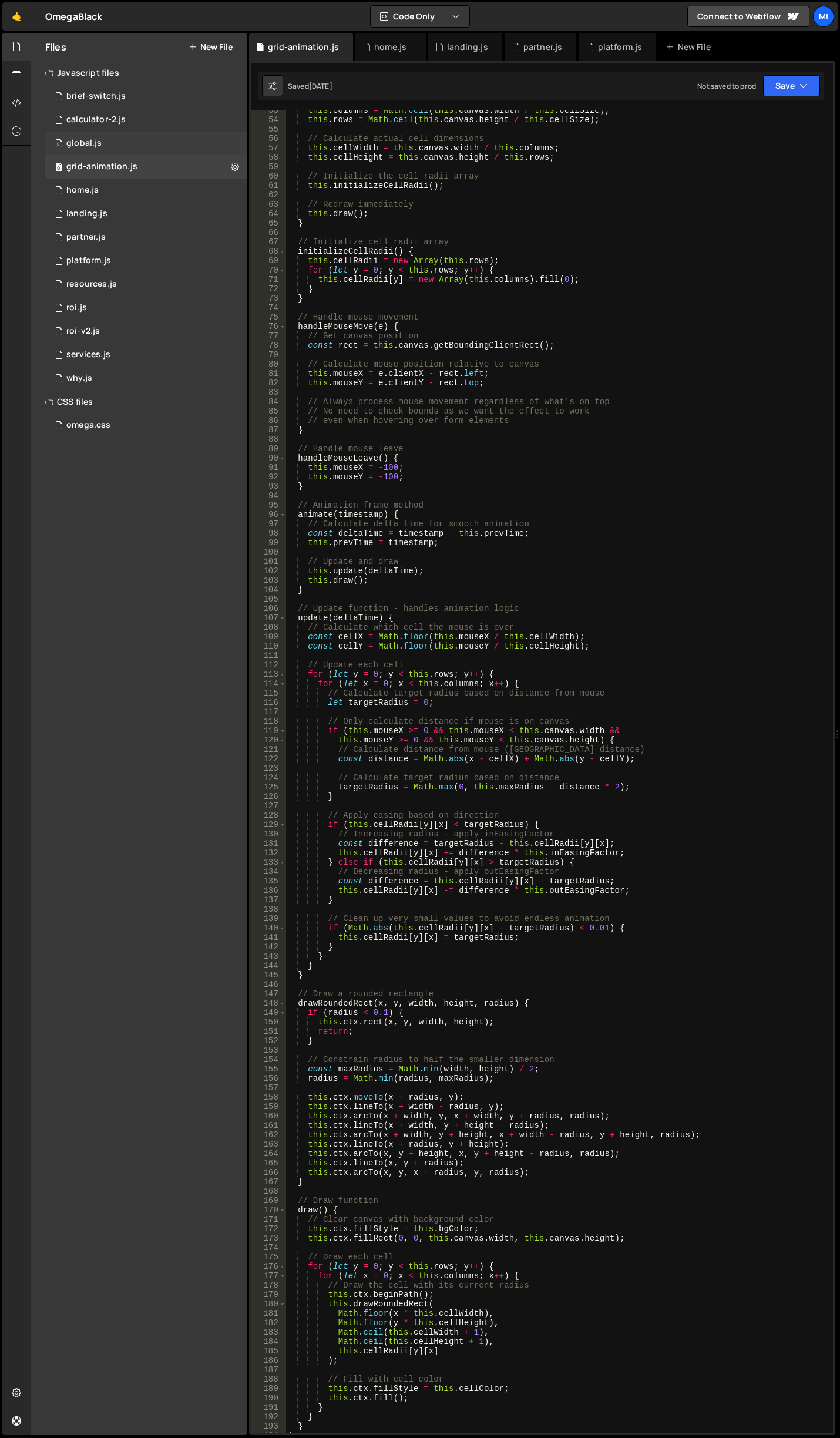
click at [153, 135] on div "0 global.js 0" at bounding box center [146, 143] width 201 height 23
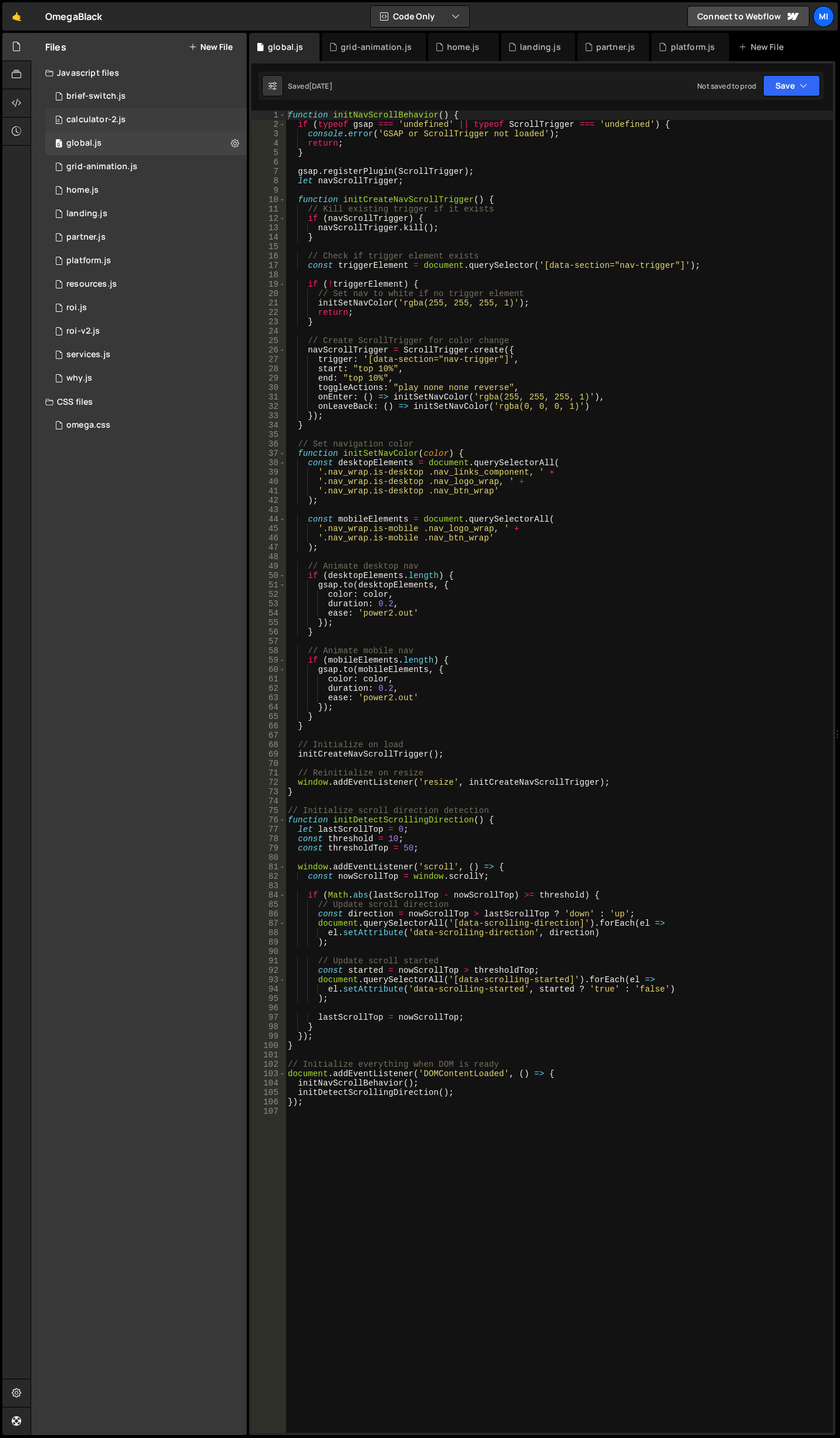
click at [150, 122] on div "0 calculator-2.js 0" at bounding box center [146, 120] width 201 height 23
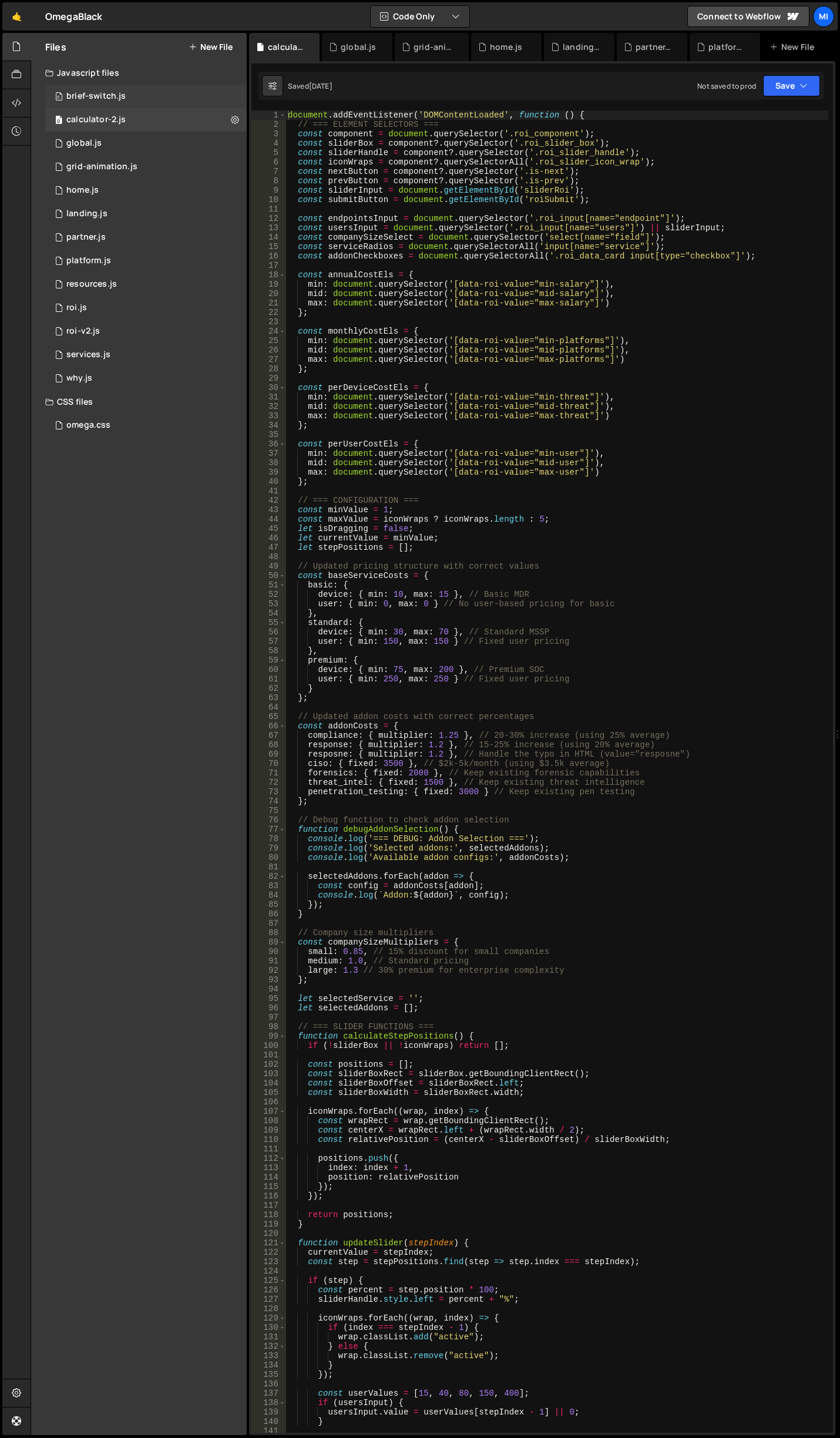
click at [143, 104] on div "0 brief-switch.js 0" at bounding box center [146, 96] width 201 height 23
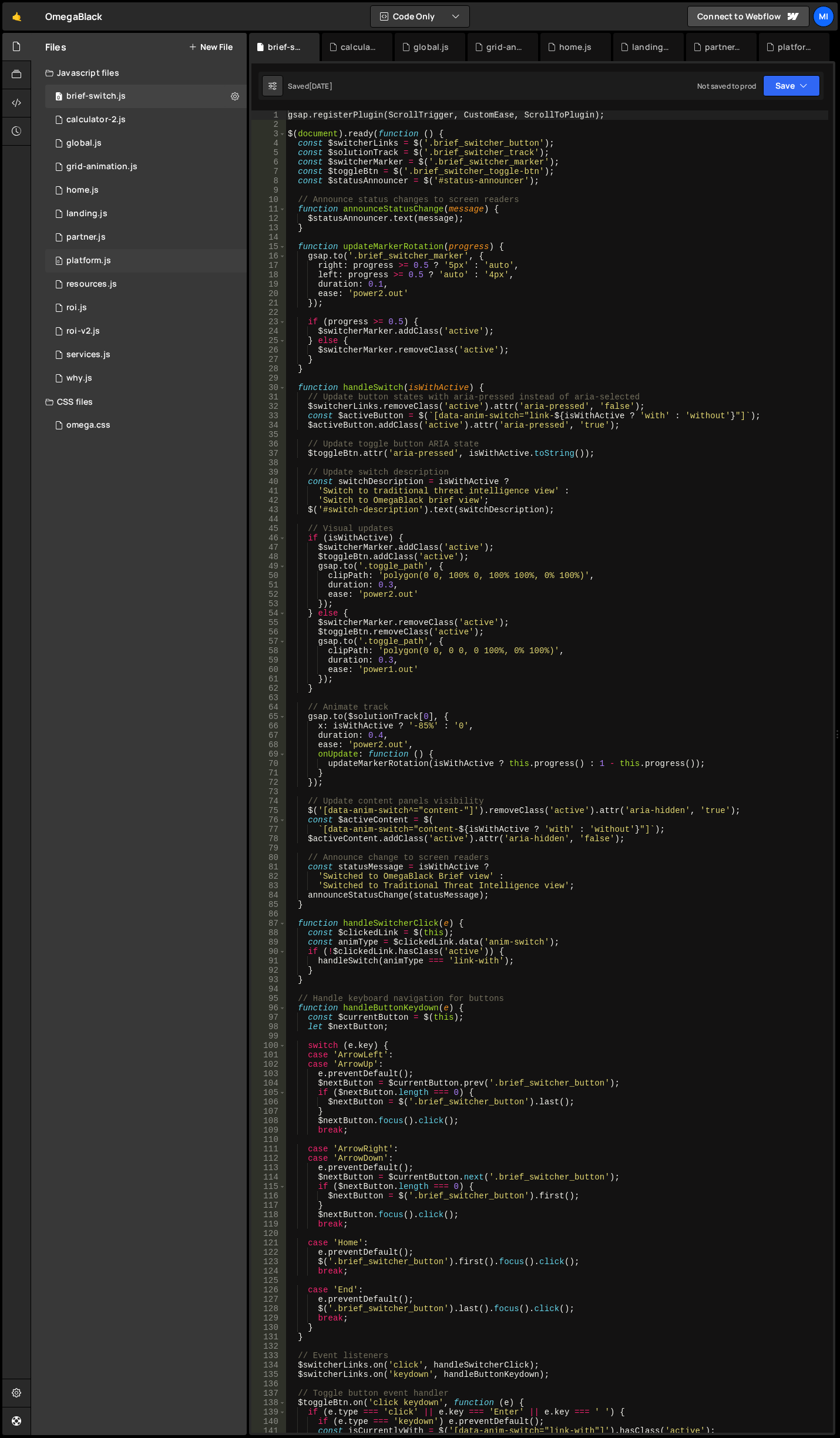
click at [140, 257] on div "0 platform.js 0" at bounding box center [146, 261] width 201 height 23
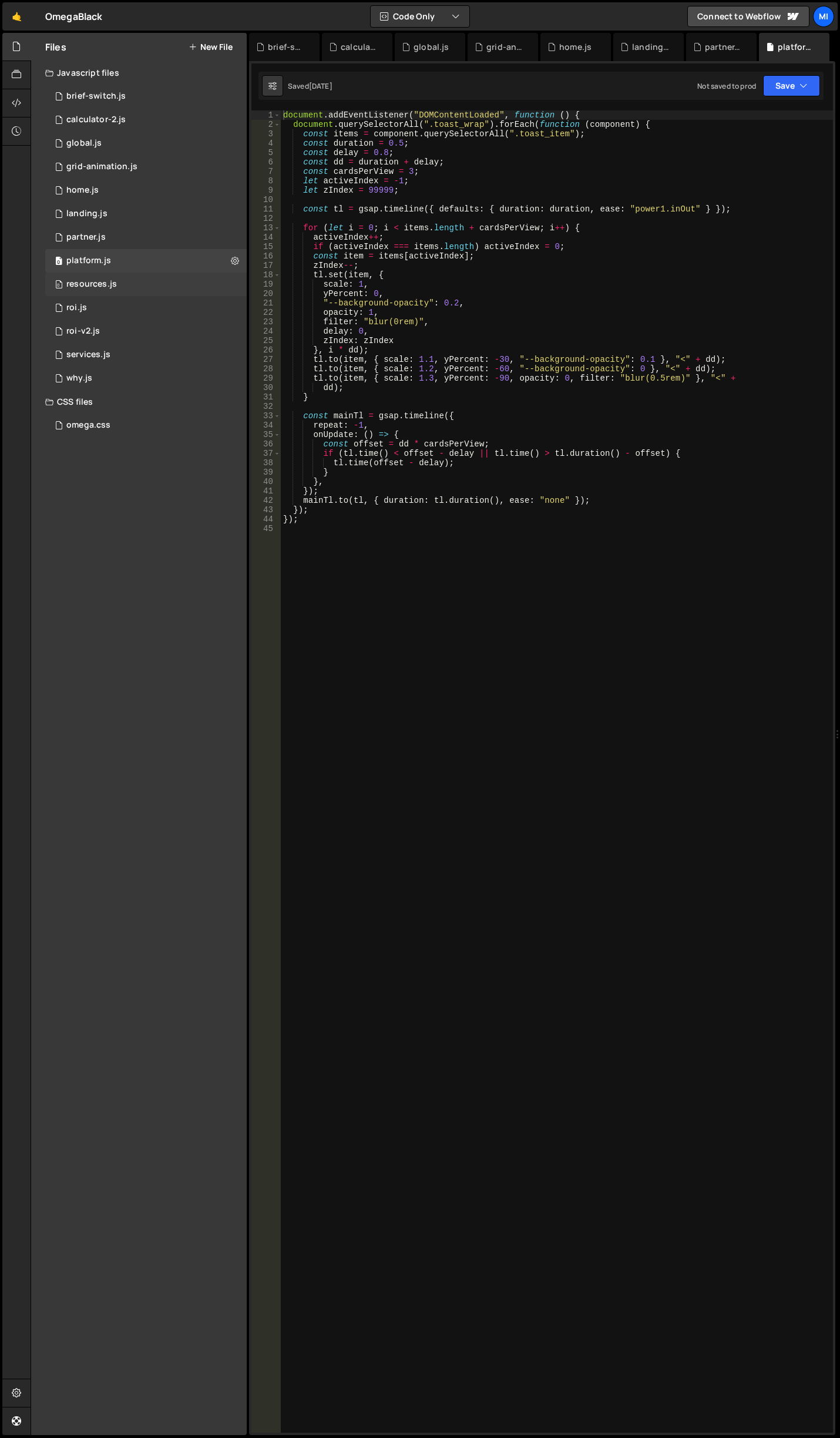
click at [143, 283] on div "0 resources.js 0" at bounding box center [146, 284] width 201 height 23
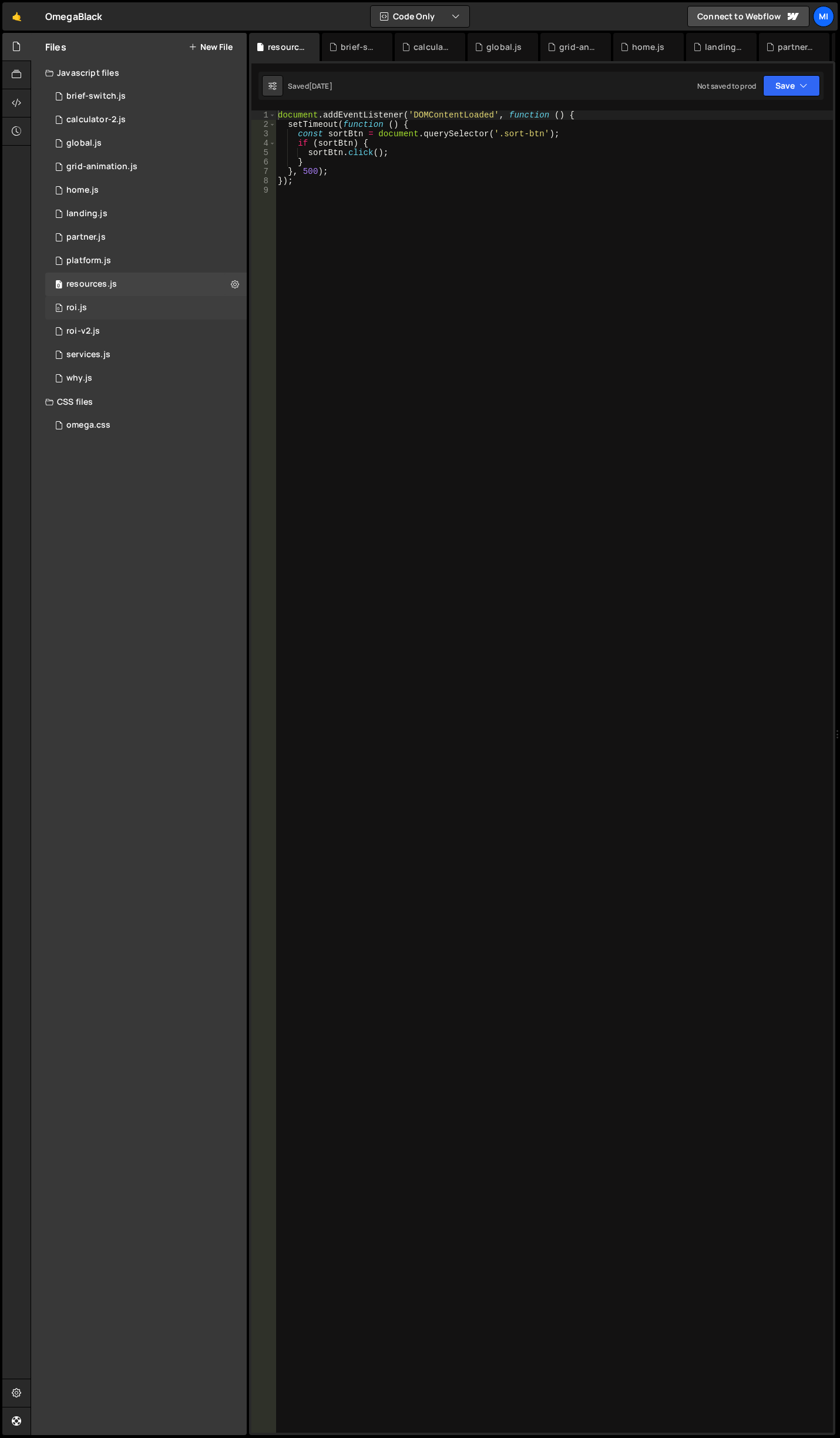
click at [148, 302] on div "0 roi.js 0" at bounding box center [146, 308] width 201 height 23
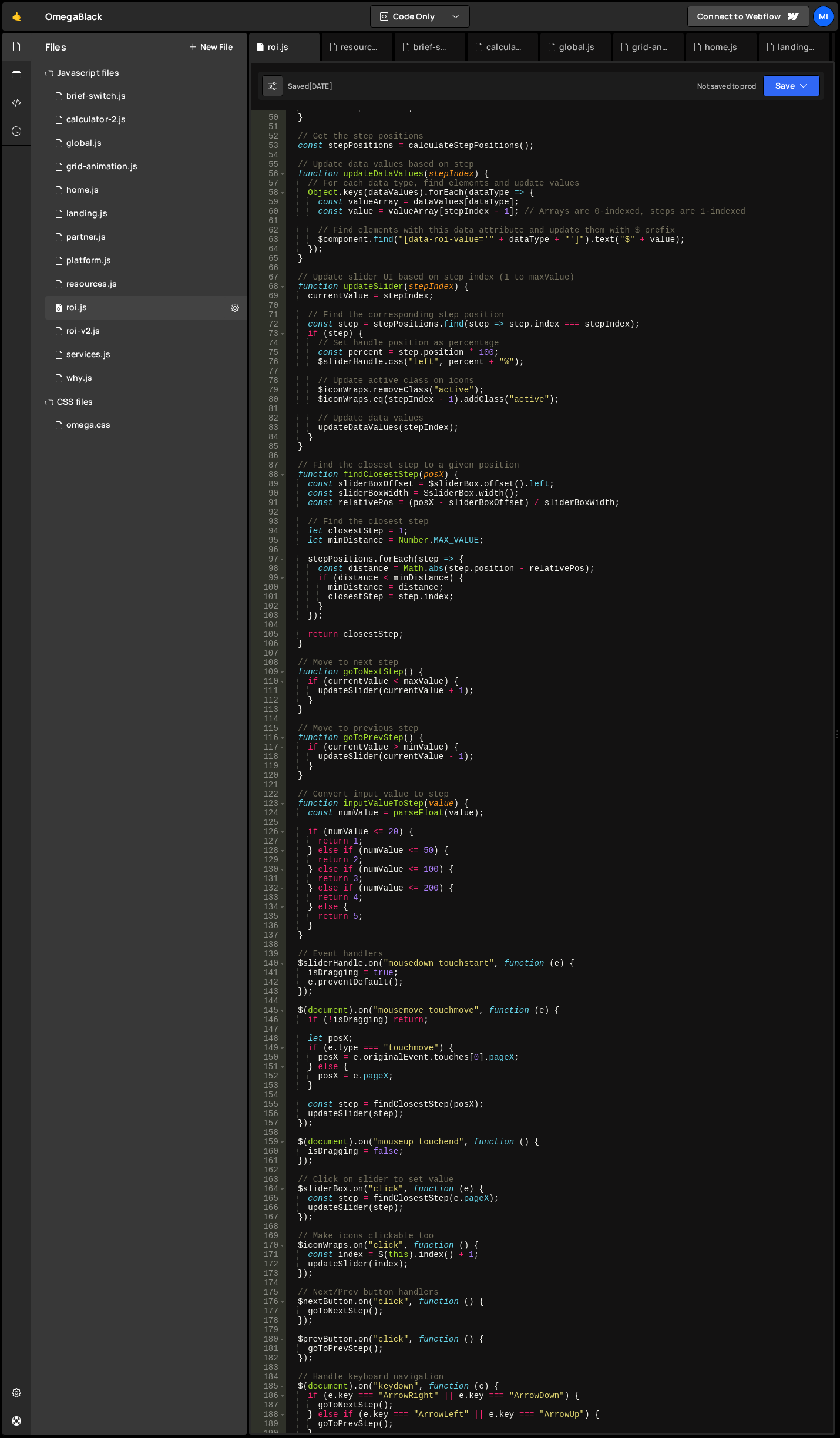
scroll to position [881, 0]
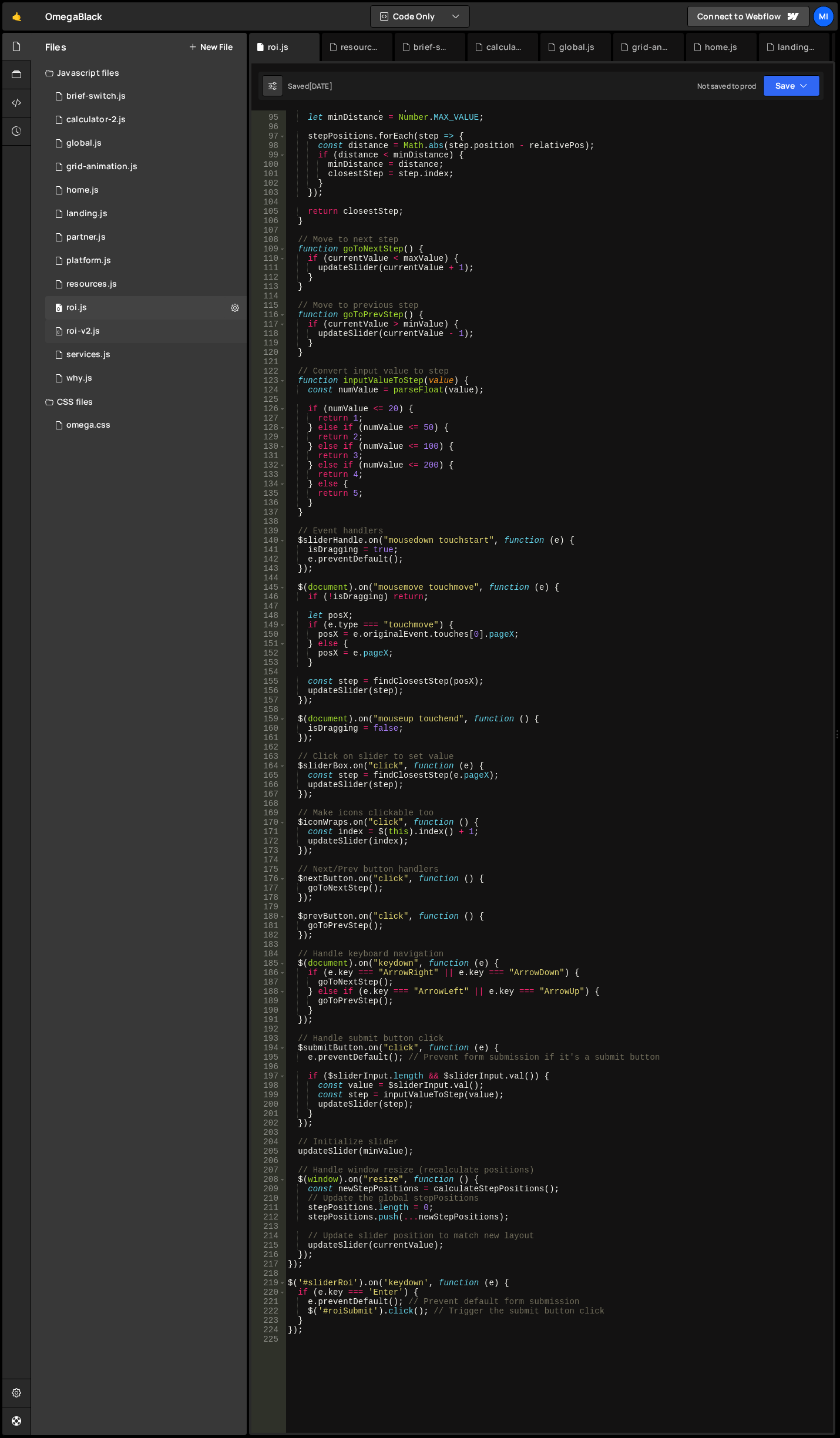
click at [168, 327] on div "0 roi-v2.js 0" at bounding box center [146, 331] width 201 height 23
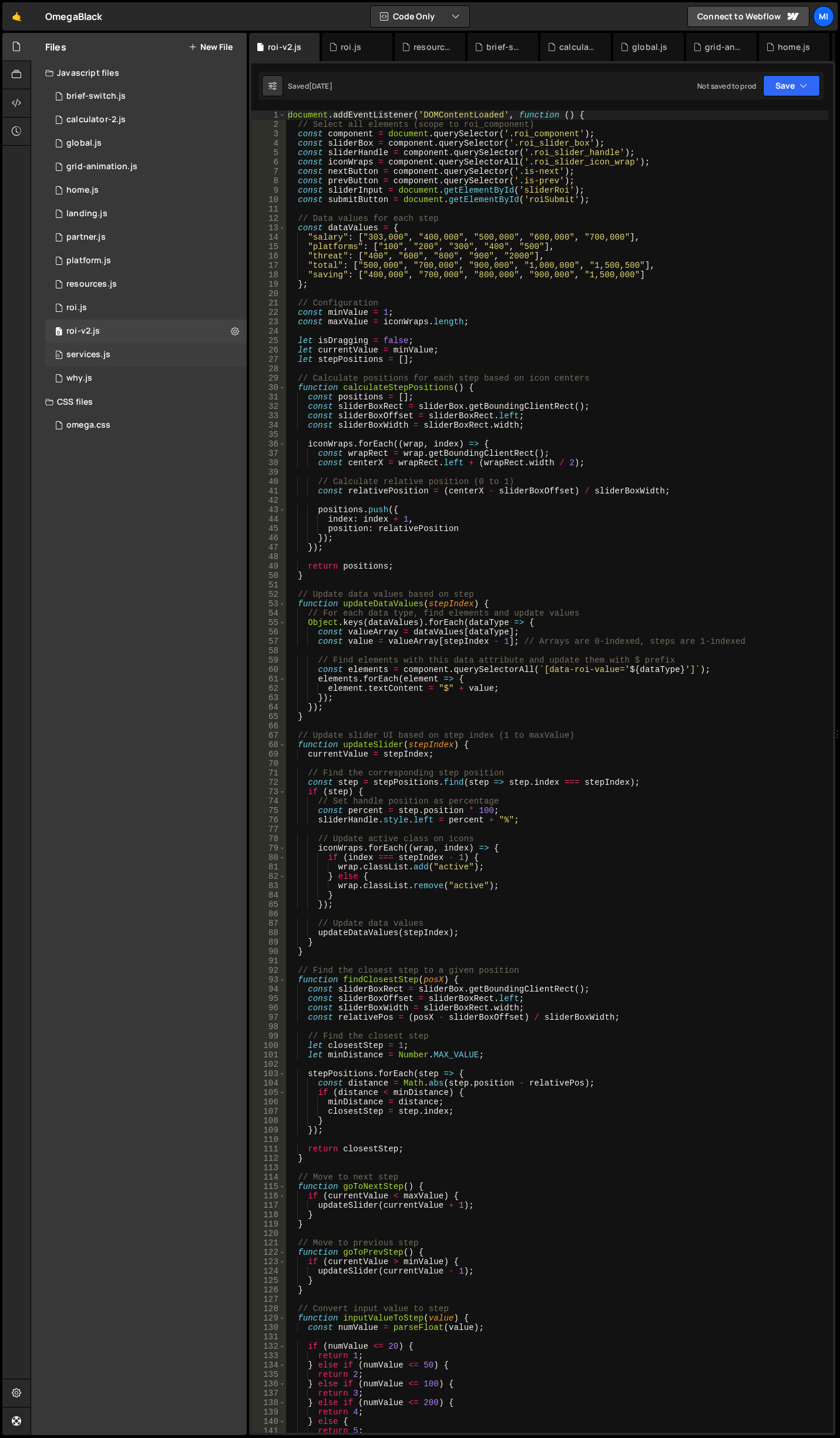
click at [167, 349] on div "0 services.js 0" at bounding box center [146, 355] width 201 height 23
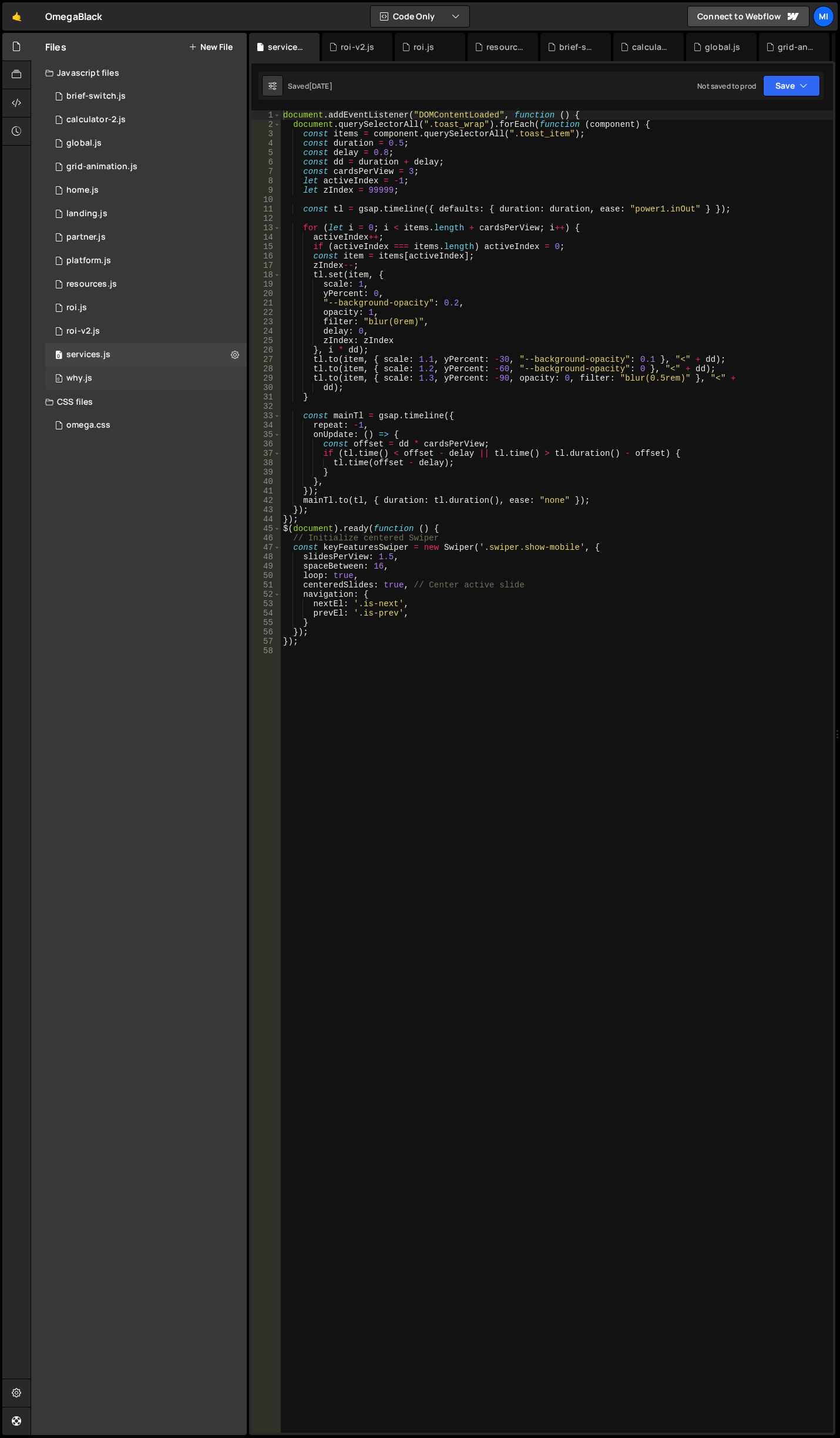
click at [162, 373] on div "0 why.js 0" at bounding box center [146, 378] width 201 height 23
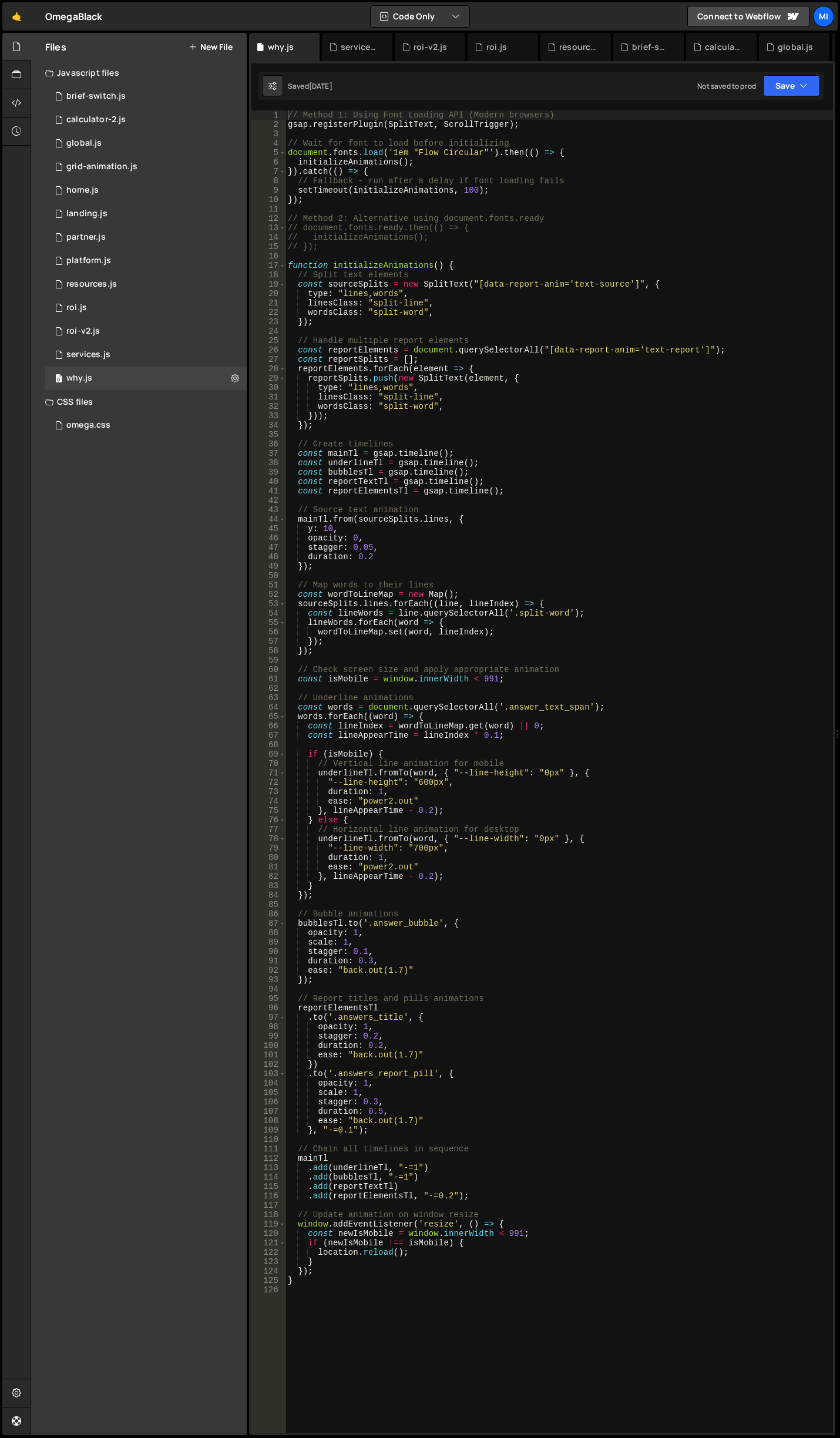
type textarea "linesClass: "split-line","
click at [547, 305] on div "// Method 1: Using Font Loading API (Modern browsers) gsap . registerPlugin ( S…" at bounding box center [559, 781] width 547 height 1341
click at [357, 43] on div "services.js" at bounding box center [360, 47] width 38 height 12
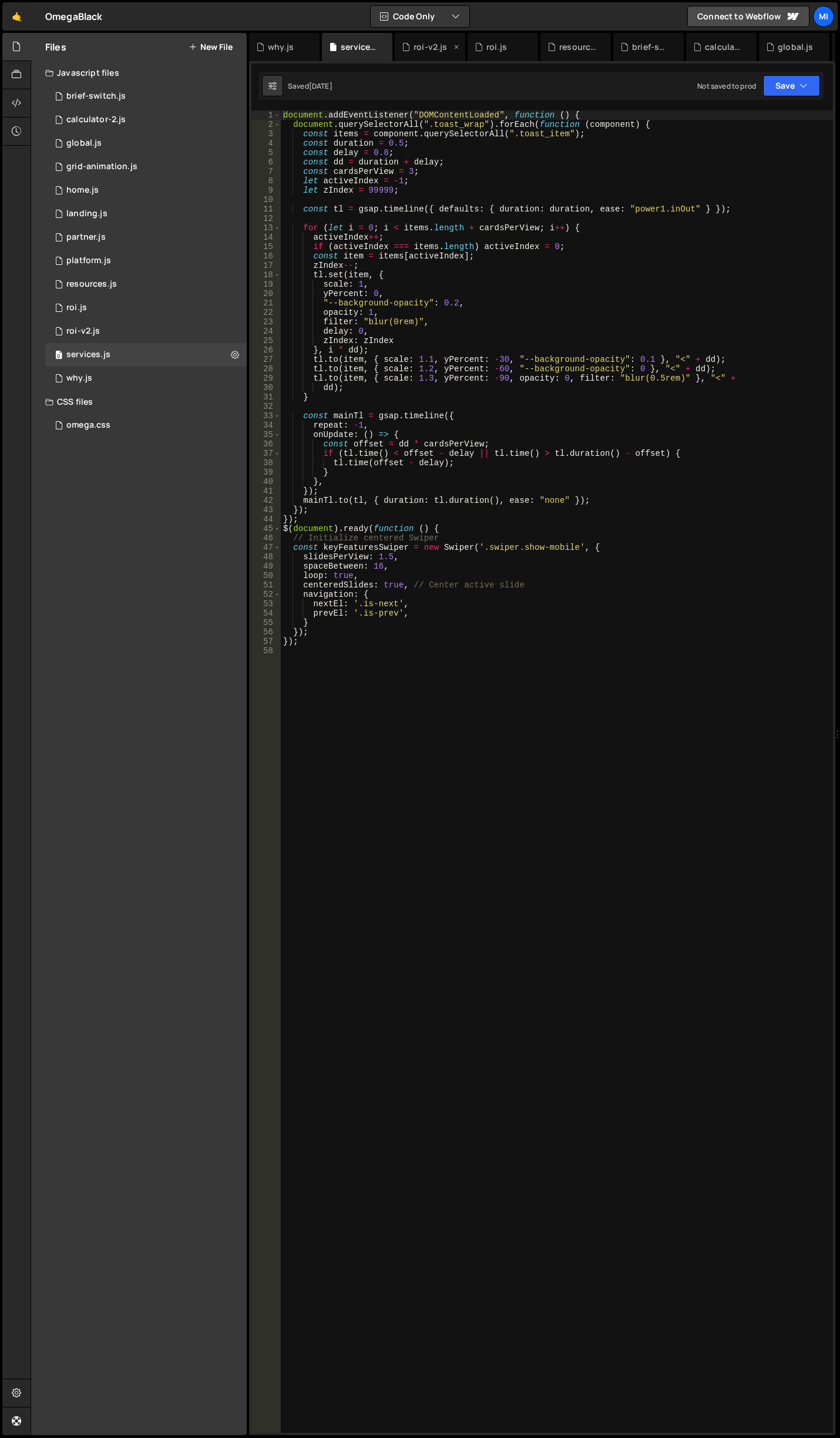
click at [417, 43] on div "roi-v2.js" at bounding box center [430, 47] width 34 height 12
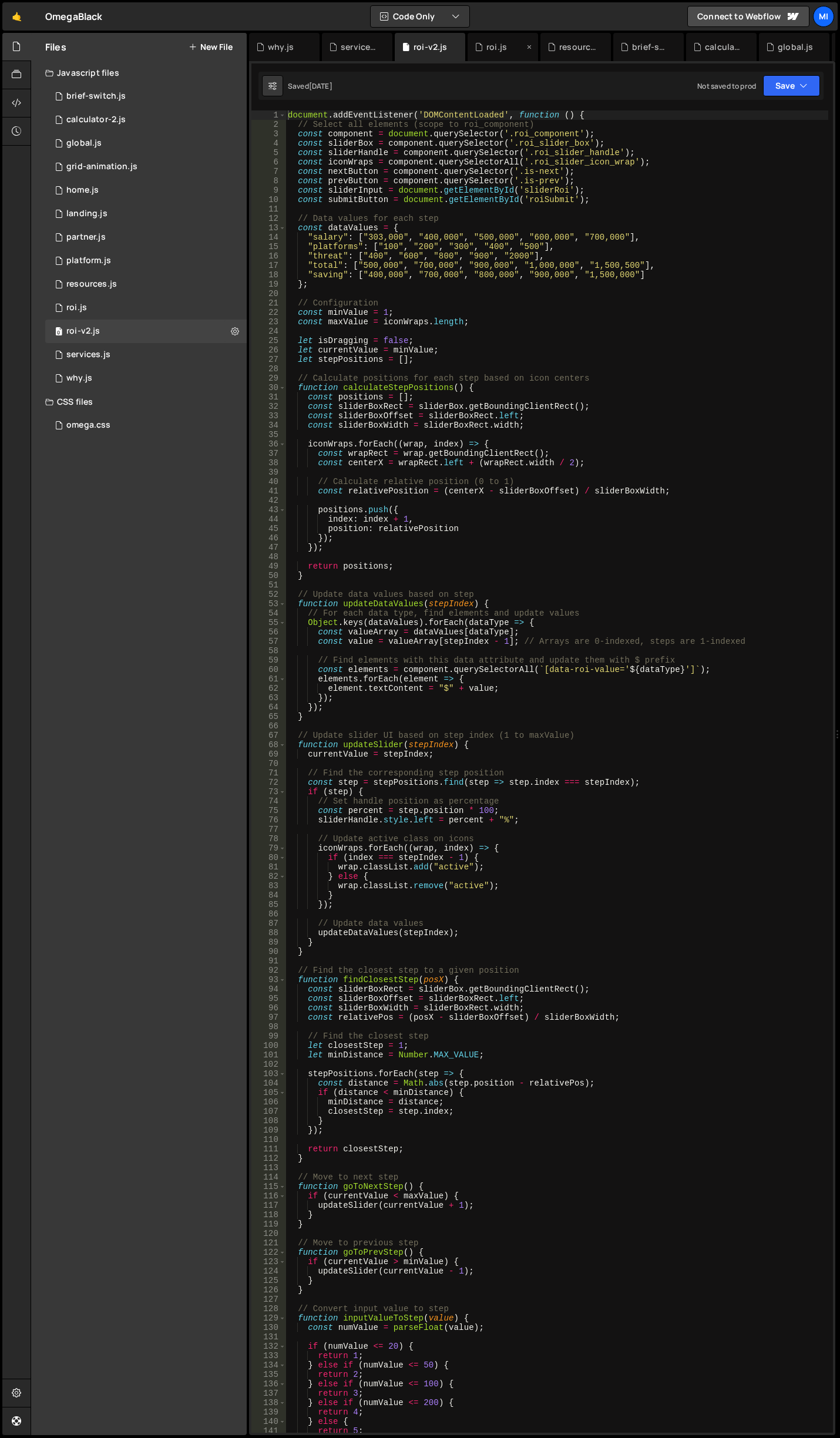
click at [498, 41] on div "roi.js" at bounding box center [497, 47] width 21 height 12
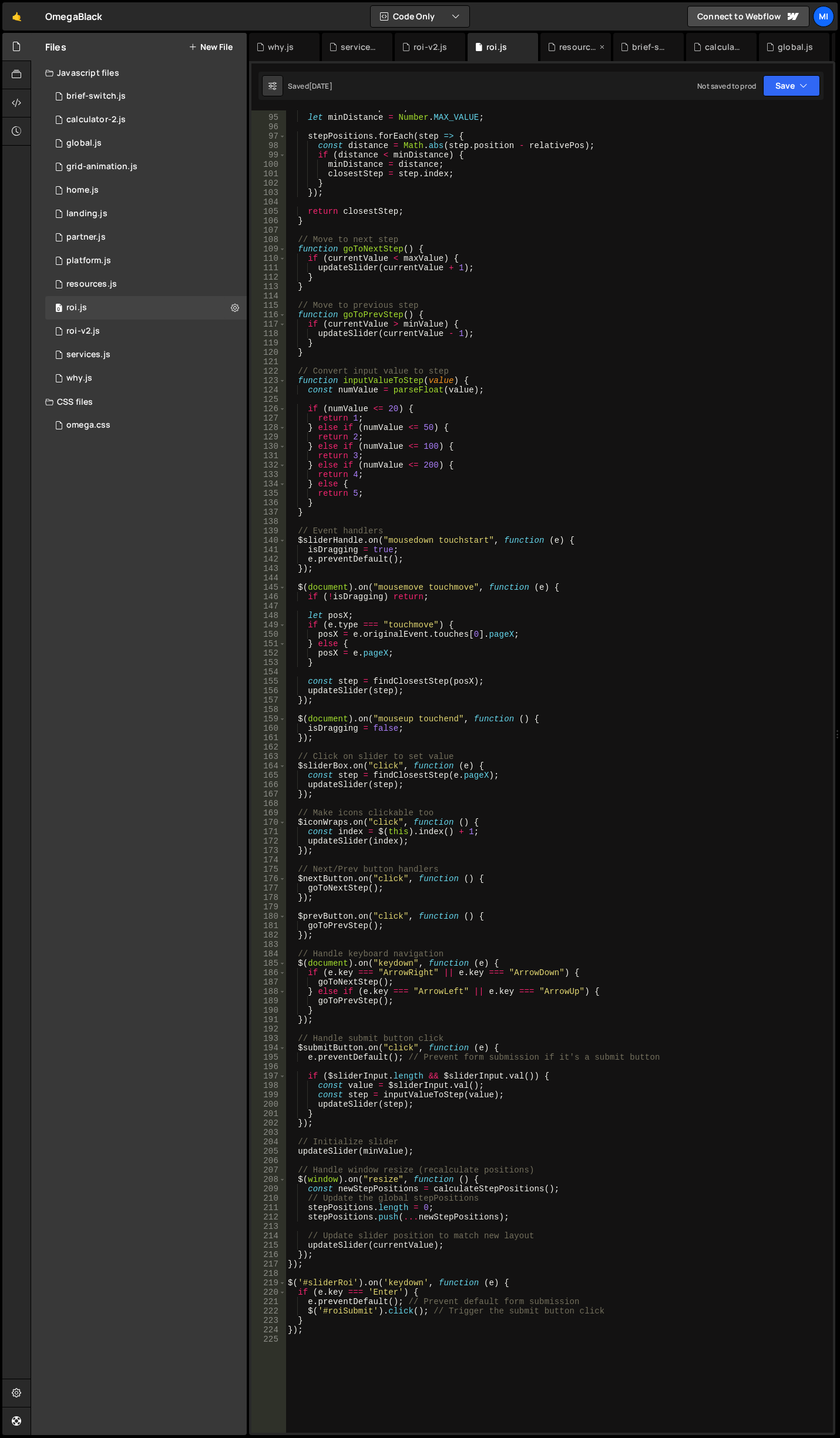
click at [567, 43] on div "resources.js" at bounding box center [577, 47] width 38 height 12
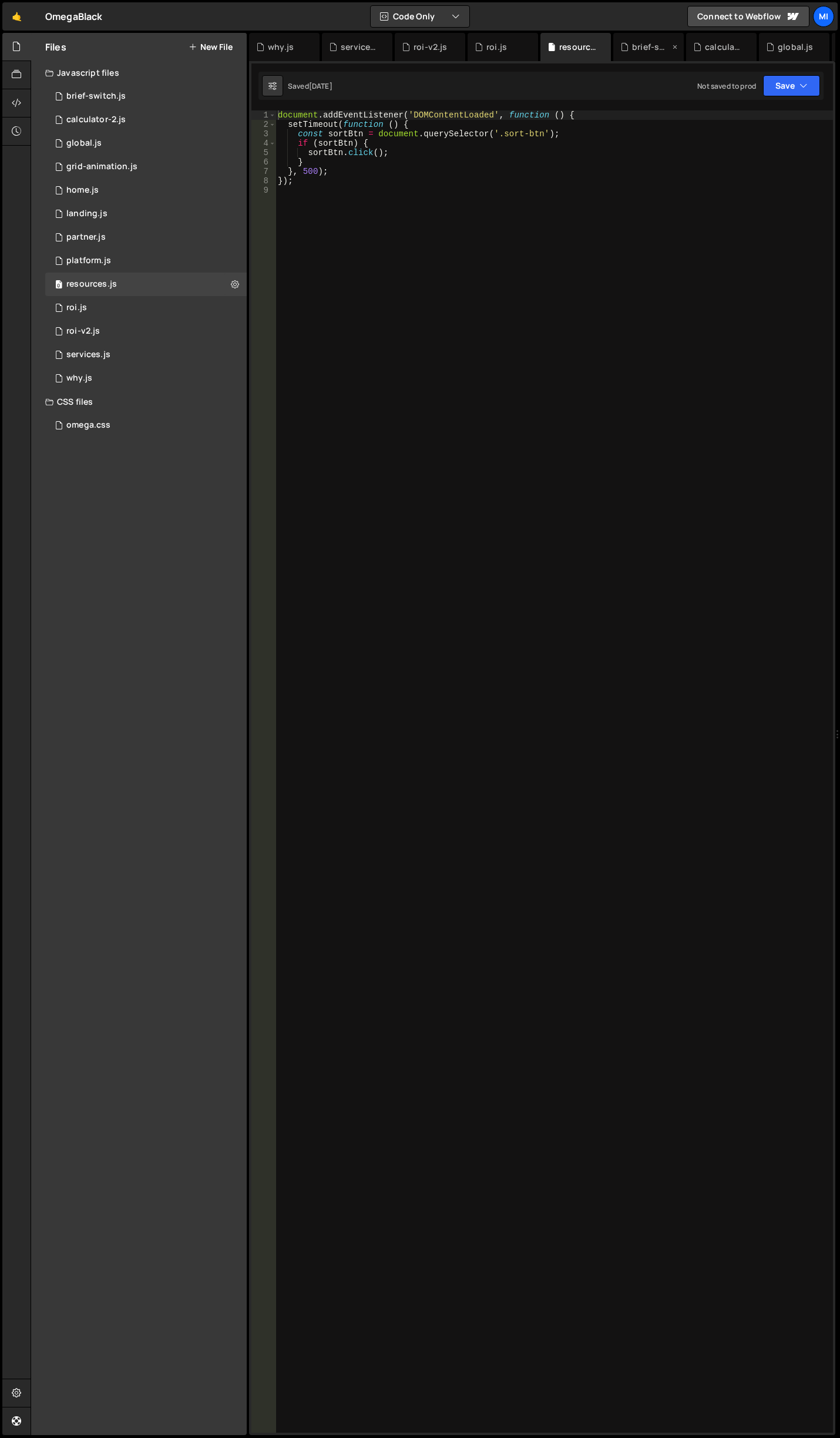
click at [641, 39] on div "brief-switch.js" at bounding box center [648, 47] width 71 height 28
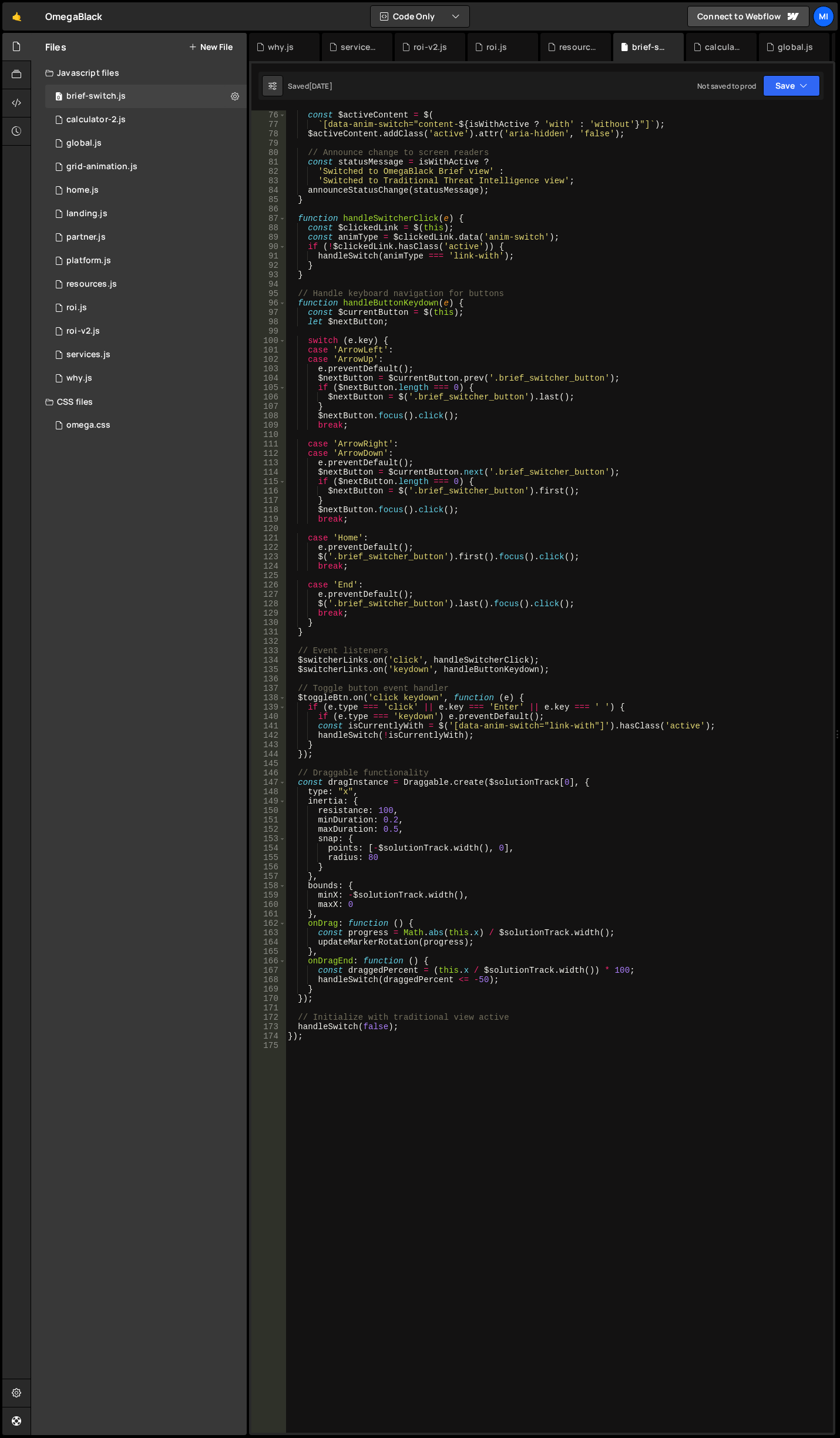
scroll to position [740, 0]
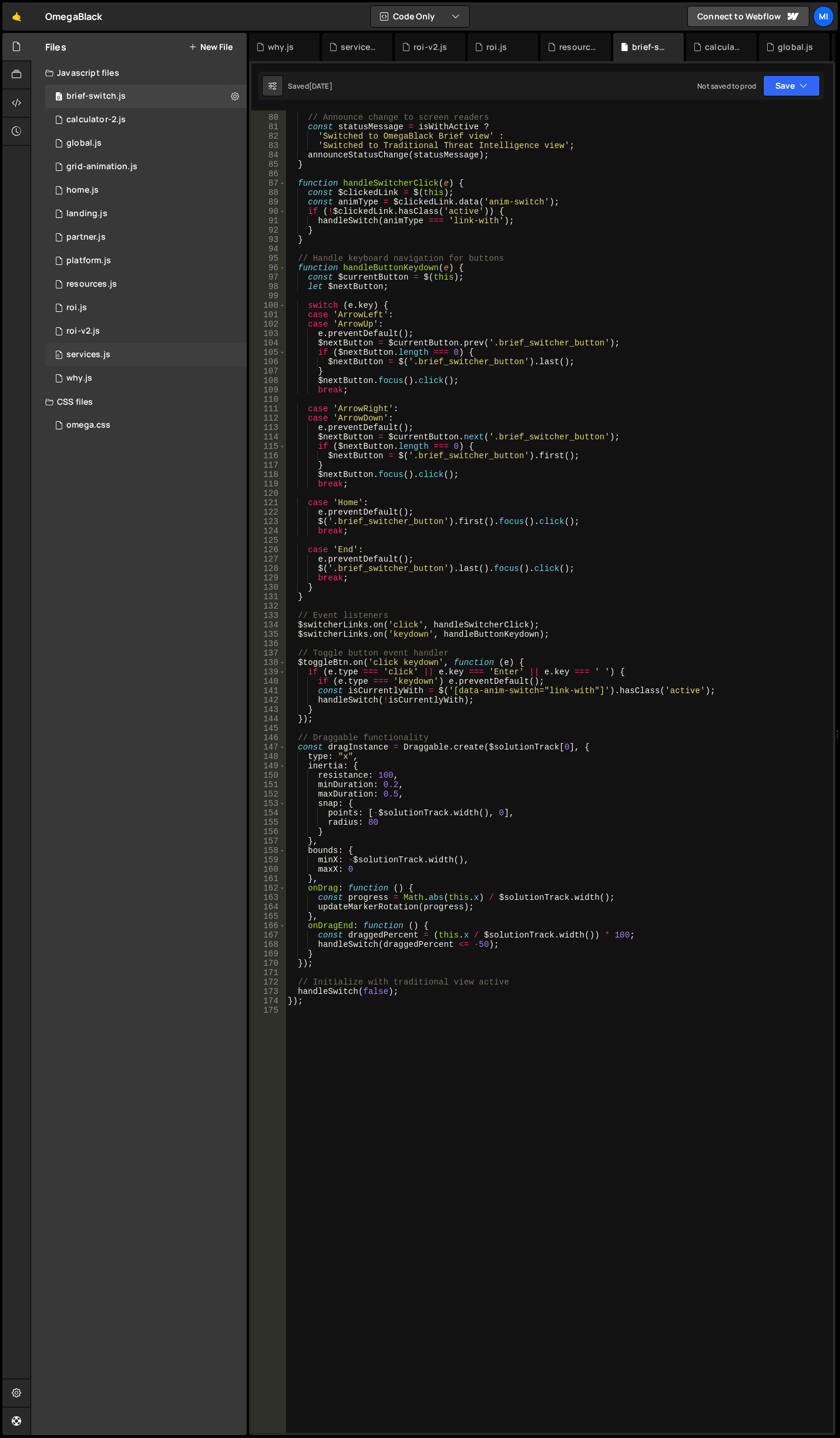
click at [147, 362] on div "0 services.js 0" at bounding box center [146, 355] width 201 height 23
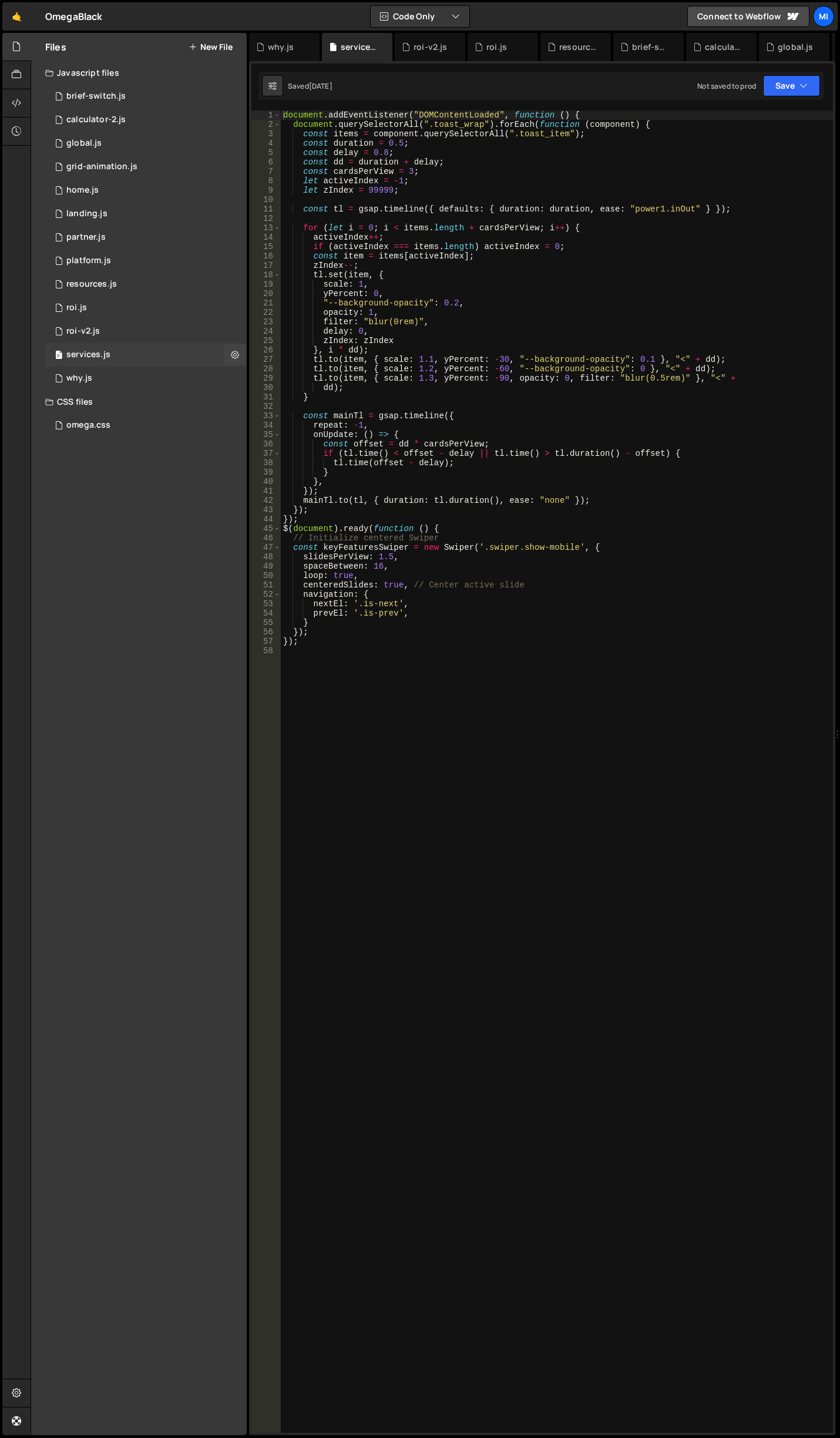
click at [142, 343] on div "0 services.js 0" at bounding box center [146, 355] width 201 height 23
click at [12, 22] on link "🤙" at bounding box center [16, 16] width 29 height 28
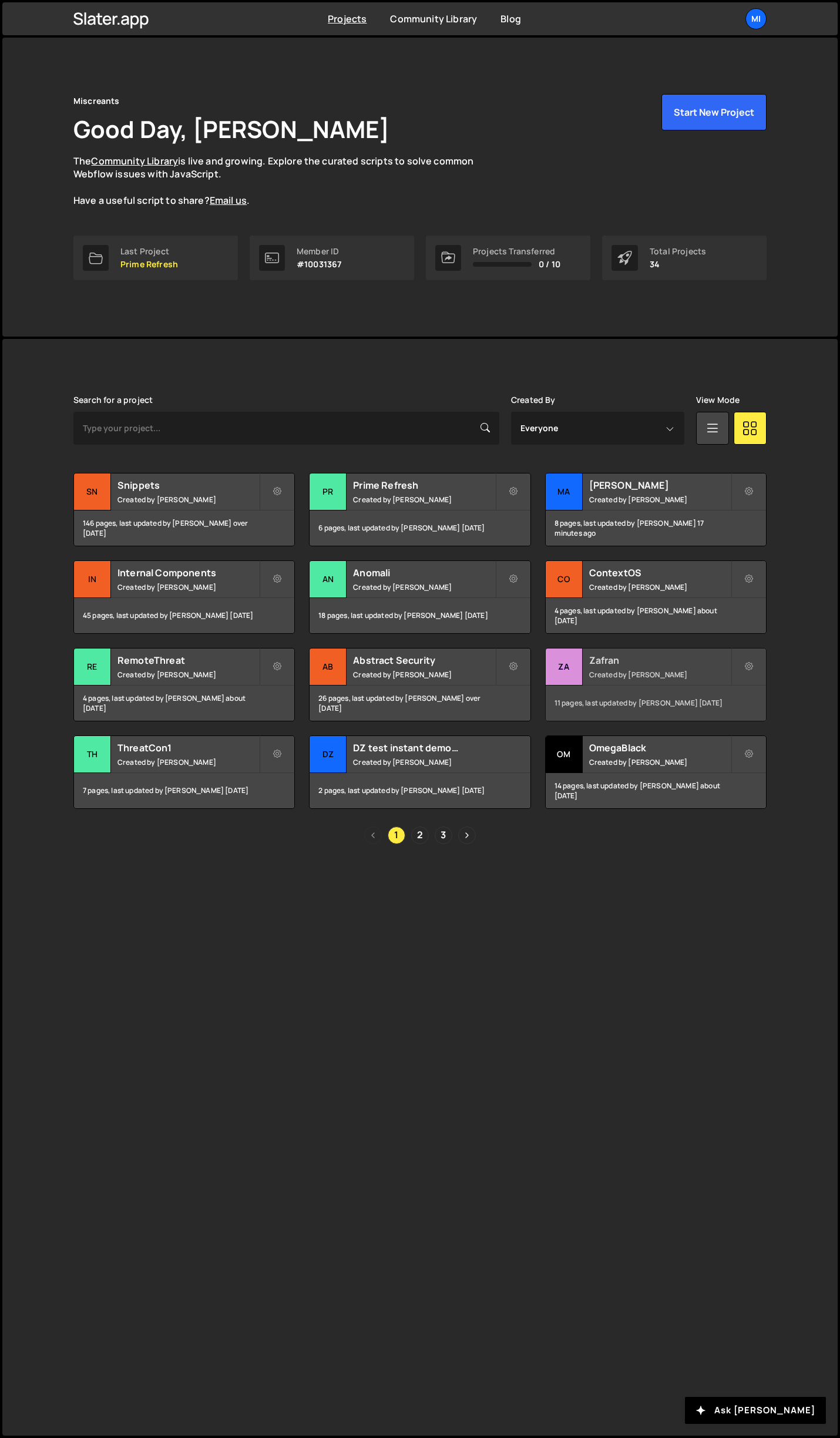
click at [688, 667] on div "Zafran Created by [PERSON_NAME]" at bounding box center [656, 666] width 220 height 36
click at [421, 834] on link "2" at bounding box center [420, 835] width 18 height 18
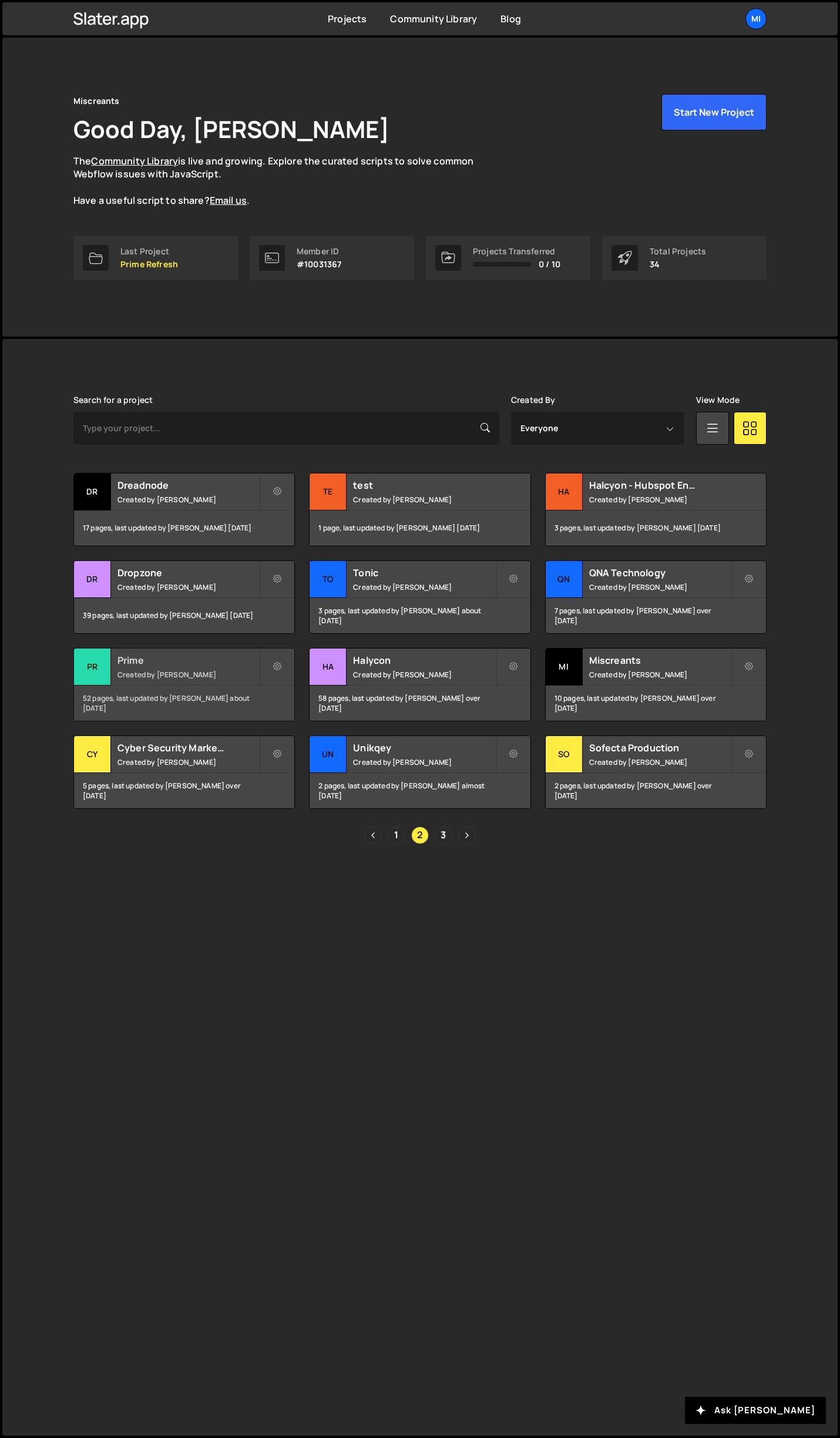
click at [221, 652] on div "Prime Created by [PERSON_NAME]" at bounding box center [184, 666] width 220 height 36
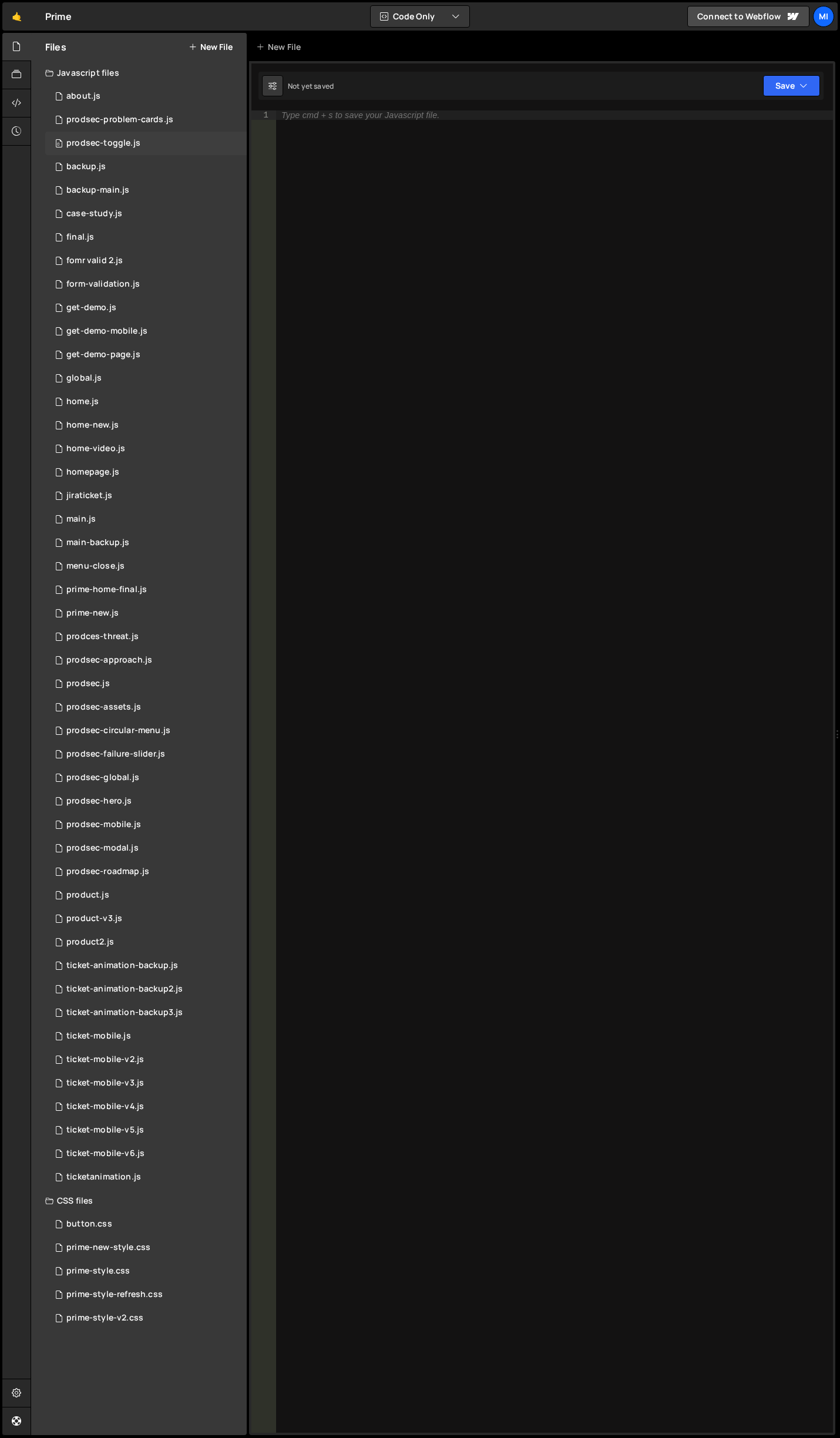
click at [119, 141] on div "prodsec-toggle.js" at bounding box center [104, 143] width 74 height 10
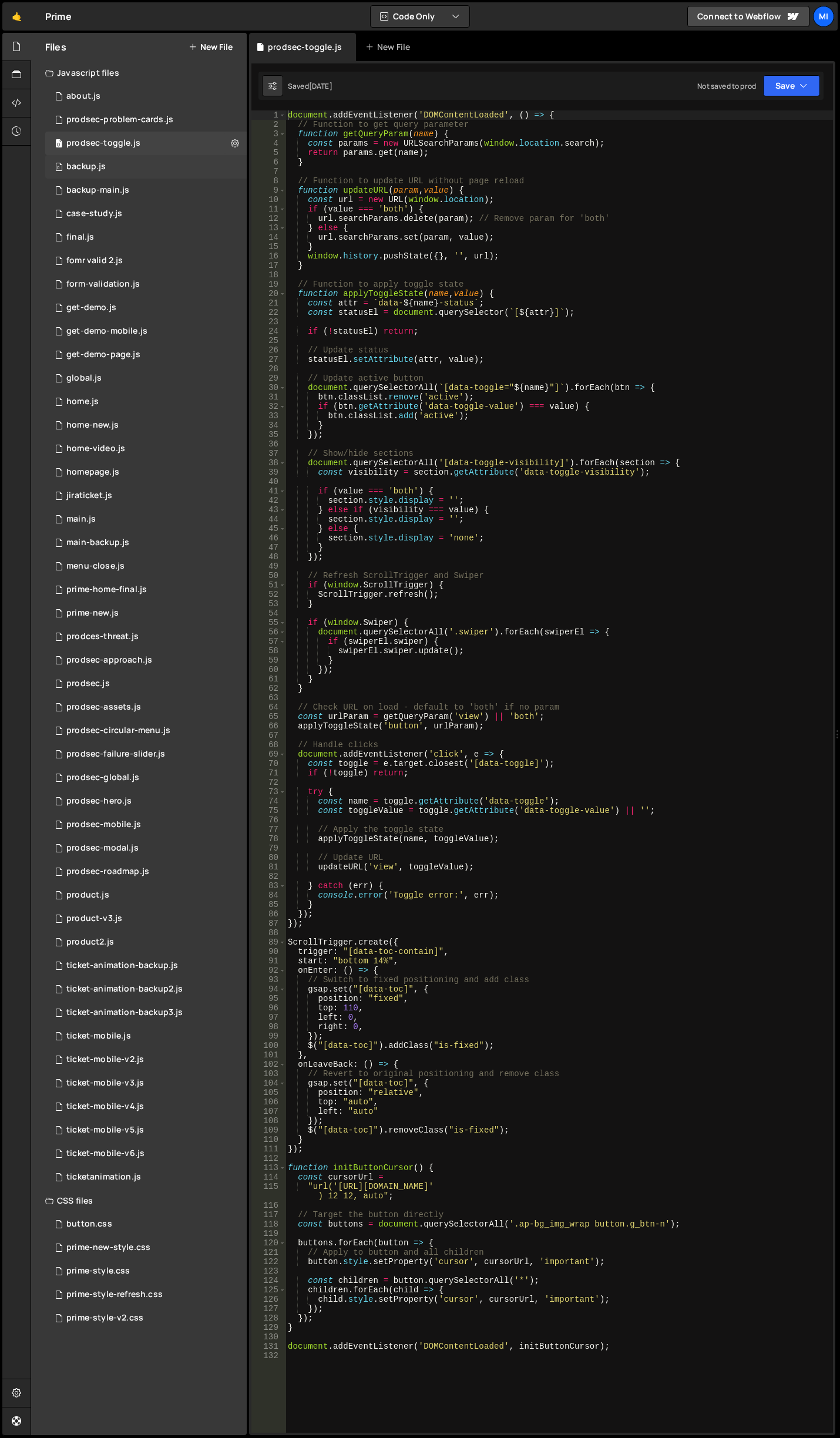
click at [127, 161] on div "0 backup.js 0" at bounding box center [146, 167] width 201 height 23
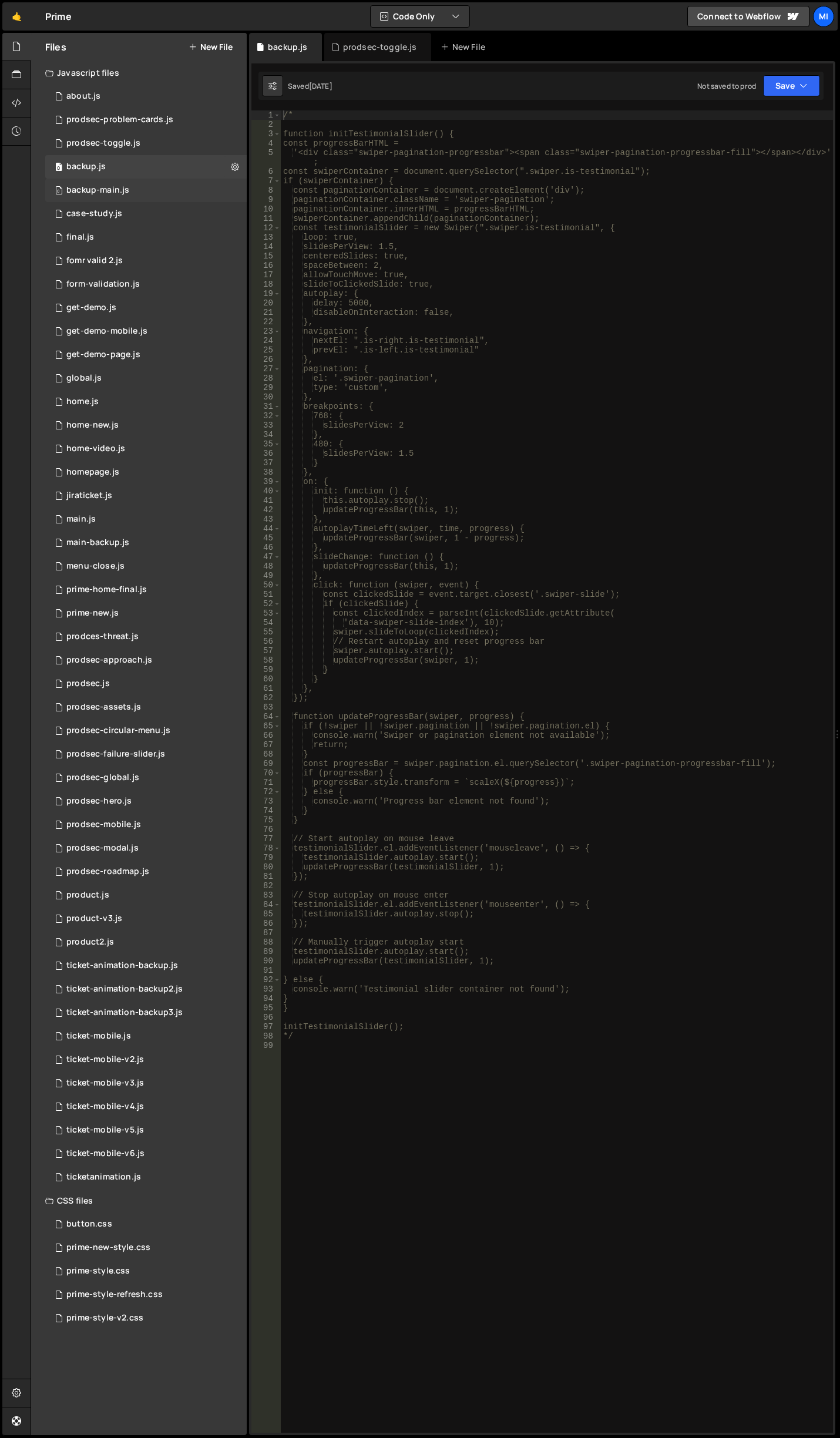
click at [137, 184] on div "0 backup-main.js 0" at bounding box center [146, 190] width 201 height 23
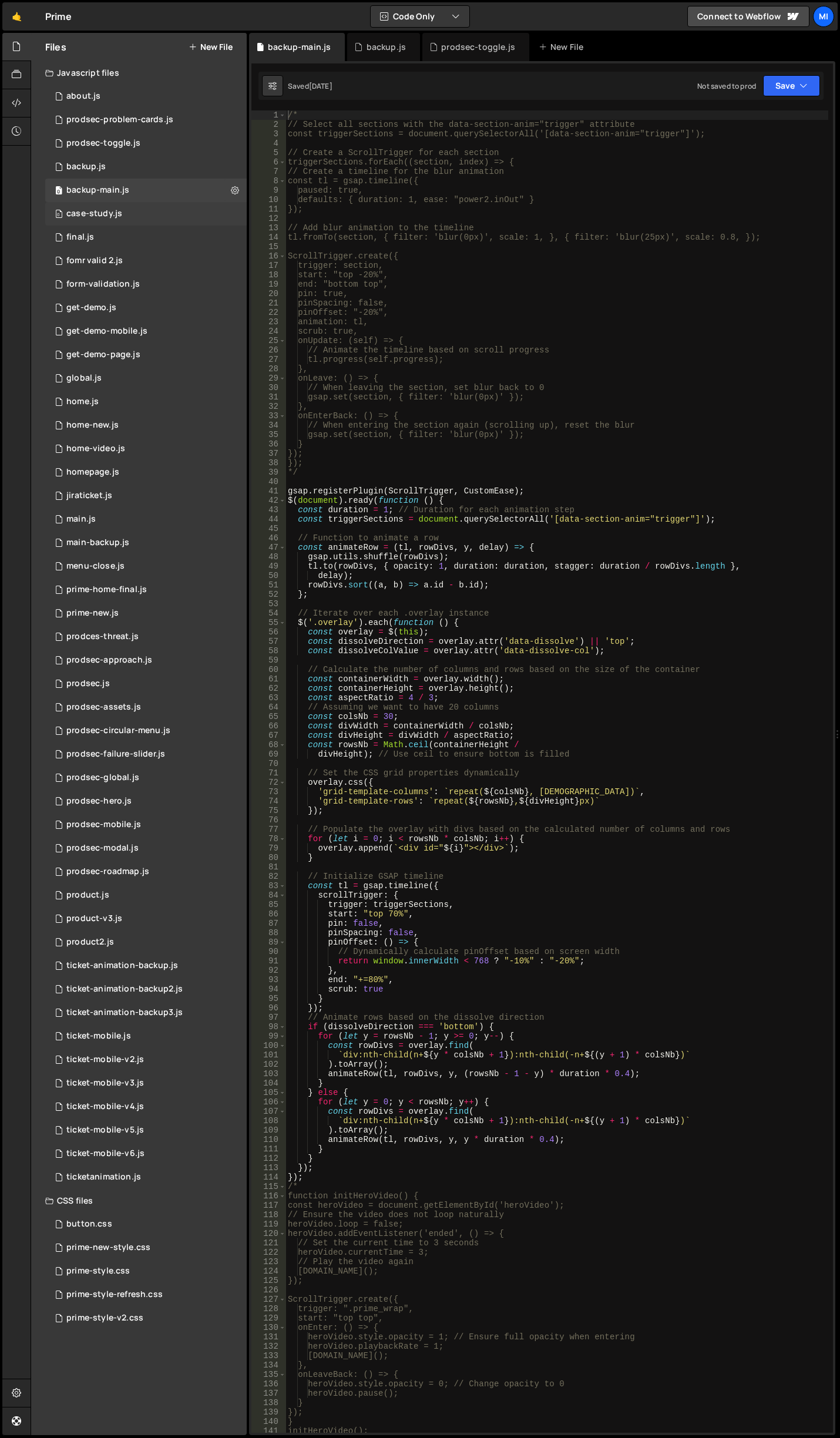
click at [143, 215] on div "0 case-study.js 0" at bounding box center [146, 214] width 201 height 23
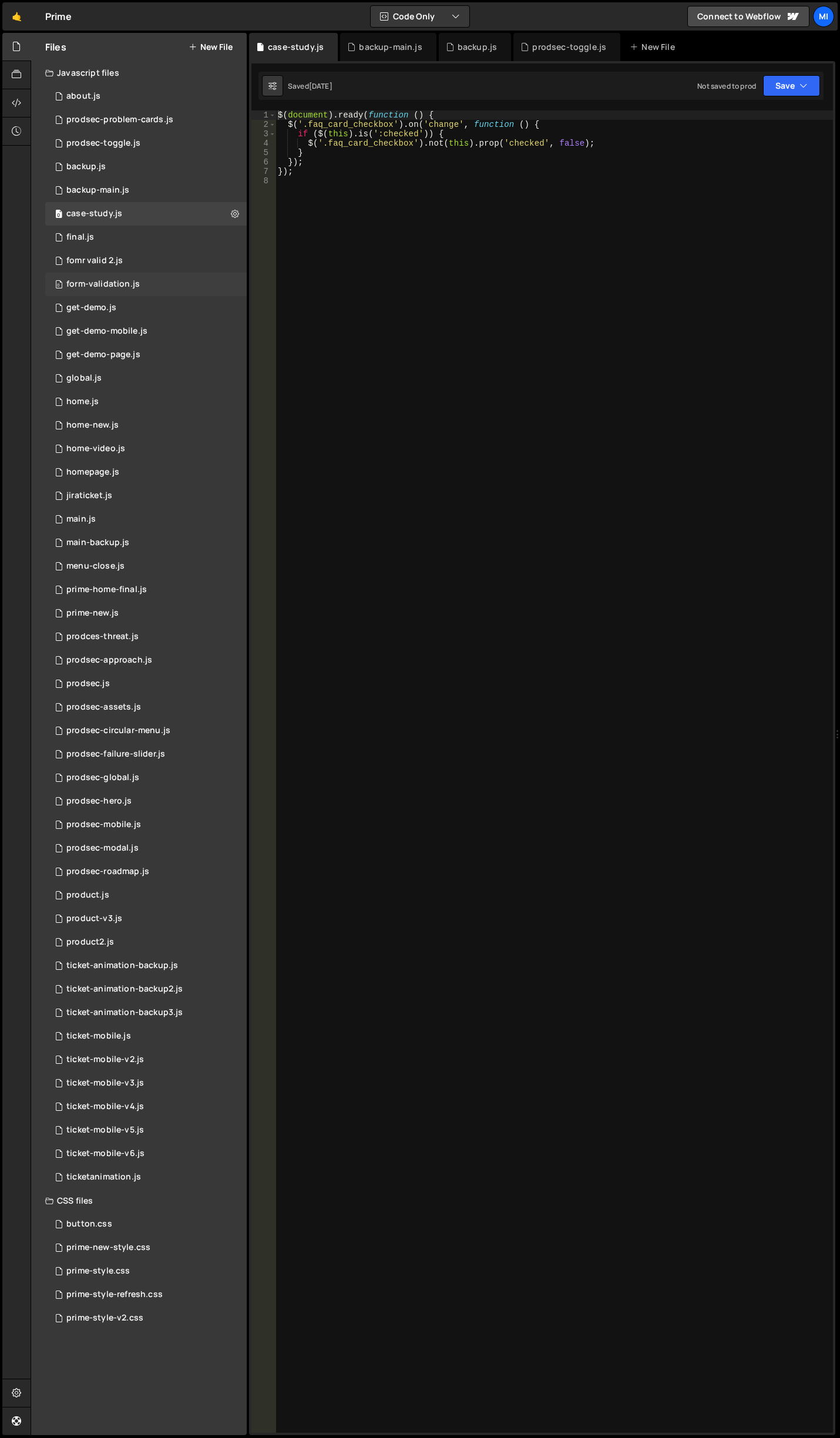
click at [141, 280] on div "0 form-validation.js 0" at bounding box center [146, 284] width 201 height 23
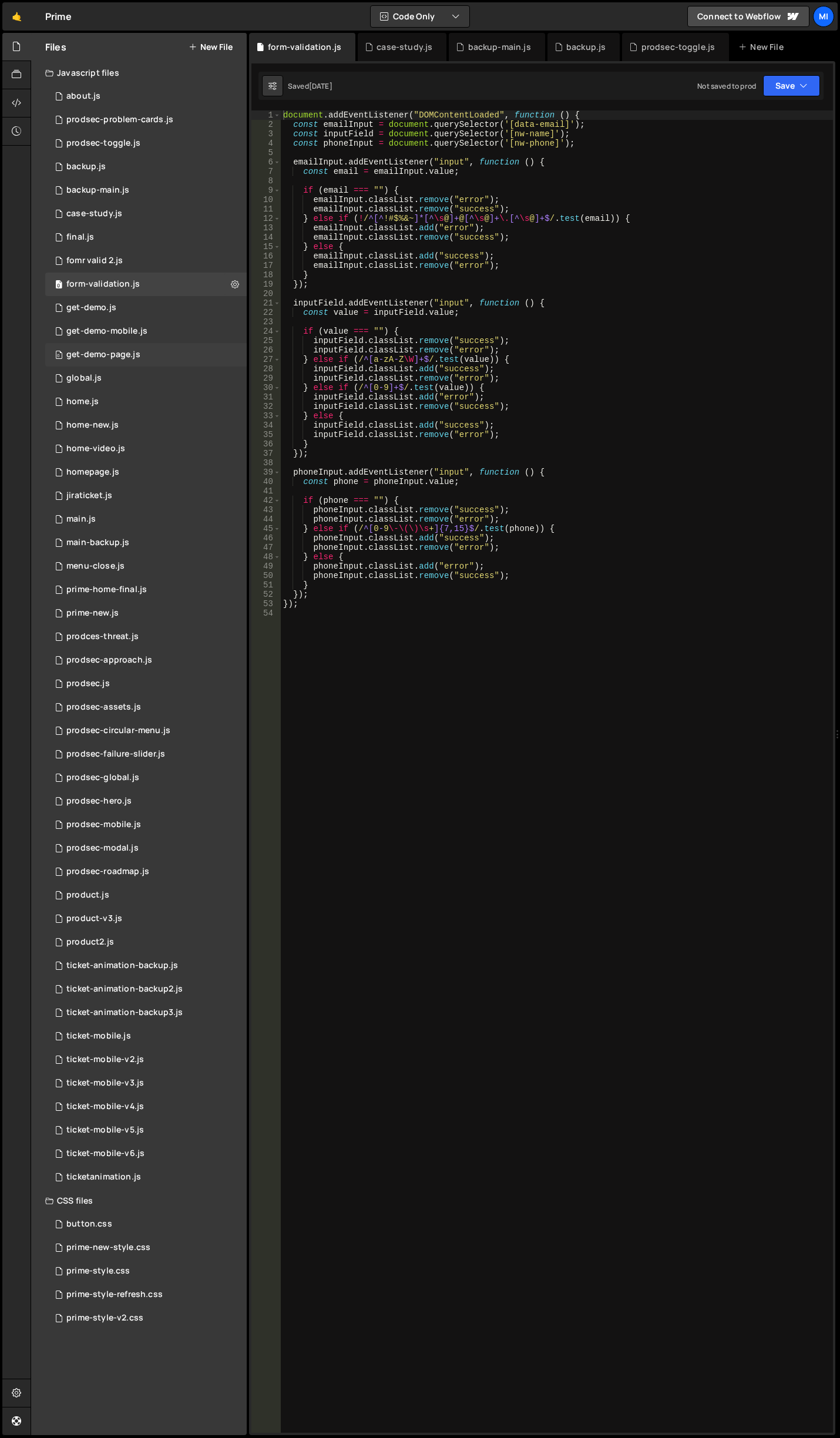
click at [149, 360] on div "0 get-demo-page.js 0" at bounding box center [146, 355] width 201 height 23
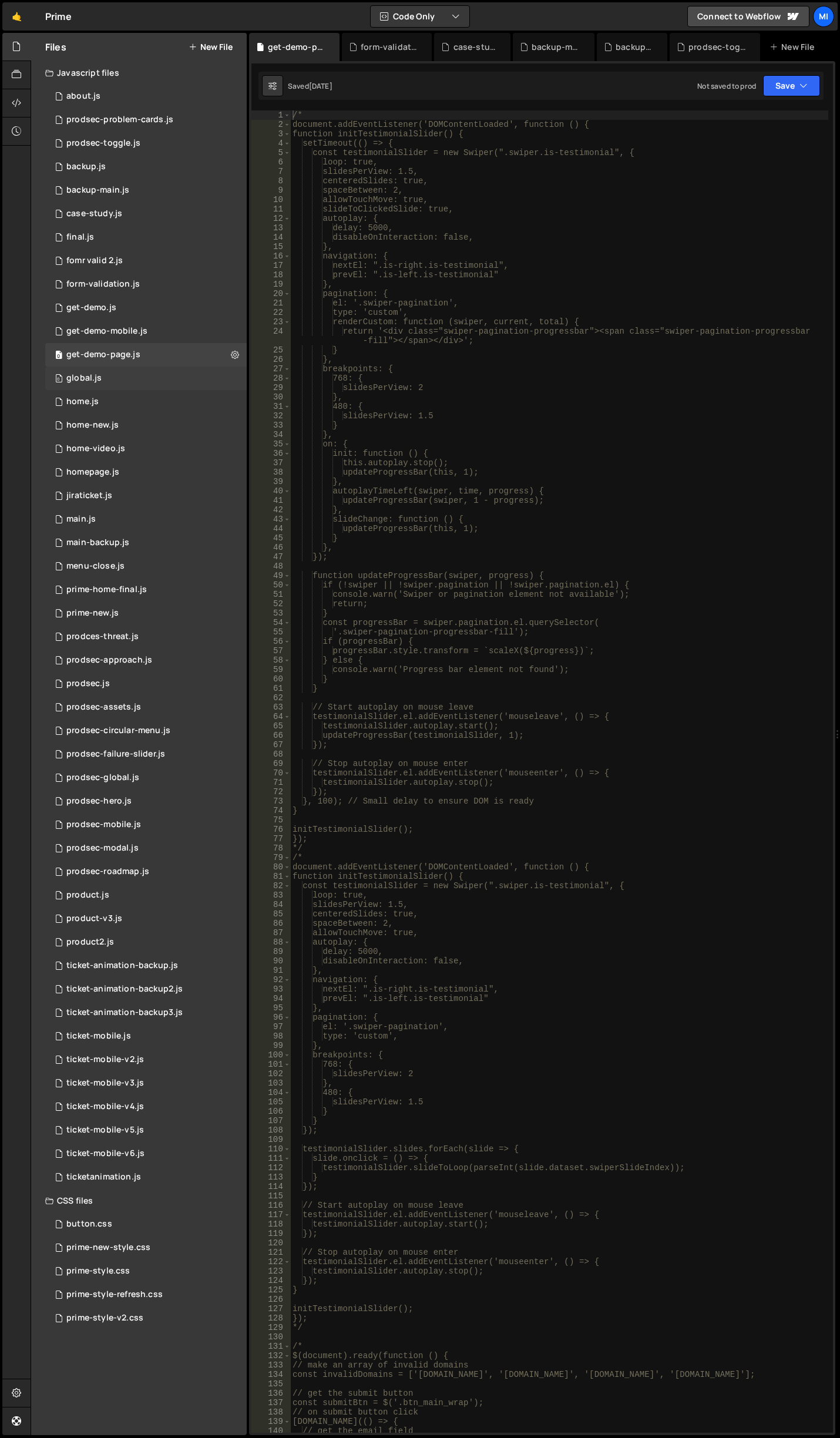
click at [147, 374] on div "0 global.js 0" at bounding box center [146, 378] width 201 height 23
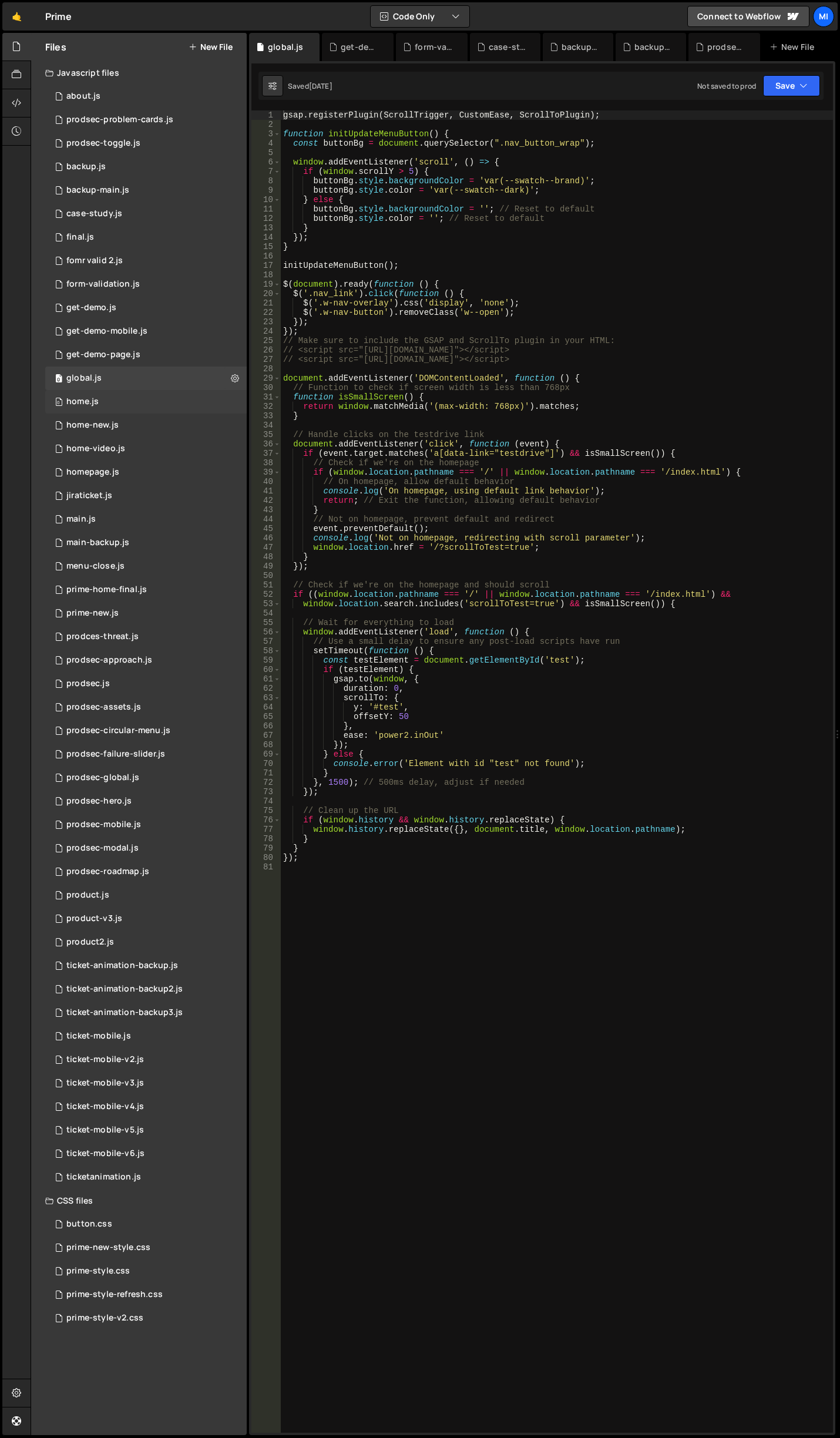
click at [141, 402] on div "0 home.js 0" at bounding box center [146, 401] width 201 height 23
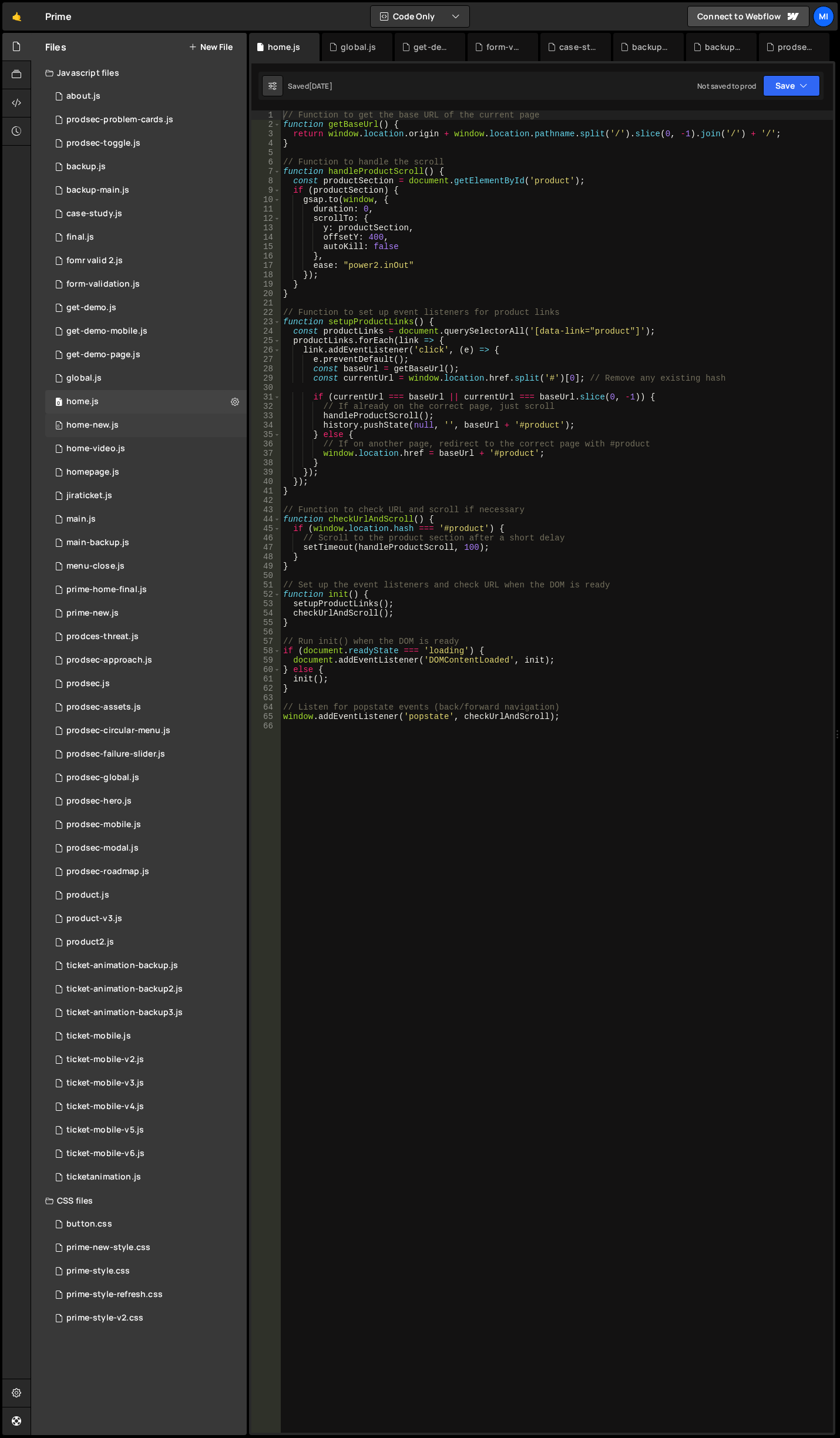
click at [142, 424] on div "0 home-new.js 0" at bounding box center [146, 425] width 201 height 23
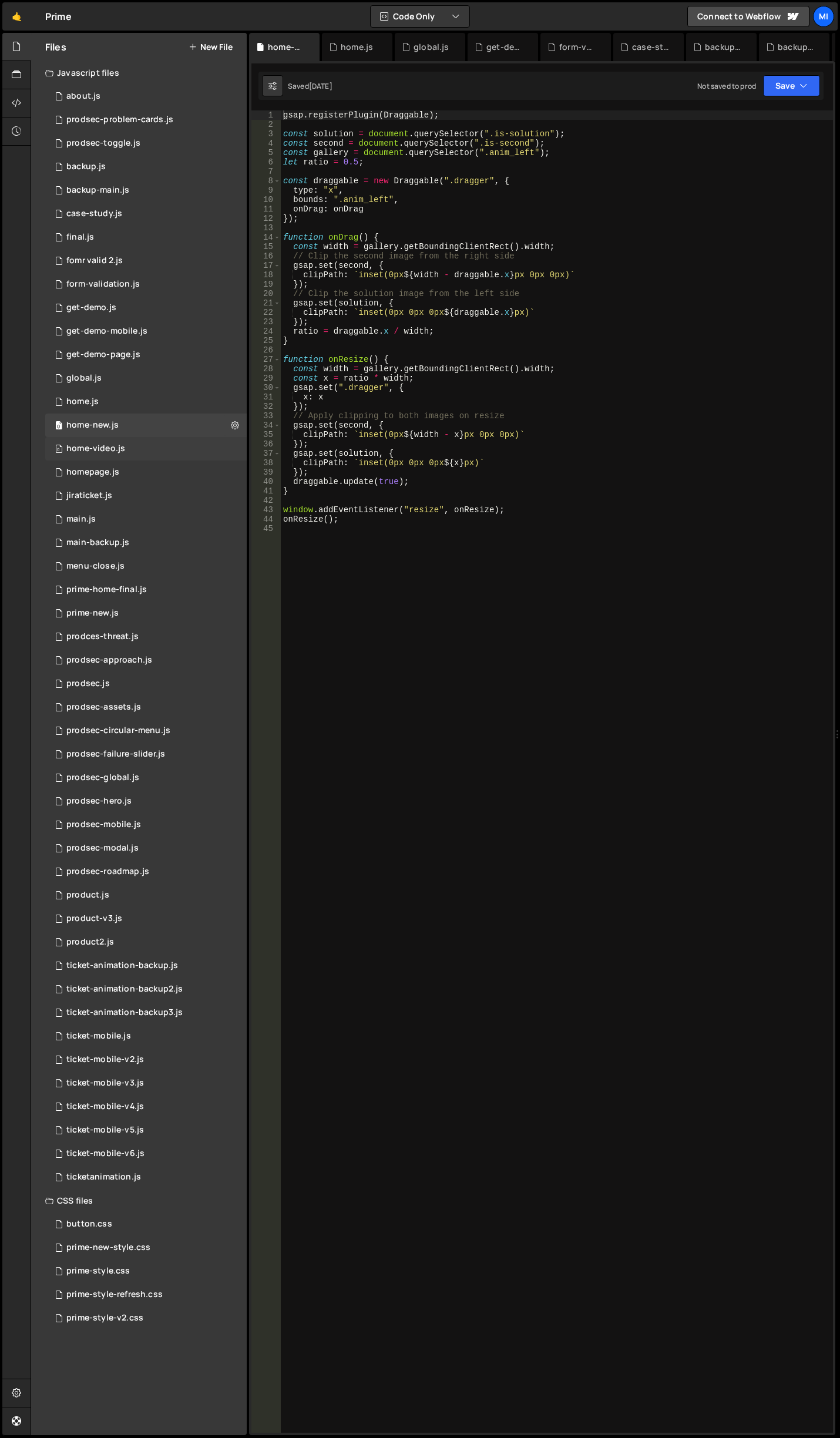
click at [142, 445] on div "0 home-video.js 0" at bounding box center [146, 449] width 201 height 23
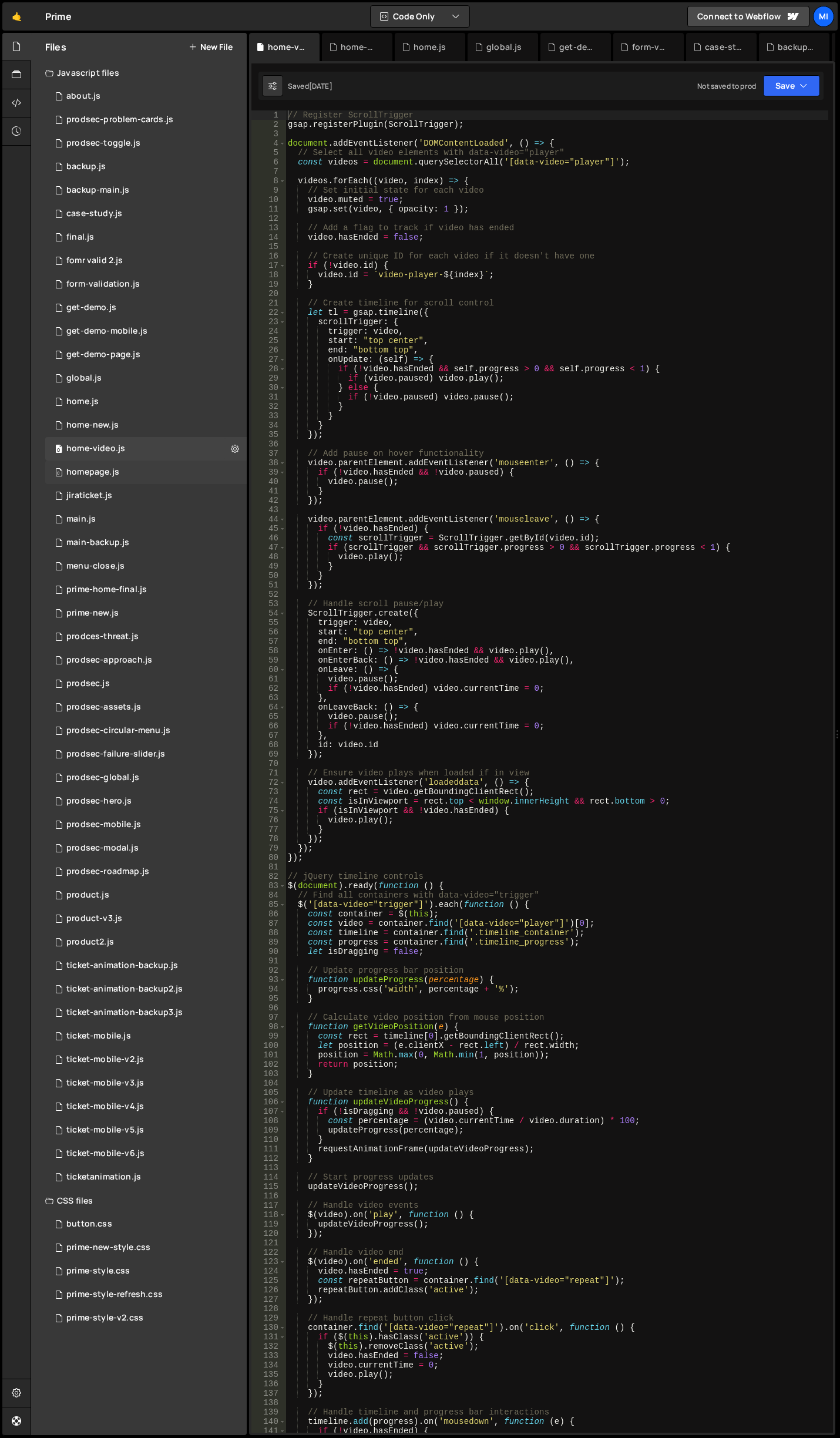
click at [148, 474] on div "0 homepage.js 0" at bounding box center [146, 472] width 201 height 23
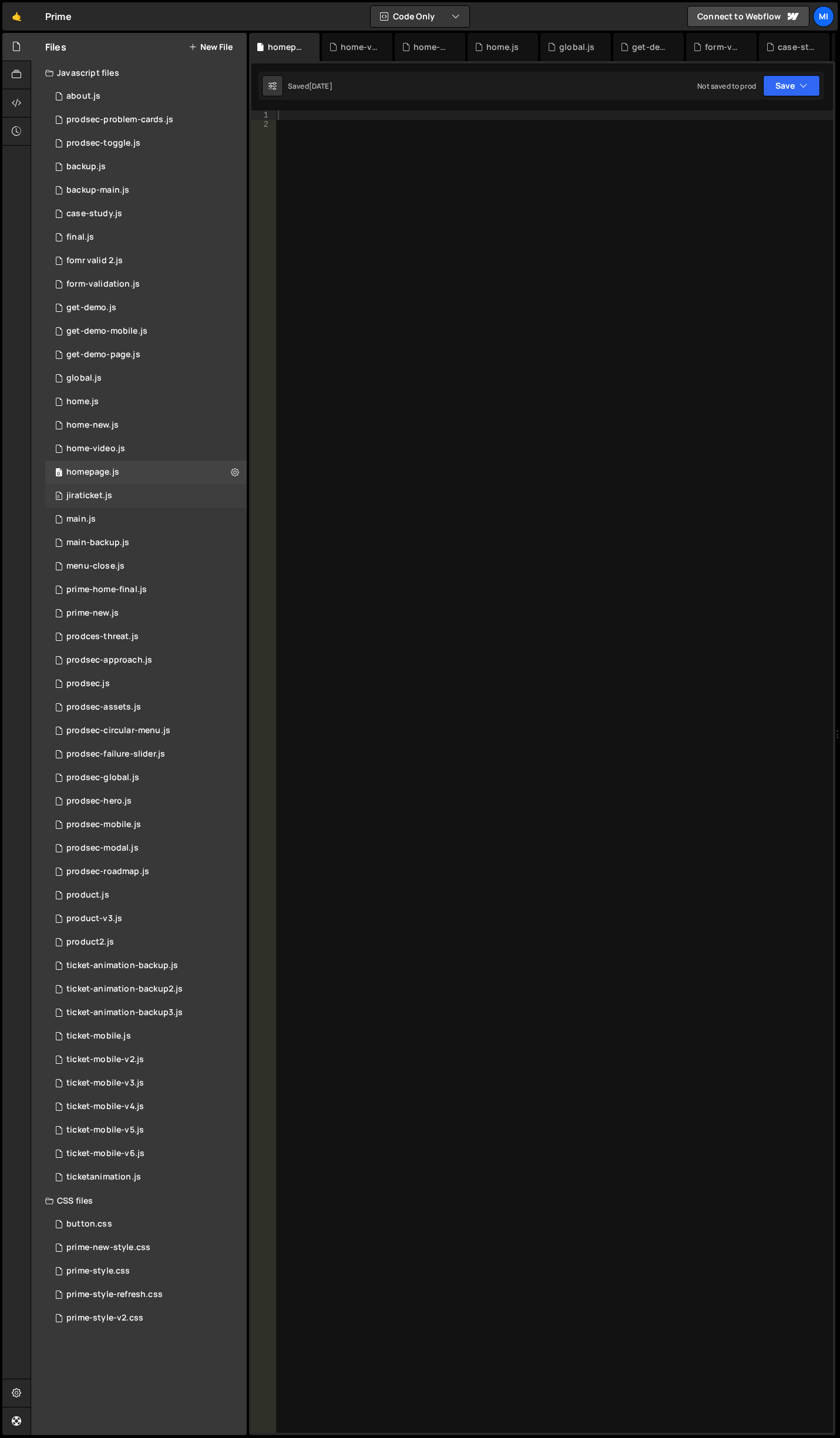
click at [147, 496] on div "0 jiraticket.js 0" at bounding box center [146, 496] width 201 height 23
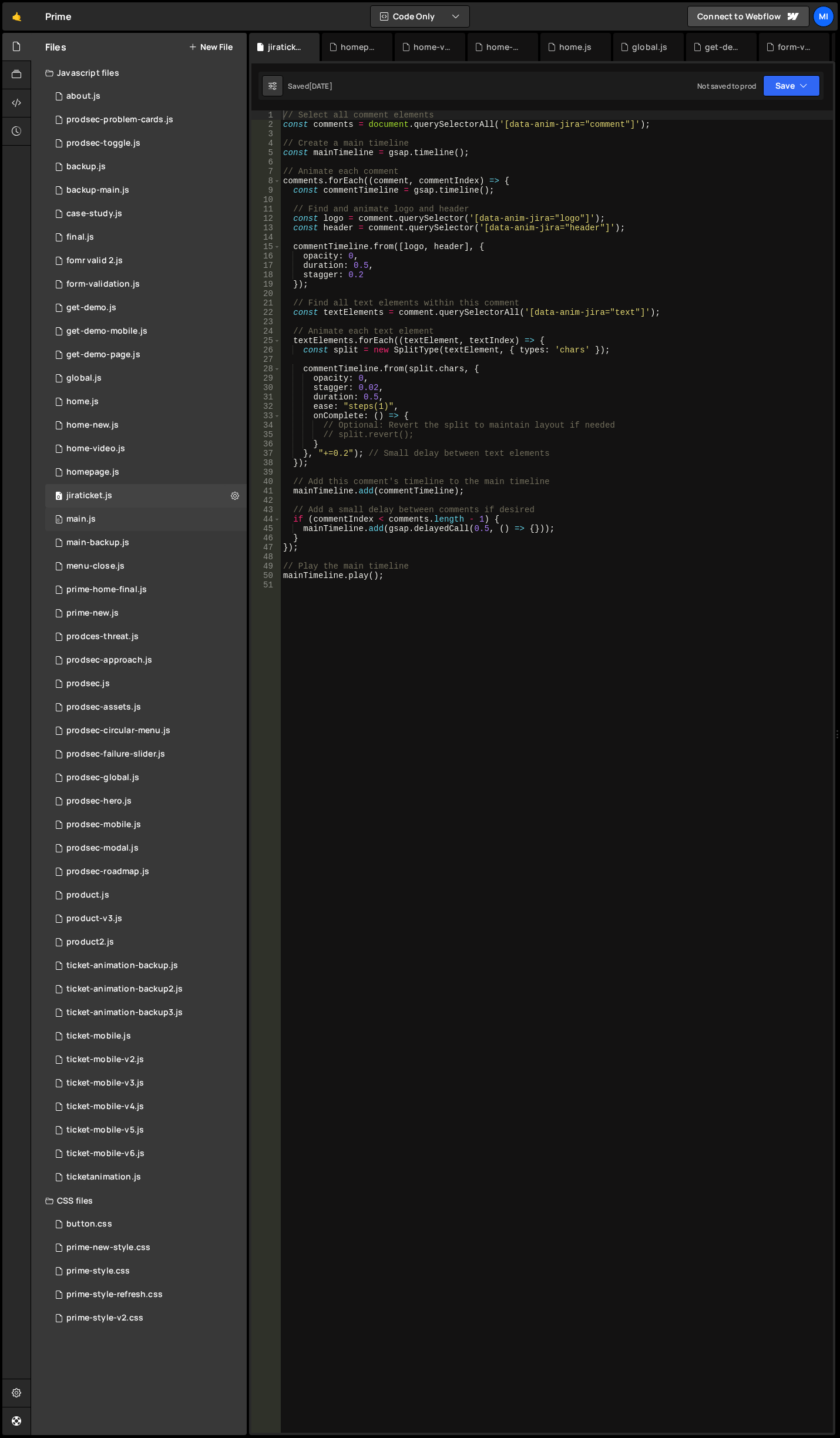
click at [146, 522] on div "0 main.js 0" at bounding box center [146, 519] width 201 height 23
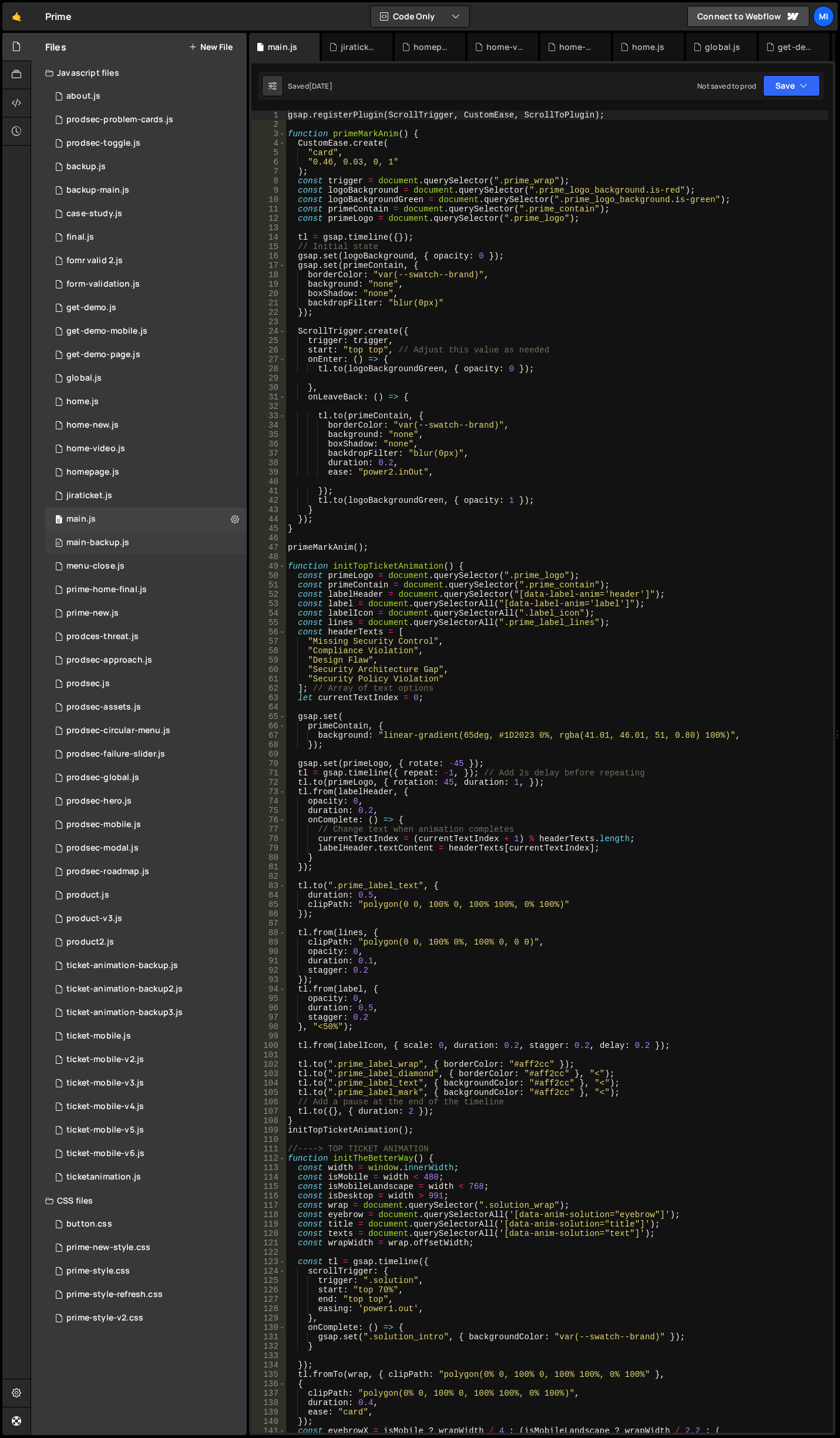
scroll to position [4884, 0]
click at [153, 543] on div "0 main-backup.js 0" at bounding box center [146, 542] width 201 height 23
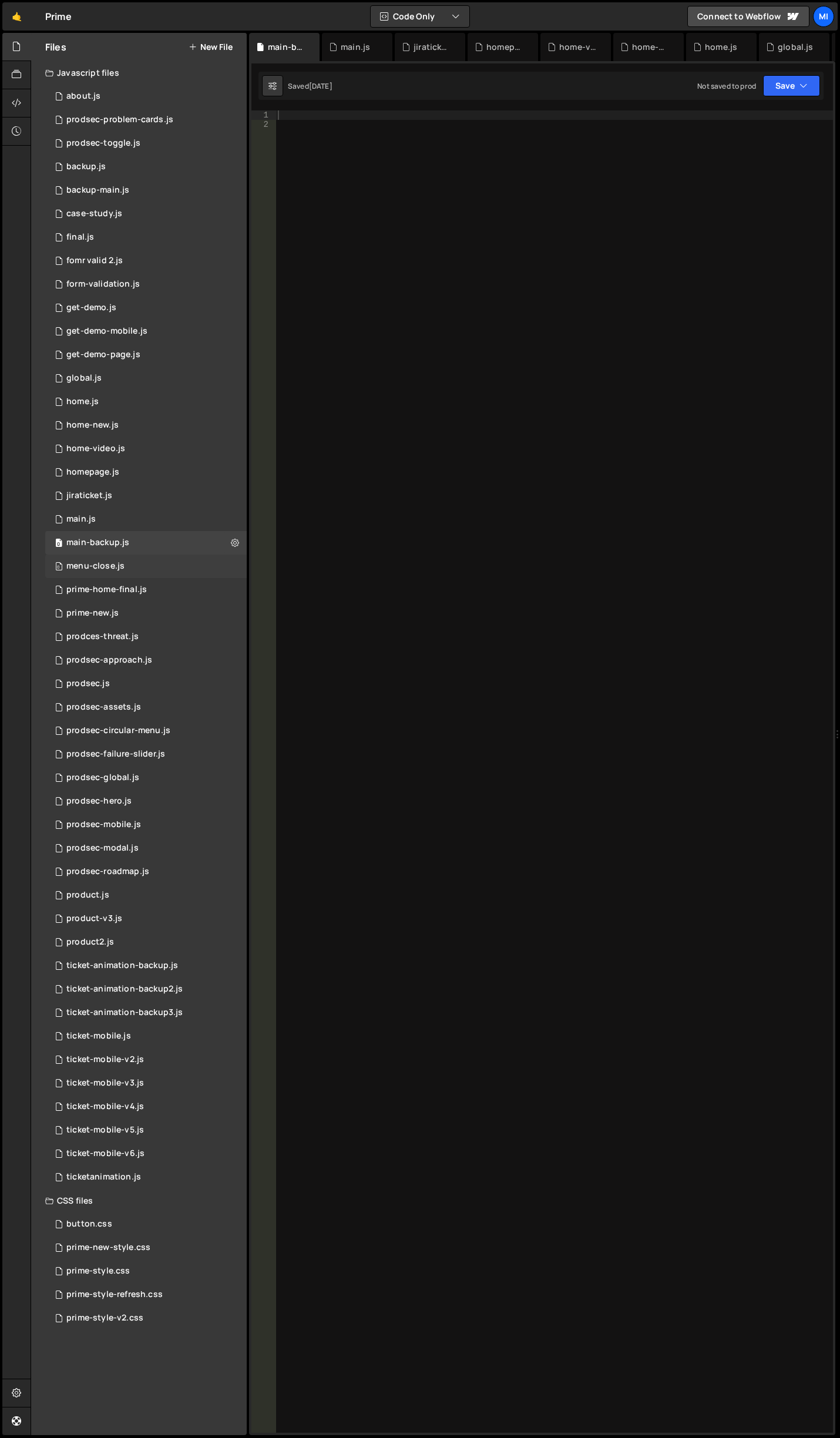
click at [155, 566] on div "0 menu-close.js 0" at bounding box center [146, 566] width 201 height 23
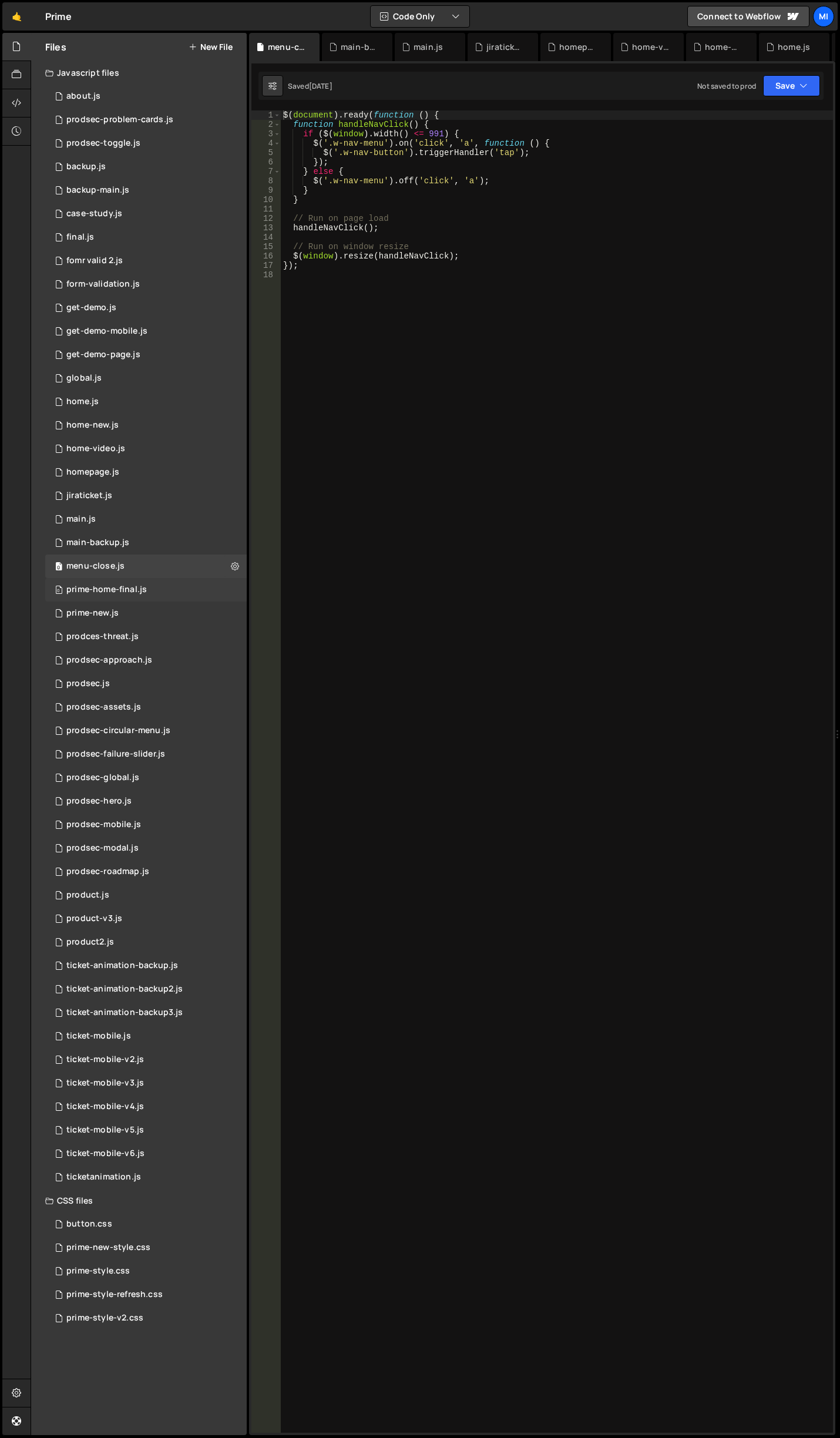
click at [156, 587] on div "0 prime-home-final.js 0" at bounding box center [146, 590] width 201 height 23
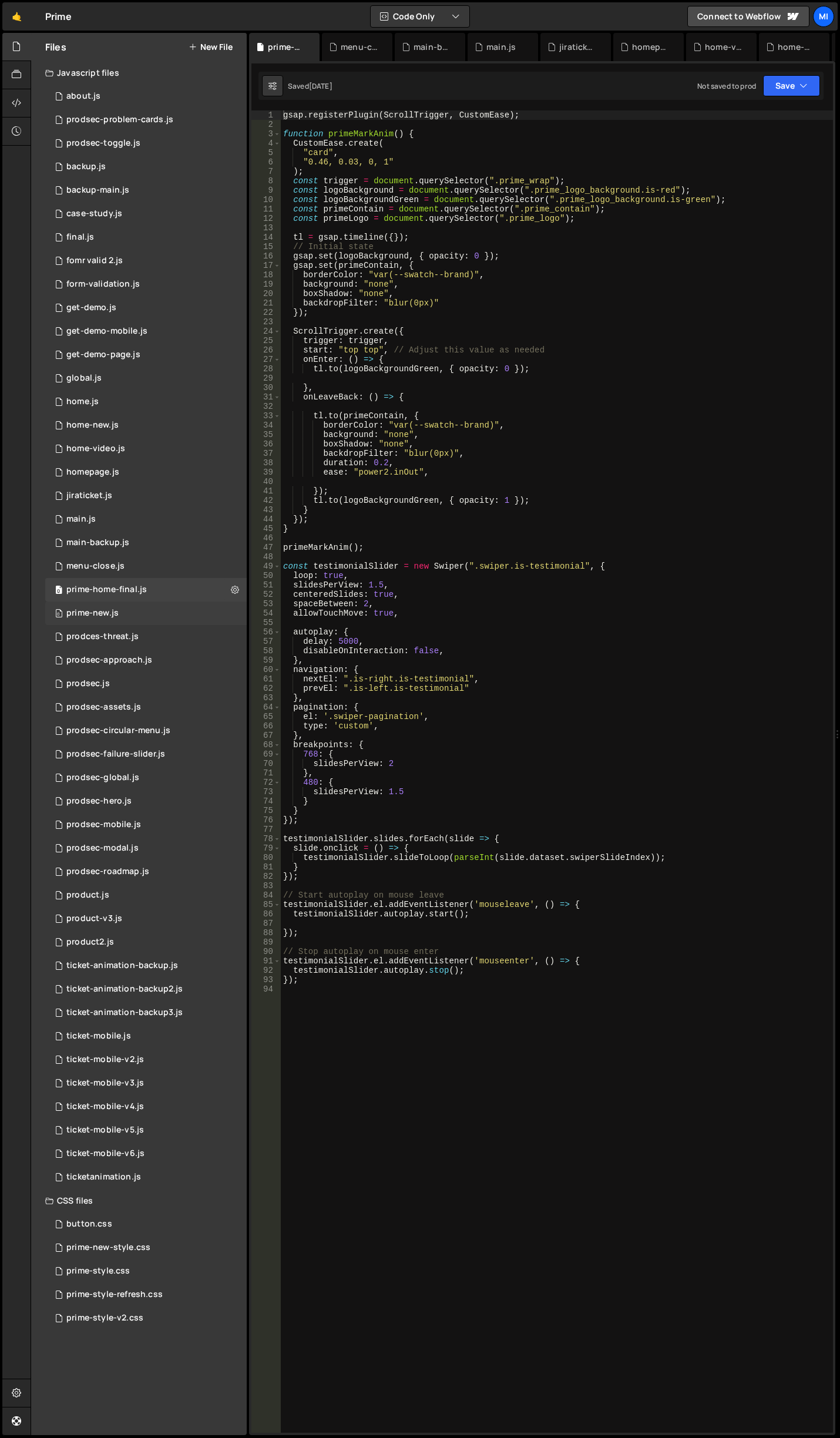
click at [131, 617] on div "0 prime-new.js 0" at bounding box center [146, 613] width 201 height 23
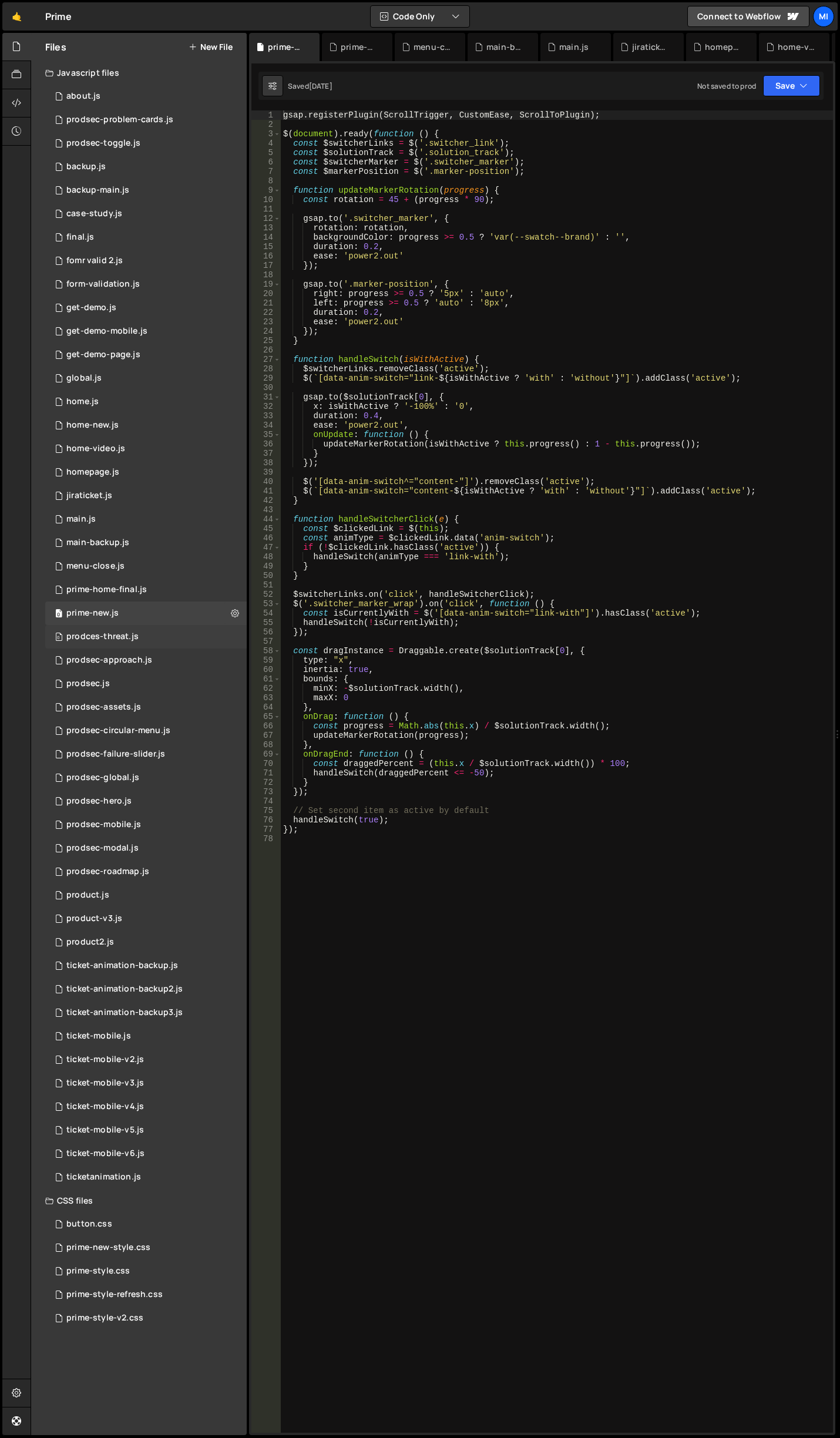
click at [141, 635] on div "0 prodces-threat.js 0" at bounding box center [146, 637] width 201 height 23
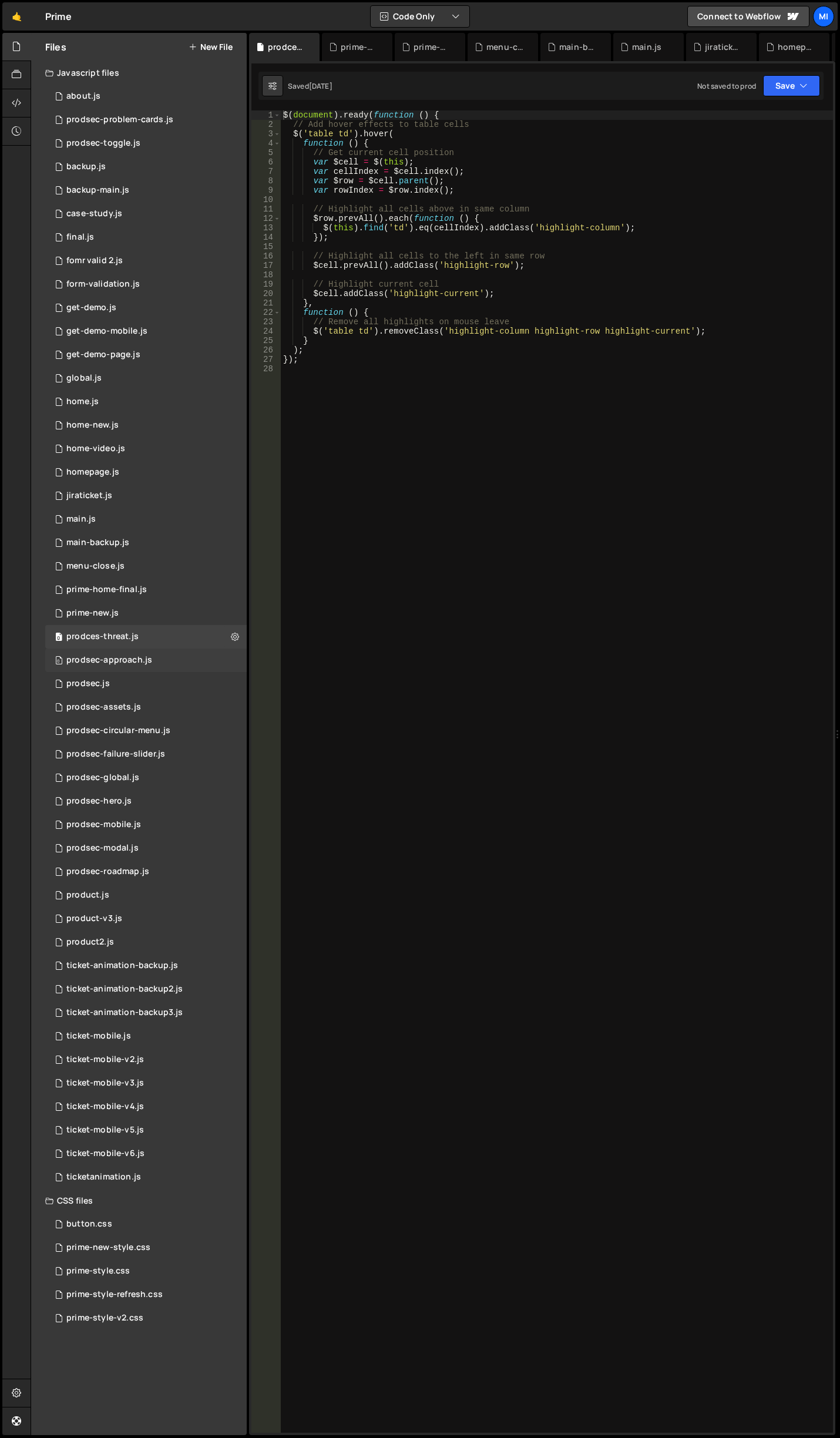
click at [155, 657] on div "0 prodsec-approach.js 0" at bounding box center [146, 660] width 201 height 23
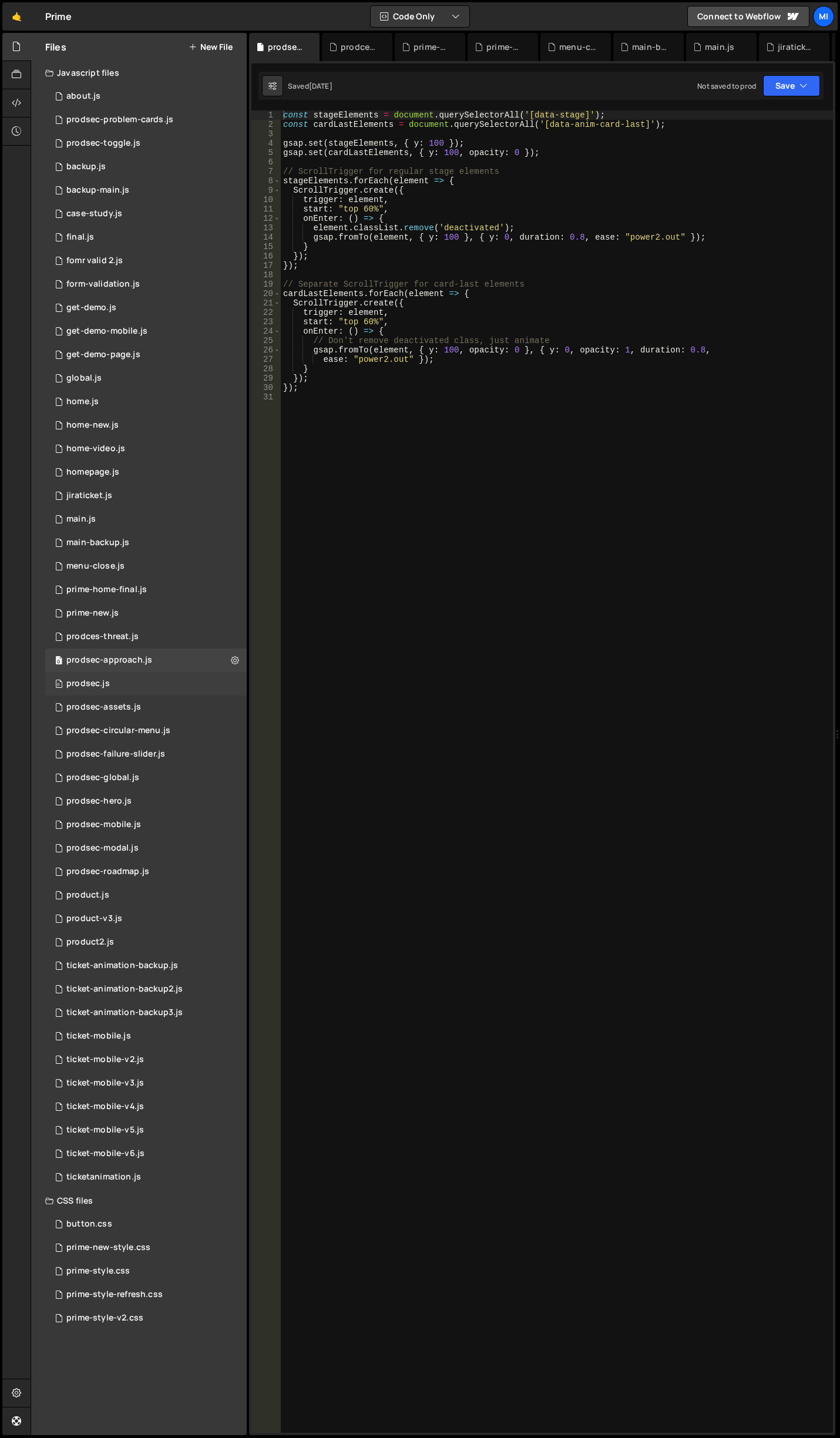
click at [153, 683] on div "0 prodsec.js 0" at bounding box center [146, 684] width 201 height 23
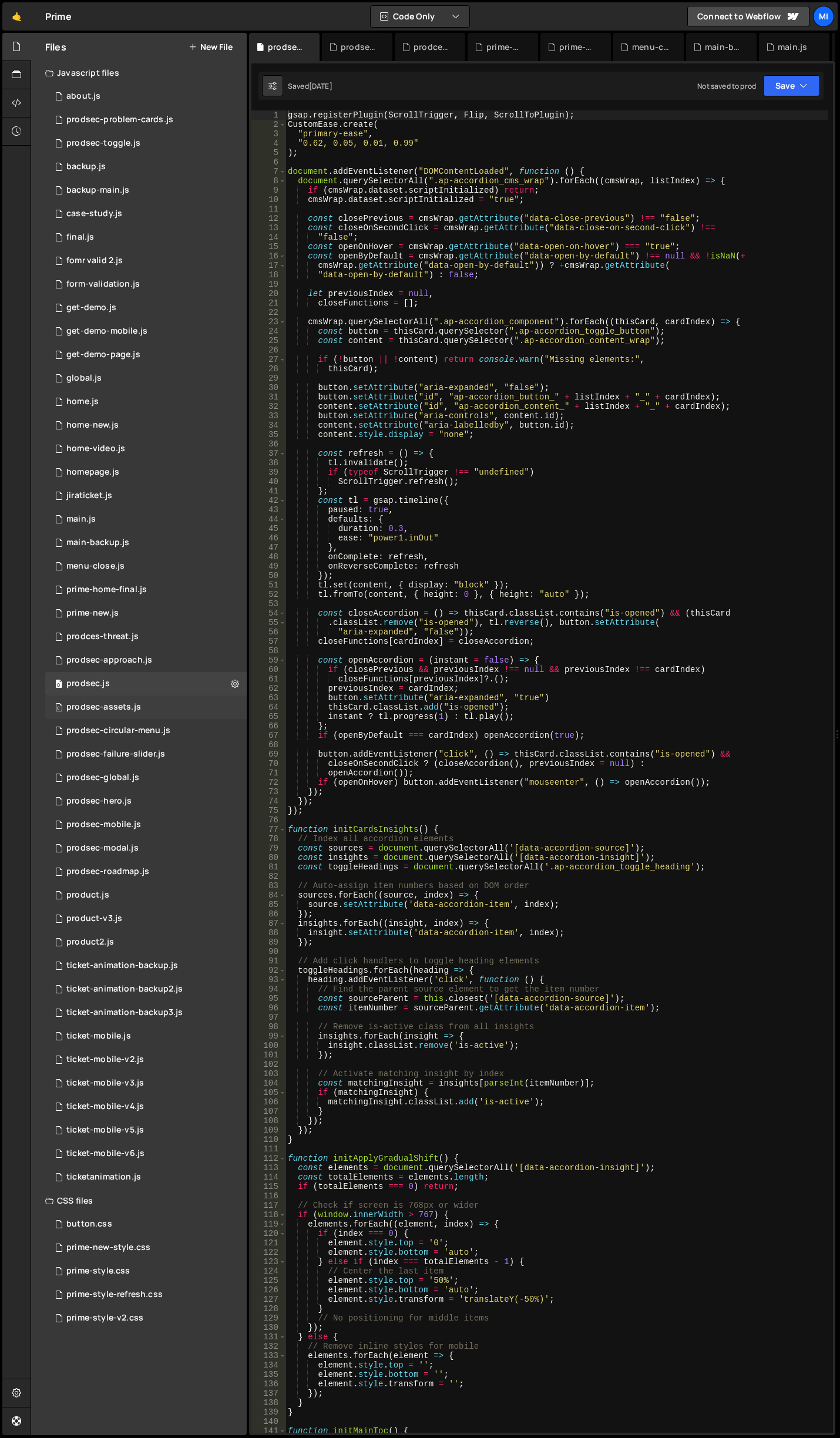
click at [148, 705] on div "0 prodsec-assets.js 0" at bounding box center [146, 707] width 201 height 23
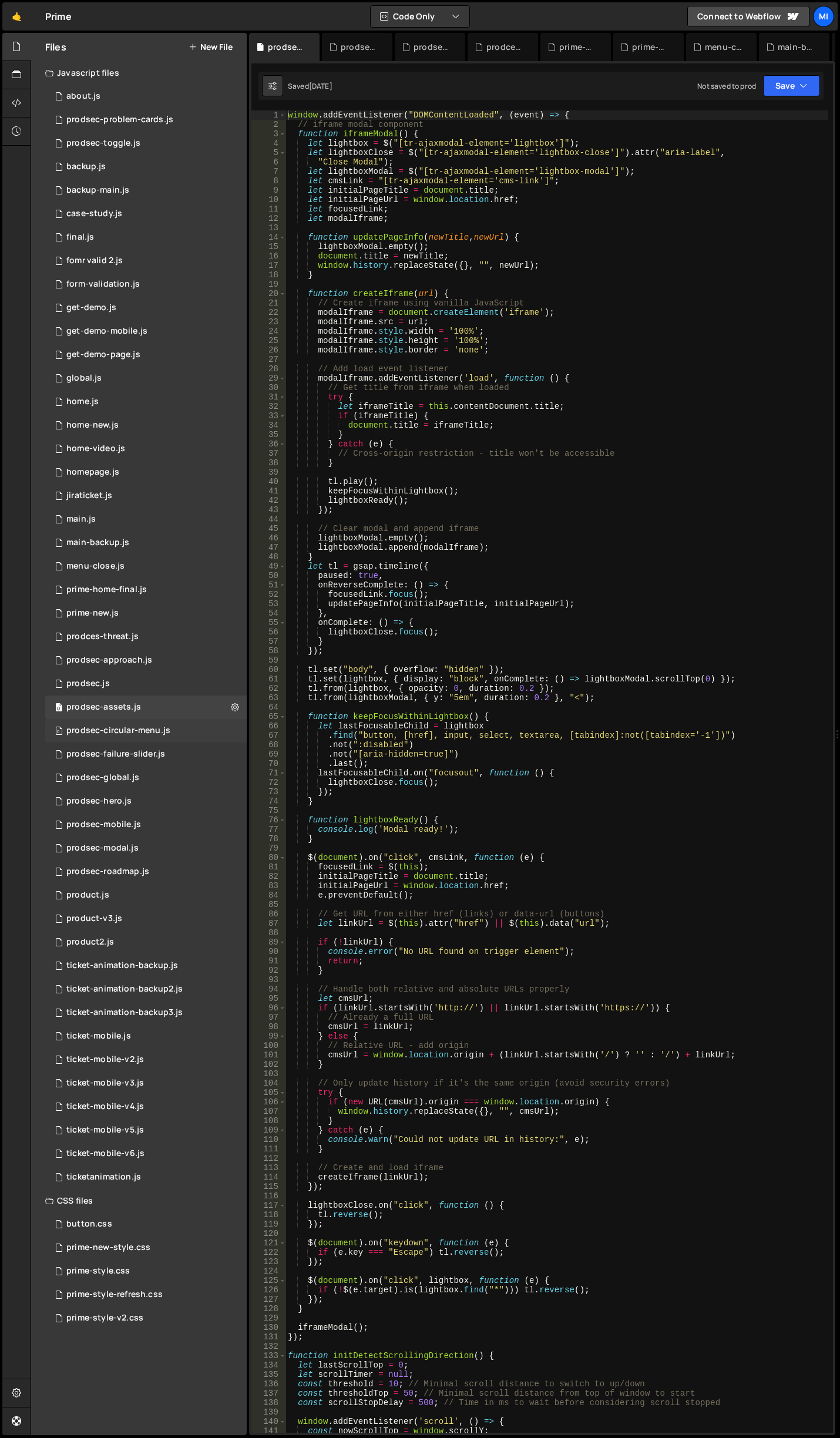
click at [152, 733] on div "prodsec-circular-menu.js" at bounding box center [118, 730] width 104 height 10
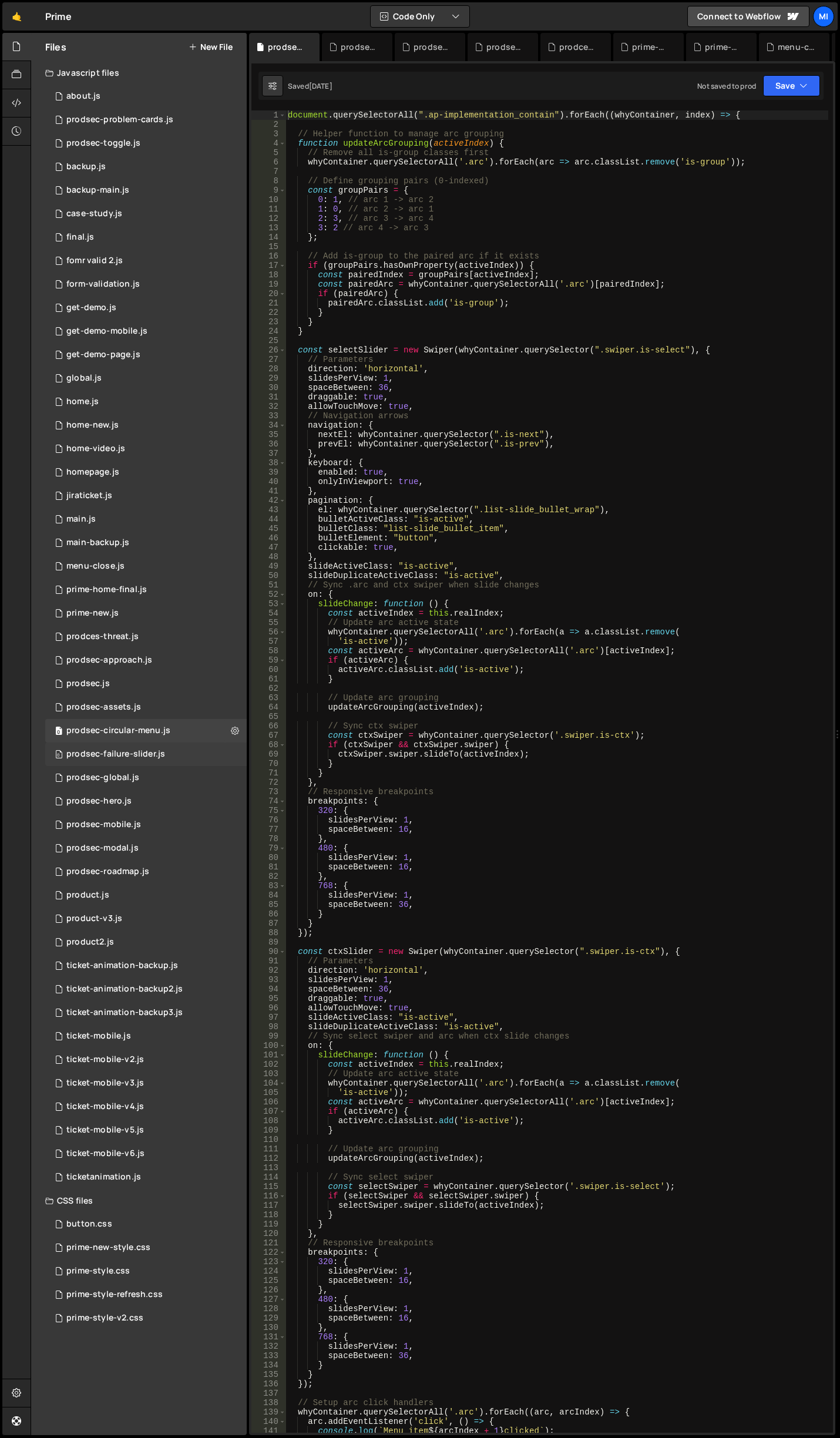
click at [151, 754] on div "prodsec-failure-slider.js" at bounding box center [116, 753] width 99 height 10
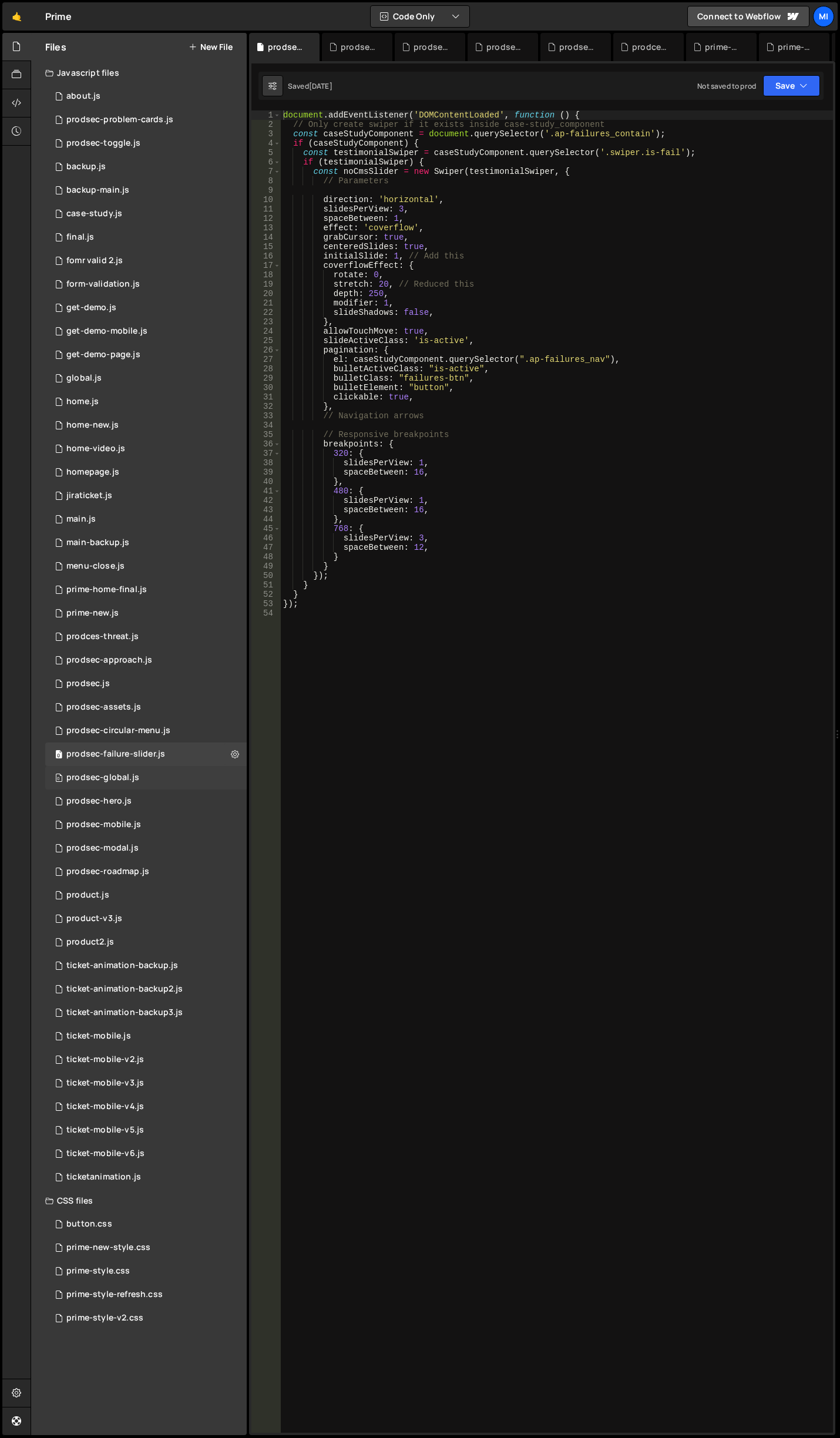
click at [143, 778] on div "0 prodsec-global.js 0" at bounding box center [146, 777] width 201 height 23
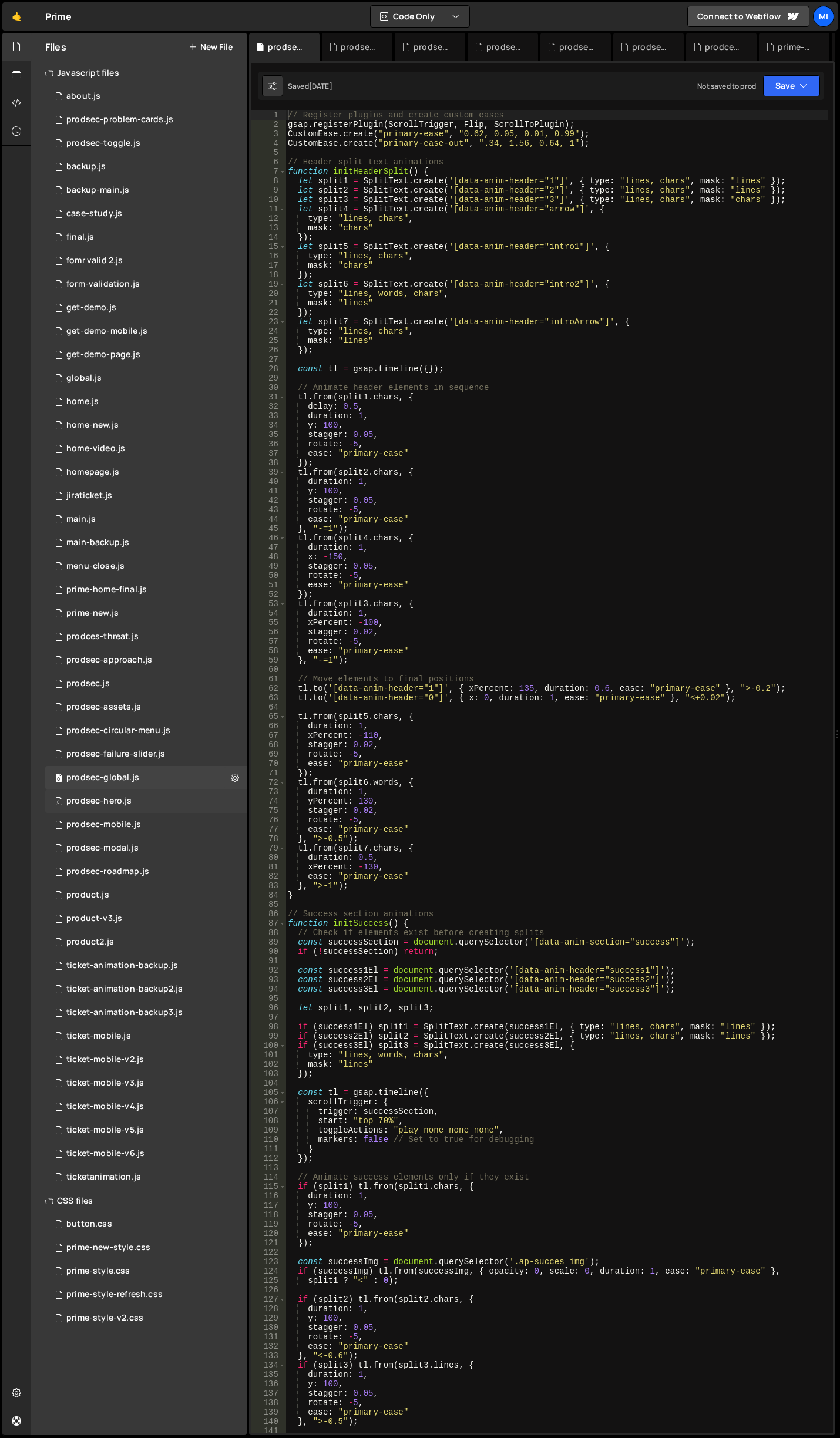
click at [142, 806] on div "0 prodsec-hero.js 0" at bounding box center [146, 801] width 201 height 23
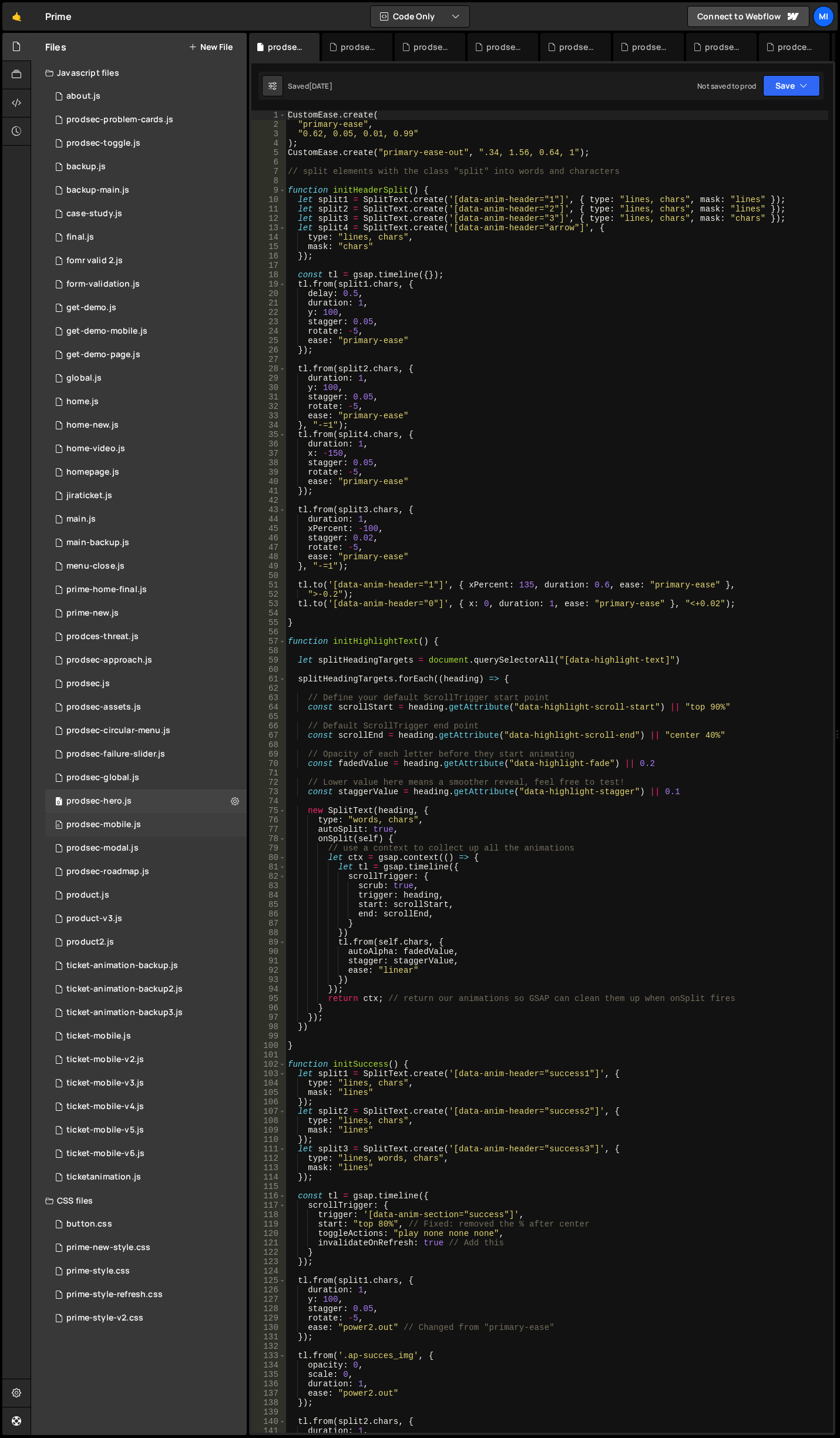
click at [139, 817] on div "0 prodsec-mobile.js 0" at bounding box center [146, 825] width 201 height 23
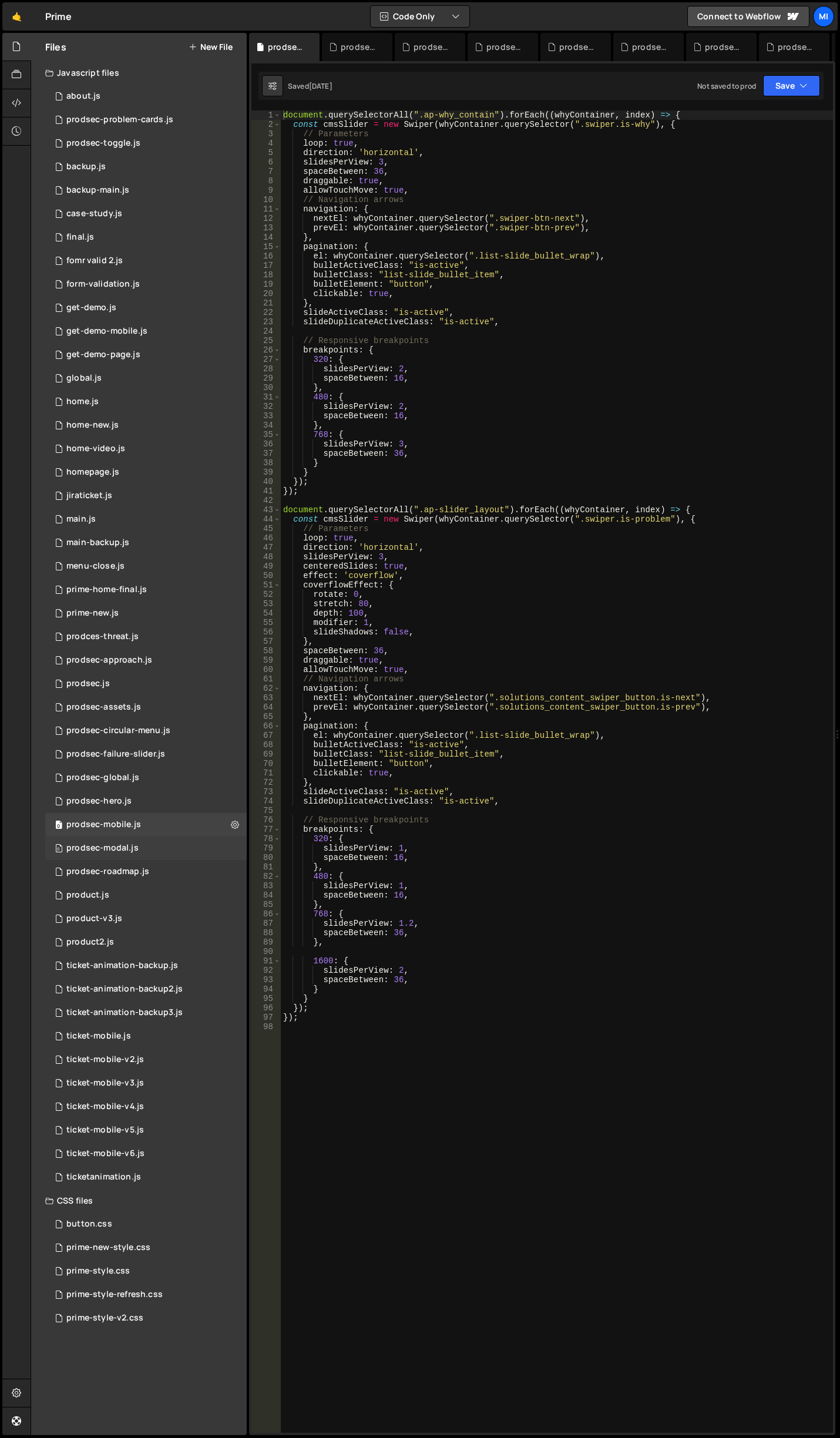
click at [148, 852] on div "0 prodsec-modal.js 0" at bounding box center [146, 848] width 201 height 23
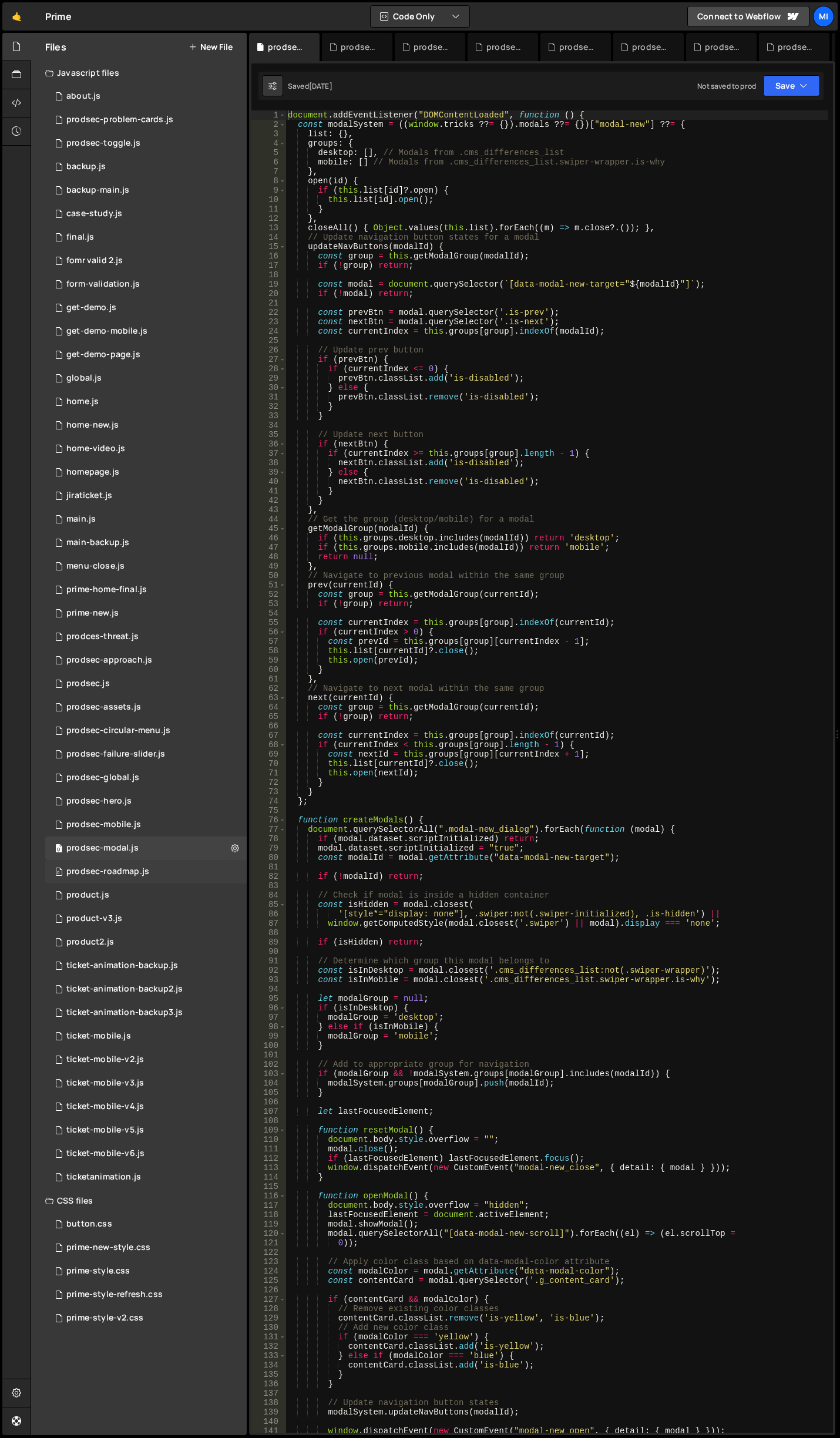
click at [155, 871] on div "0 prodsec-roadmap.js 0" at bounding box center [146, 872] width 201 height 23
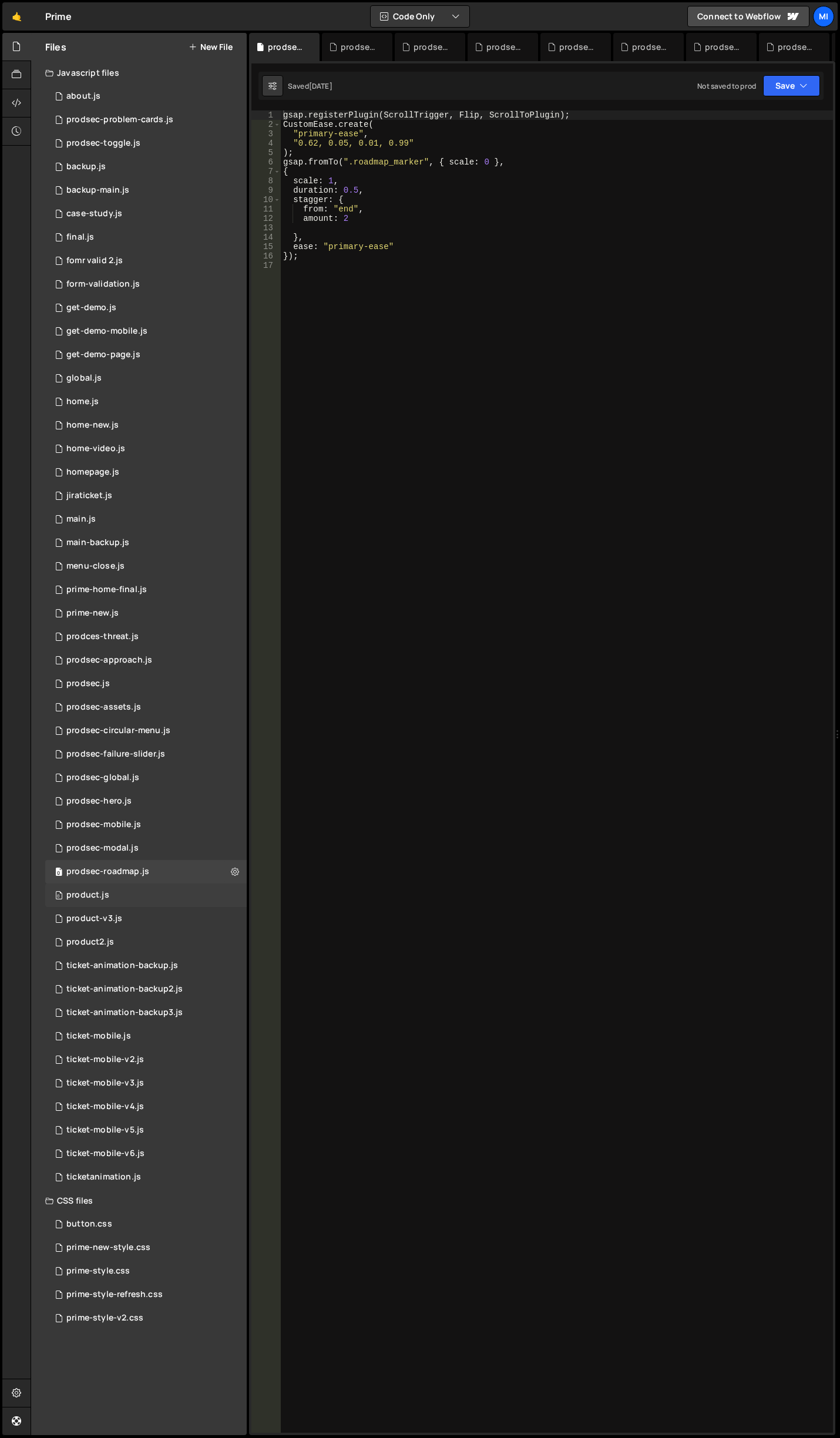
click at [148, 898] on div "0 product.js 0" at bounding box center [146, 895] width 201 height 23
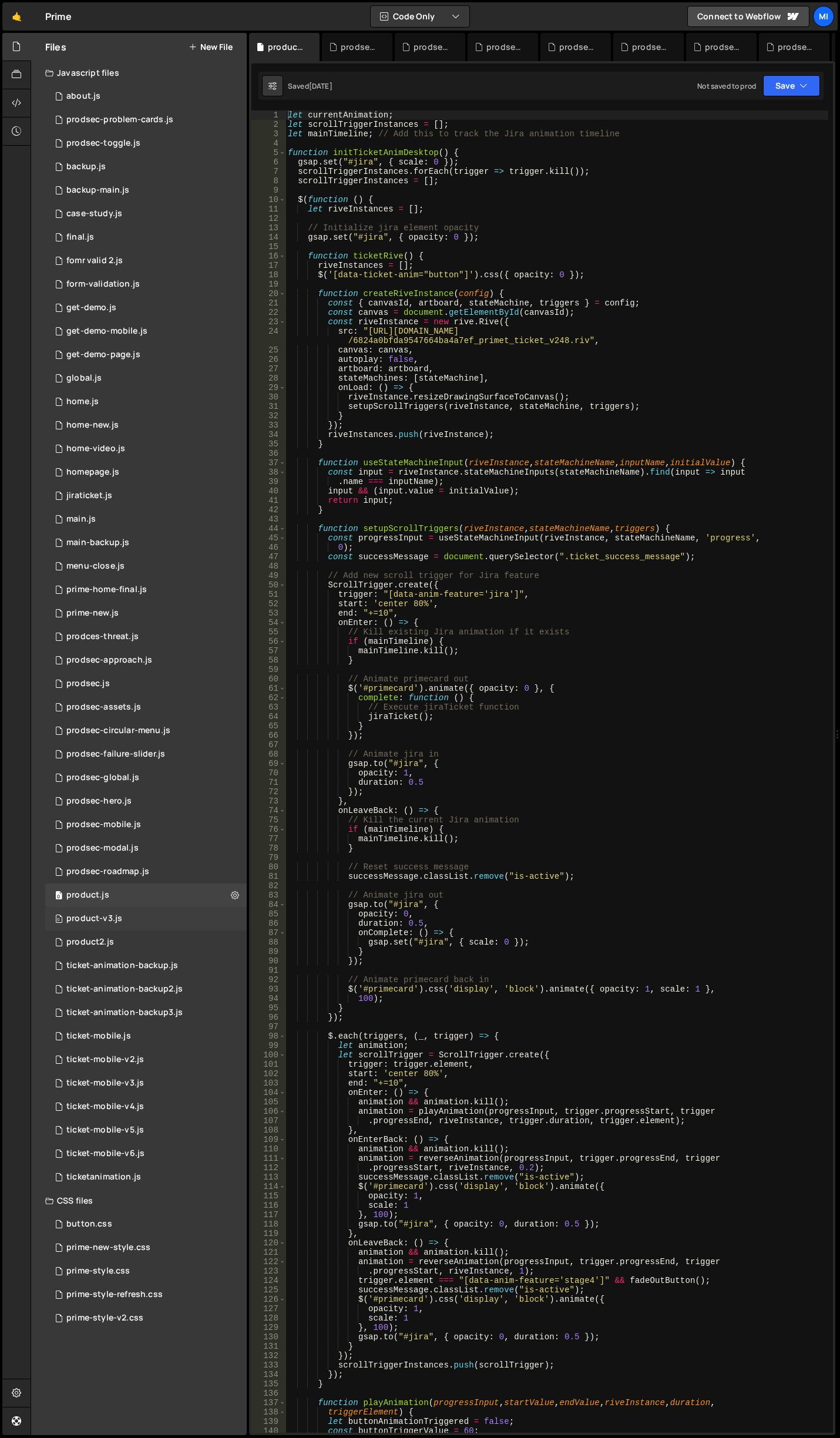
click at [142, 929] on div "0 product-v3.js 0" at bounding box center [146, 918] width 201 height 23
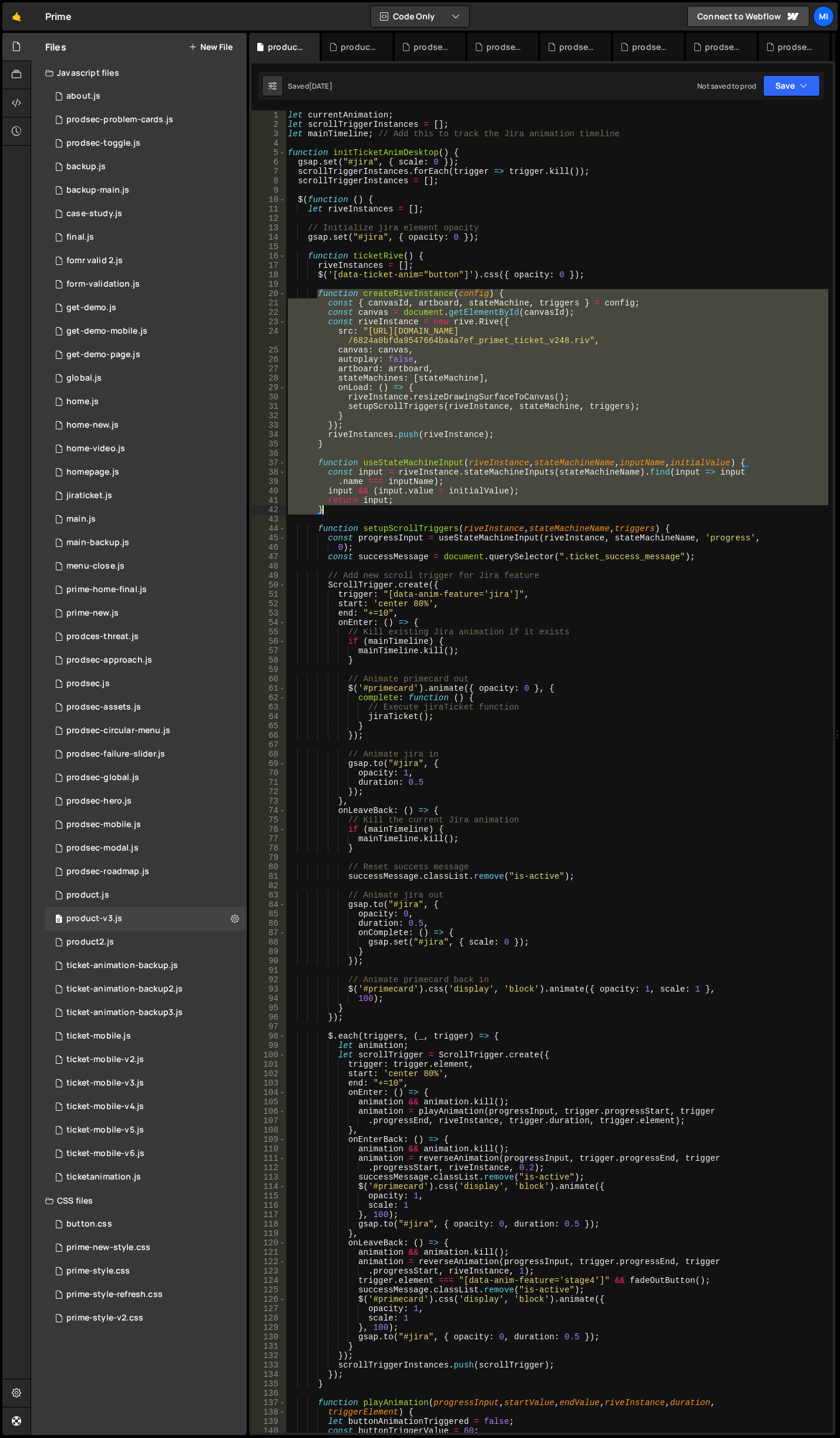
drag, startPoint x: 317, startPoint y: 293, endPoint x: 555, endPoint y: 509, distance: 321.4
click at [555, 509] on div "let currentAnimation ; let scrollTriggerInstances = [ ] ; let mainTimeline ; //…" at bounding box center [557, 781] width 543 height 1341
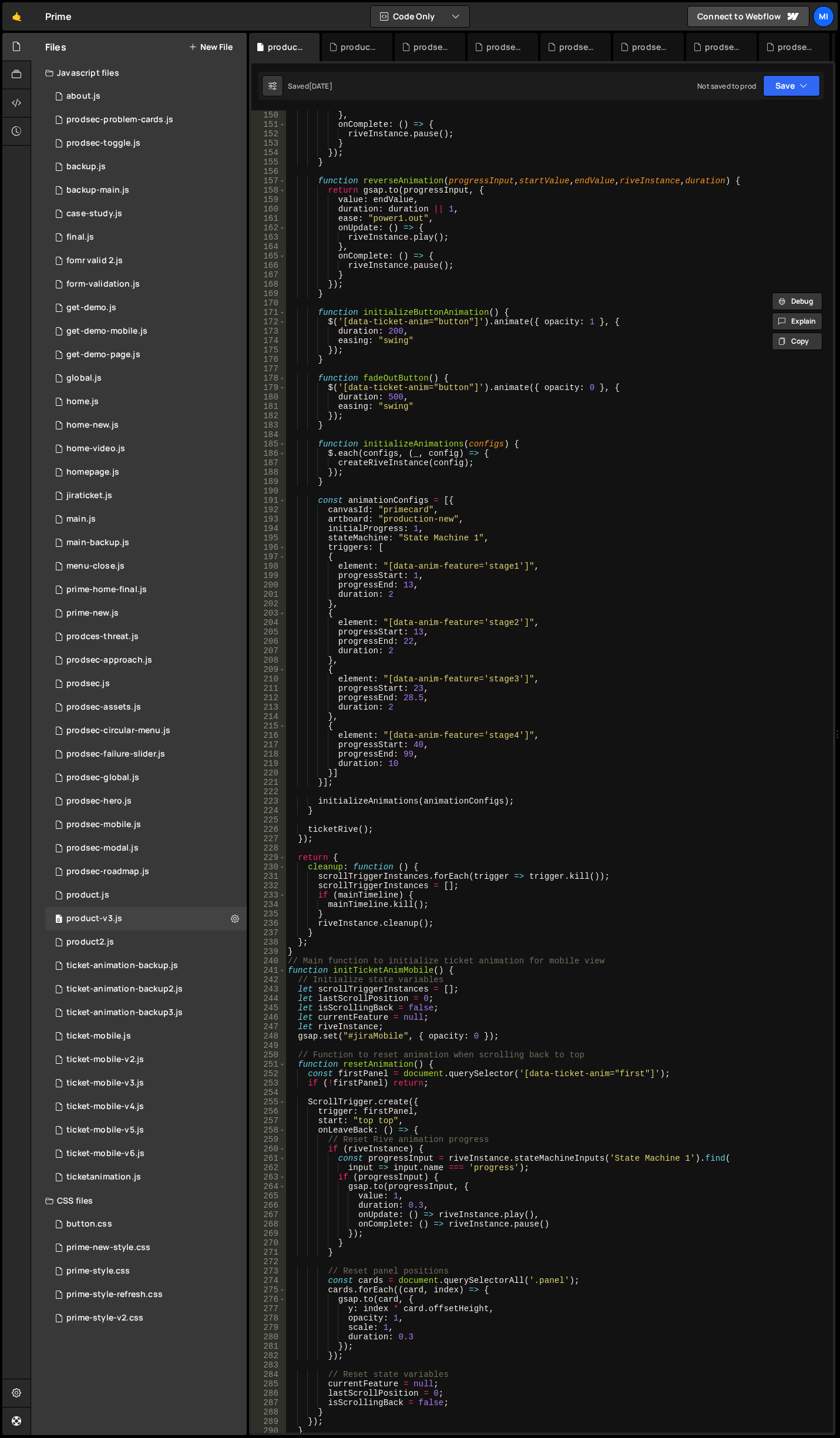
scroll to position [1374, 0]
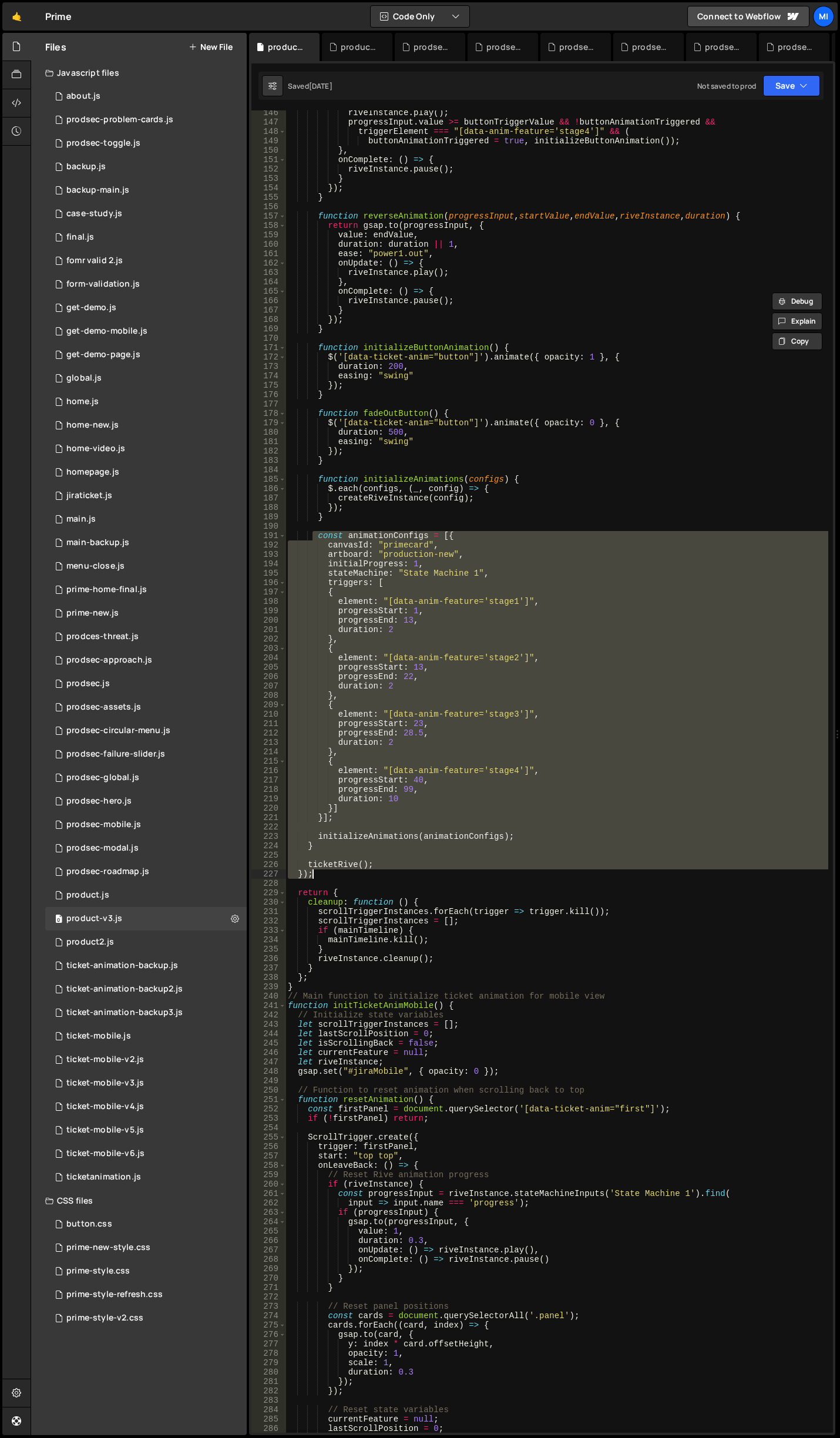
drag, startPoint x: 311, startPoint y: 535, endPoint x: 517, endPoint y: 877, distance: 399.2
click at [517, 877] on div "riveInstance . play ( ) ; progressInput . value >= buttonTriggerValue && ! butt…" at bounding box center [557, 778] width 543 height 1341
type textarea "ticketRive(); });"
